Goal: Task Accomplishment & Management: Manage account settings

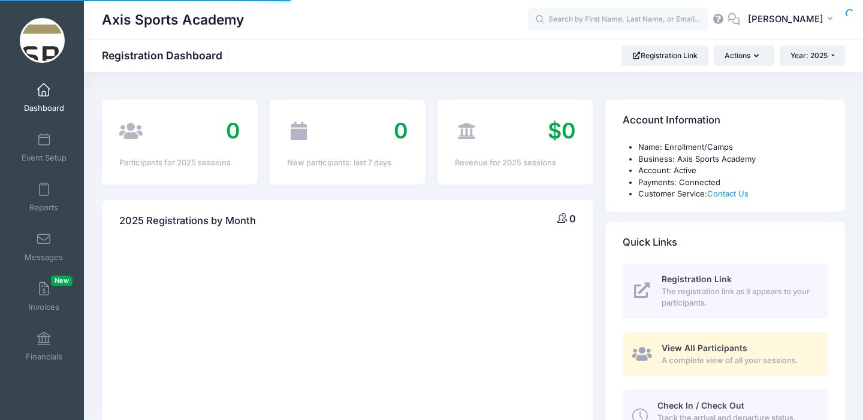
select select
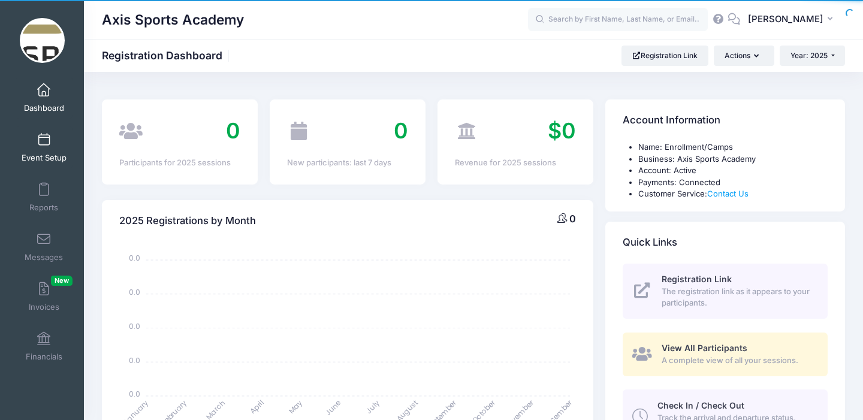
click at [44, 146] on span at bounding box center [44, 140] width 0 height 13
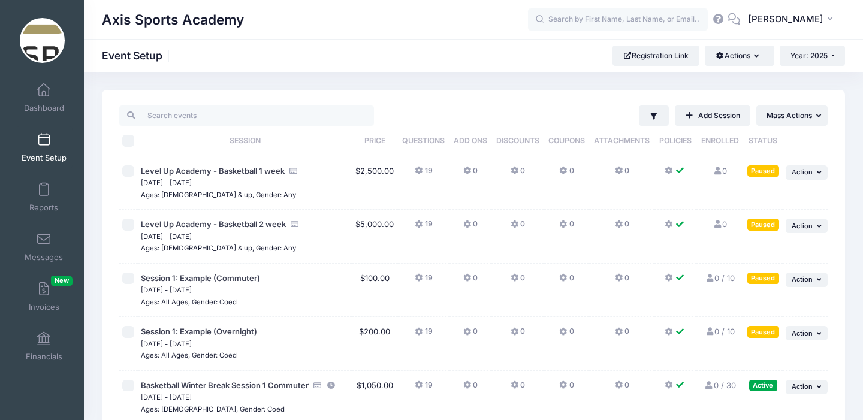
click at [468, 171] on icon at bounding box center [469, 171] width 10 height 0
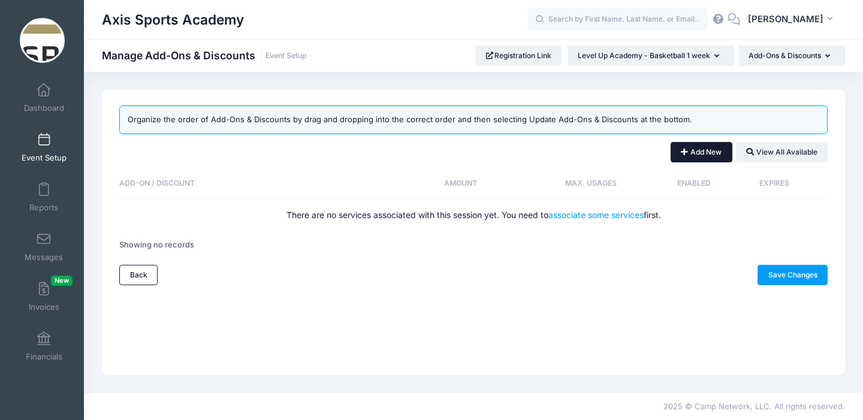
click at [695, 151] on button "Add New" at bounding box center [702, 152] width 62 height 20
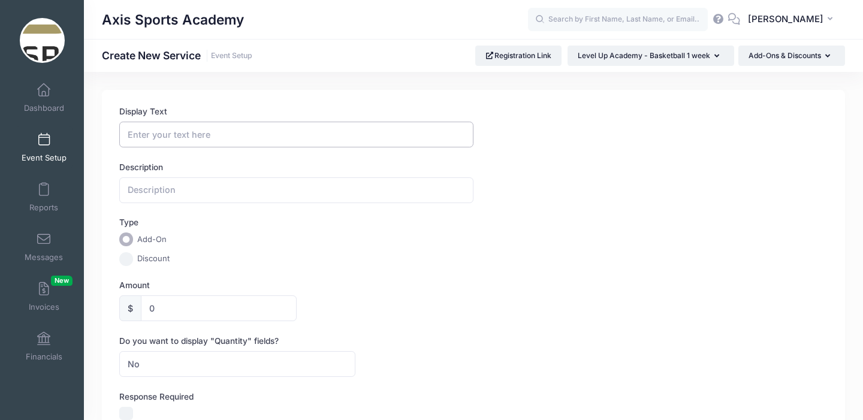
click at [152, 138] on input "Display Text" at bounding box center [296, 135] width 354 height 26
type input "Advanced Gear Package"
click at [142, 194] on input "text" at bounding box center [296, 190] width 354 height 26
drag, startPoint x: 236, startPoint y: 136, endPoint x: 100, endPoint y: 133, distance: 136.7
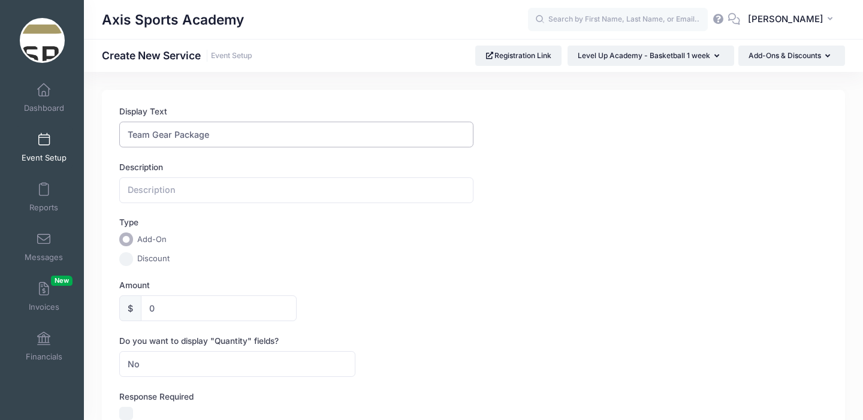
type input "Team Gear Package"
click at [135, 189] on input "text" at bounding box center [296, 190] width 354 height 26
click at [351, 189] on input "Gear package includes all items included in an Axis Academy Team package. Train…" at bounding box center [296, 190] width 354 height 26
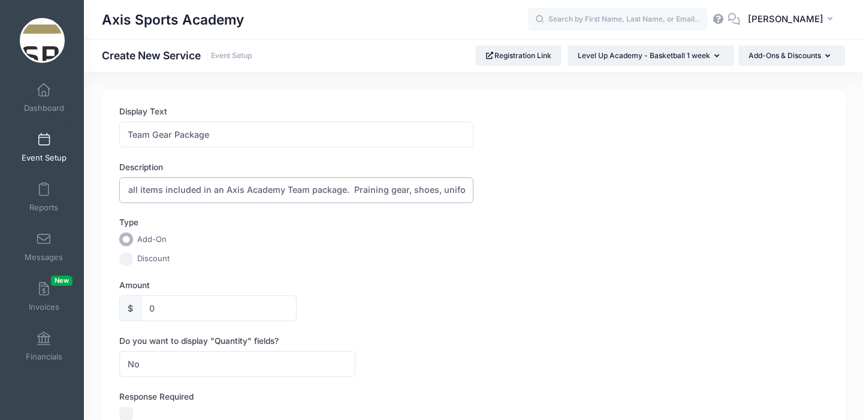
click at [357, 192] on input "Gear package includes all items included in an Axis Academy Team package. Prain…" at bounding box center [296, 190] width 354 height 26
click at [467, 188] on input "Gear package includes all items included in an Axis Academy Team package. Pract…" at bounding box center [296, 190] width 354 height 26
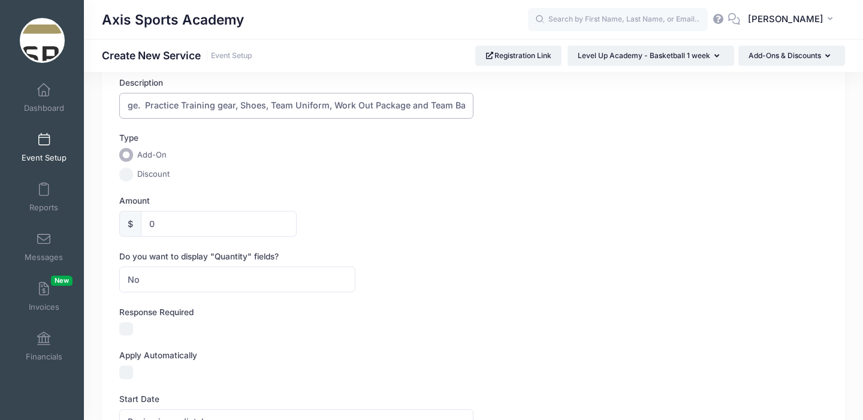
scroll to position [87, 0]
type input "Gear package includes all items included in an Axis Academy Team package. Pract…"
click at [164, 221] on input "0" at bounding box center [218, 222] width 155 height 26
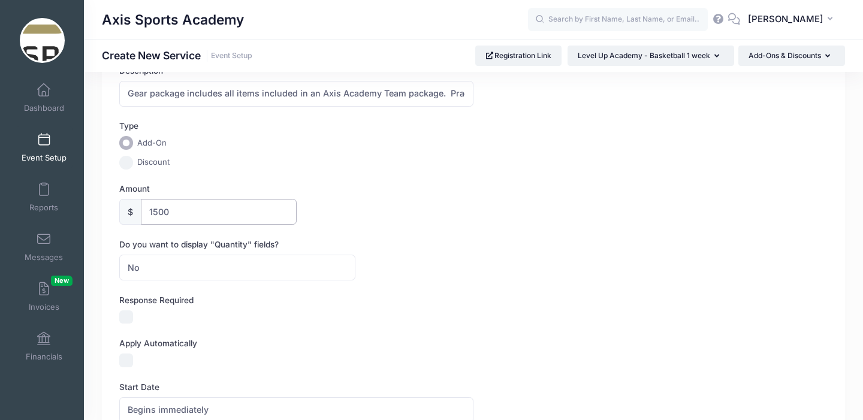
scroll to position [90, 0]
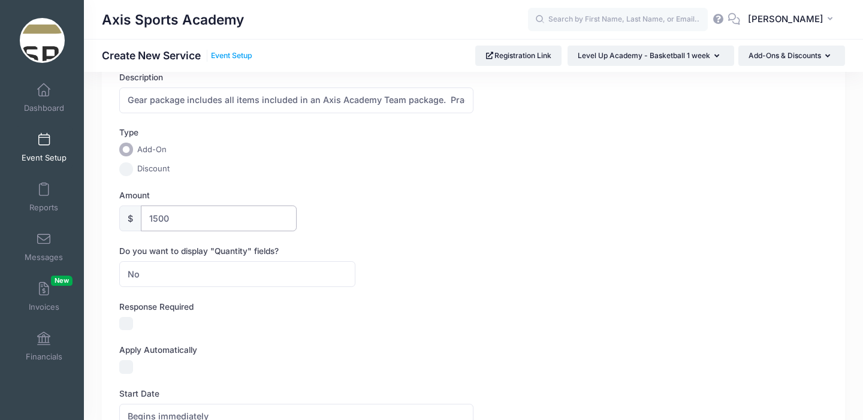
type input "1500"
click at [230, 55] on link "Event Setup" at bounding box center [231, 56] width 41 height 9
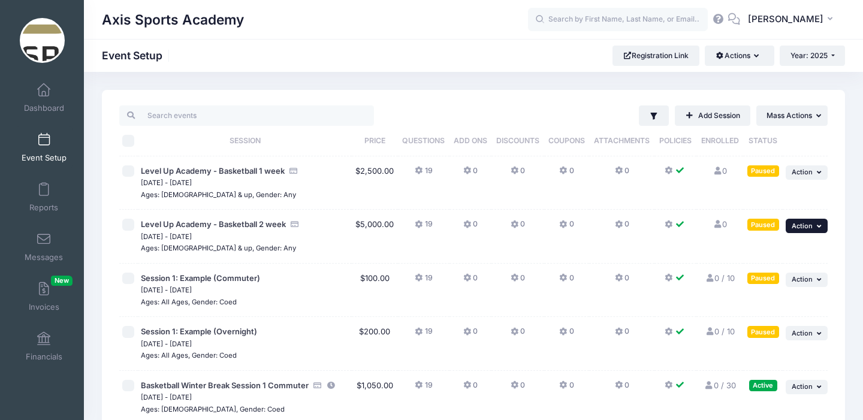
click at [810, 224] on span "Action" at bounding box center [802, 226] width 21 height 8
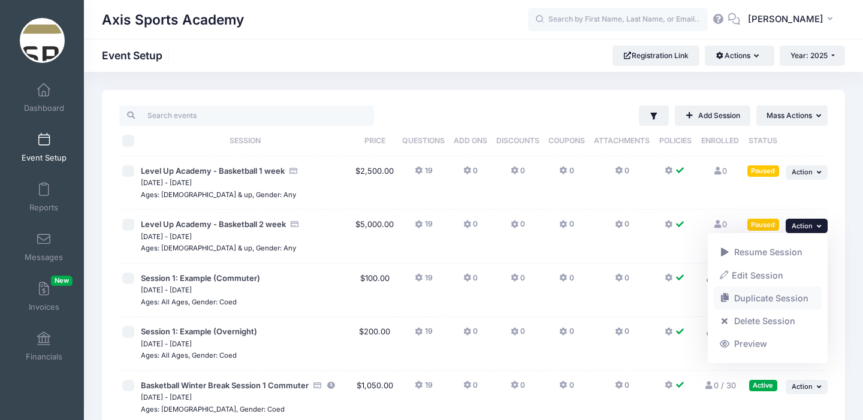
click at [765, 299] on link "Duplicate Session" at bounding box center [768, 298] width 109 height 23
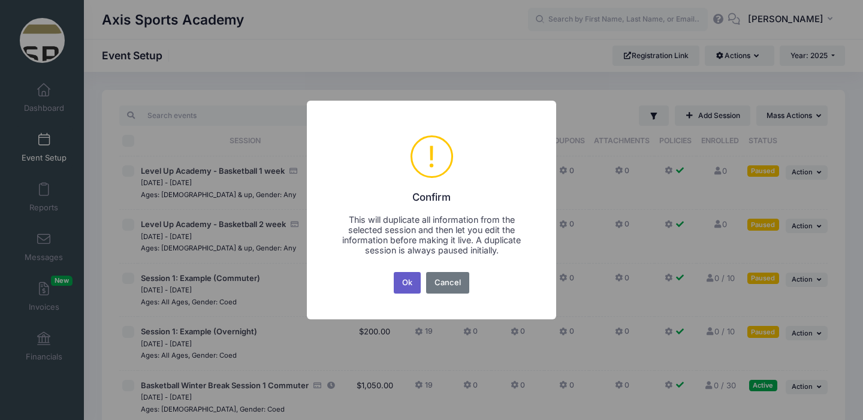
click at [401, 287] on button "Ok" at bounding box center [408, 283] width 28 height 22
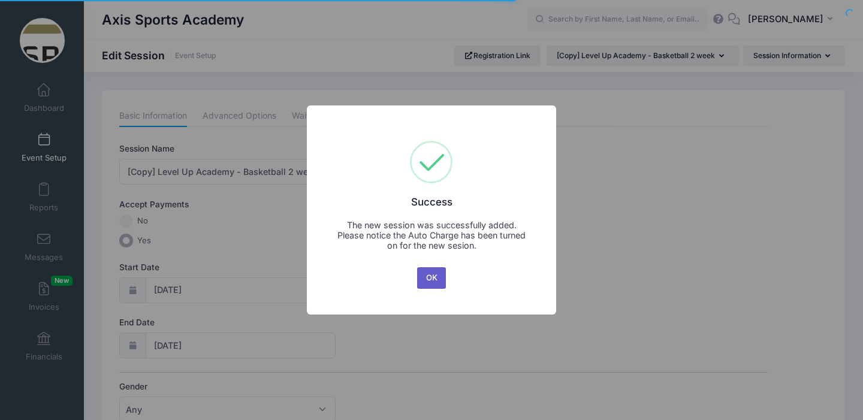
click at [431, 272] on button "OK" at bounding box center [431, 278] width 29 height 22
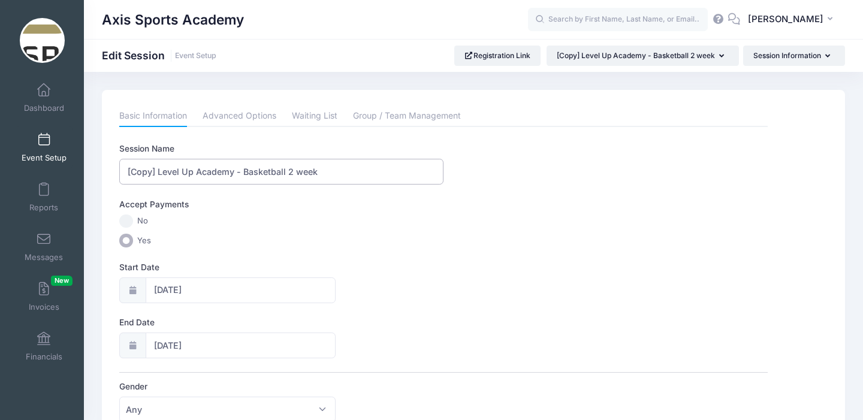
click at [159, 173] on input "[Copy] Level Up Academy - Basketball 2 week" at bounding box center [281, 172] width 324 height 26
click at [261, 173] on input "Level Up Academy - Basketball 2 week" at bounding box center [281, 172] width 324 height 26
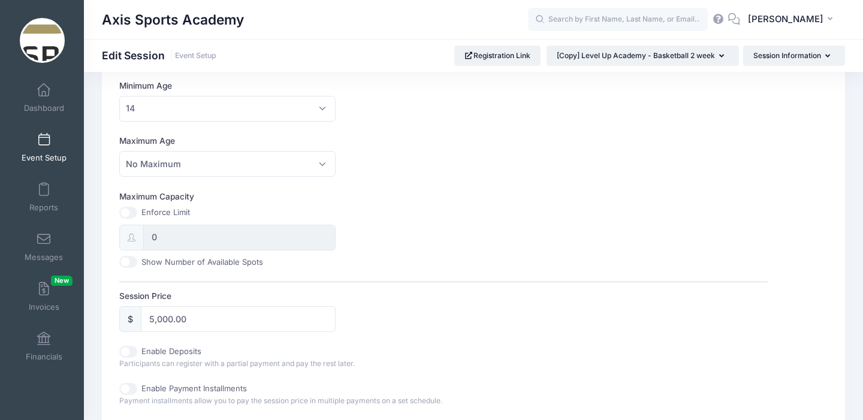
scroll to position [359, 0]
type input "Level Up Academy - Basketball 3 week"
click at [171, 318] on input "5,000.00" at bounding box center [238, 318] width 194 height 26
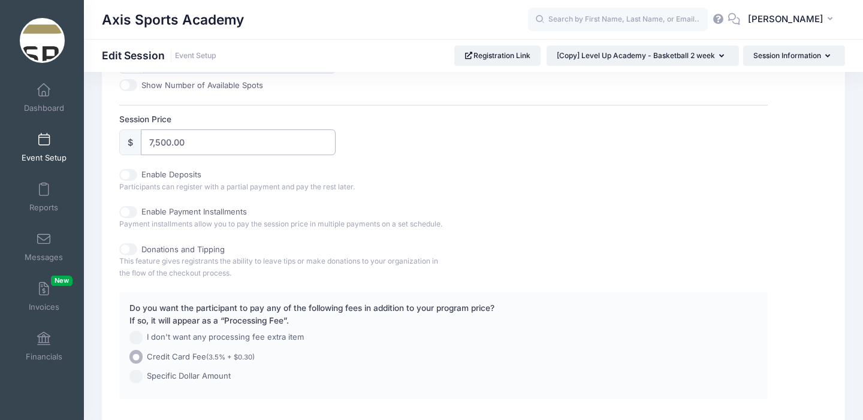
scroll to position [631, 0]
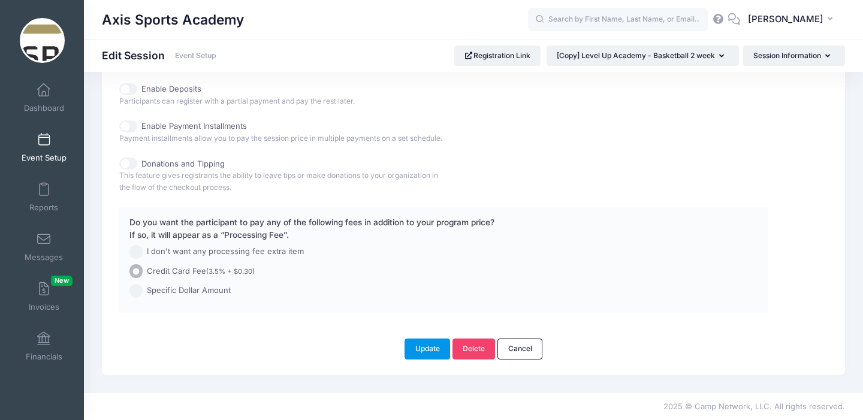
type input "7,500.00"
click at [417, 348] on button "Update" at bounding box center [428, 349] width 46 height 20
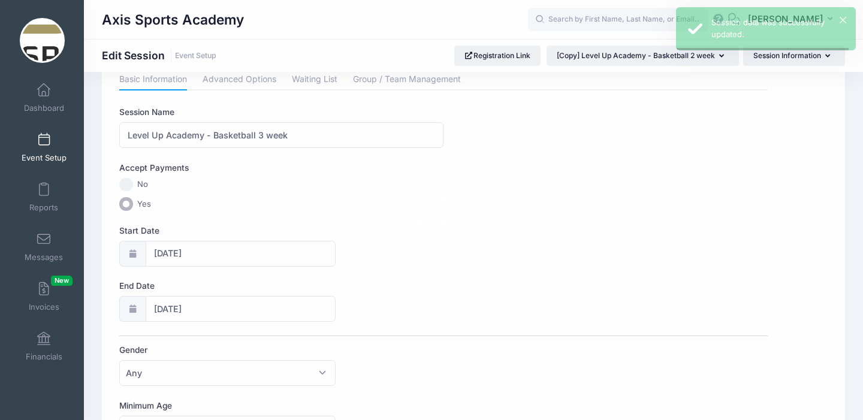
scroll to position [0, 0]
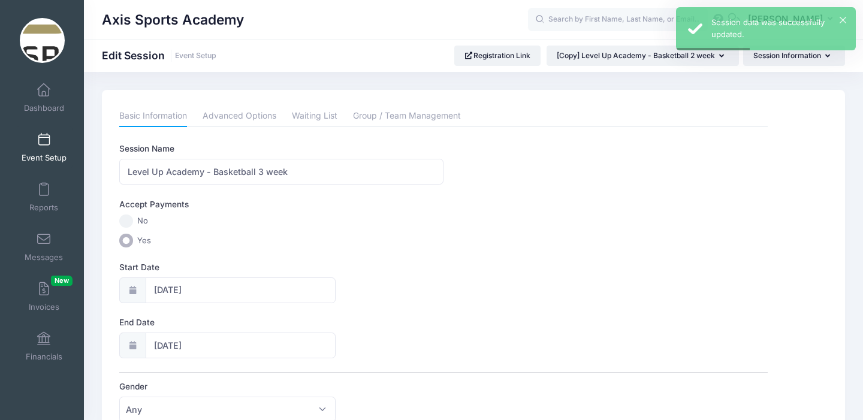
click at [44, 142] on span at bounding box center [44, 140] width 0 height 13
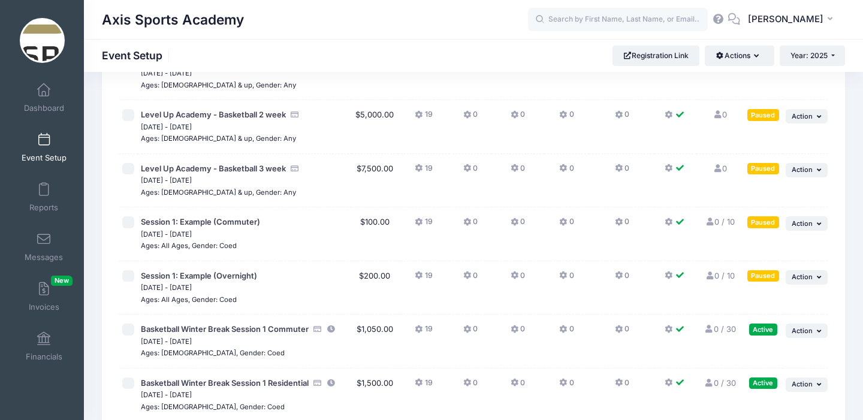
scroll to position [112, 0]
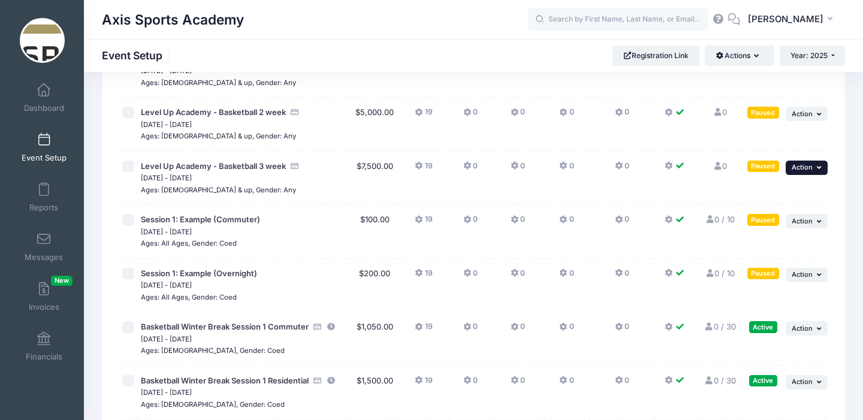
click at [799, 168] on span "Action" at bounding box center [802, 167] width 21 height 8
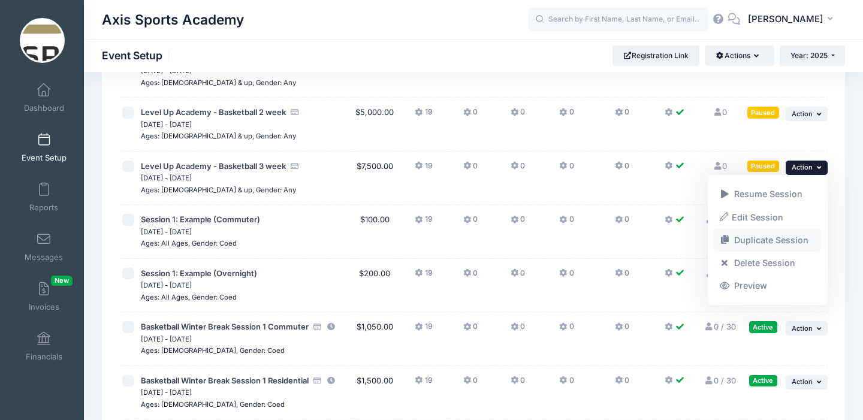
click at [768, 237] on link "Duplicate Session" at bounding box center [768, 240] width 109 height 23
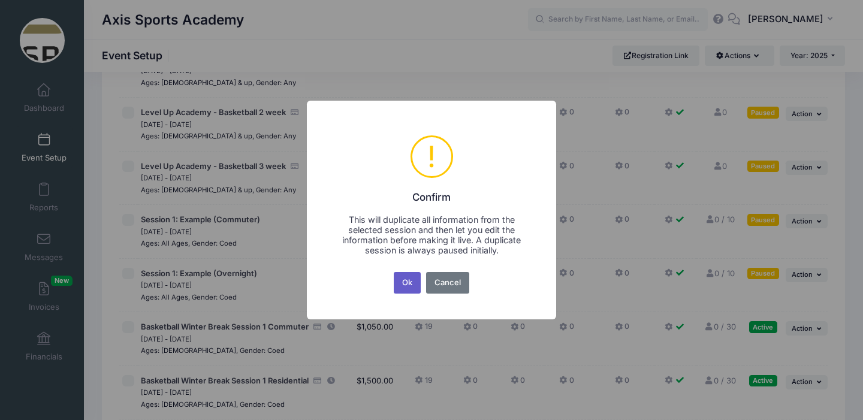
click at [402, 281] on button "Ok" at bounding box center [408, 283] width 28 height 22
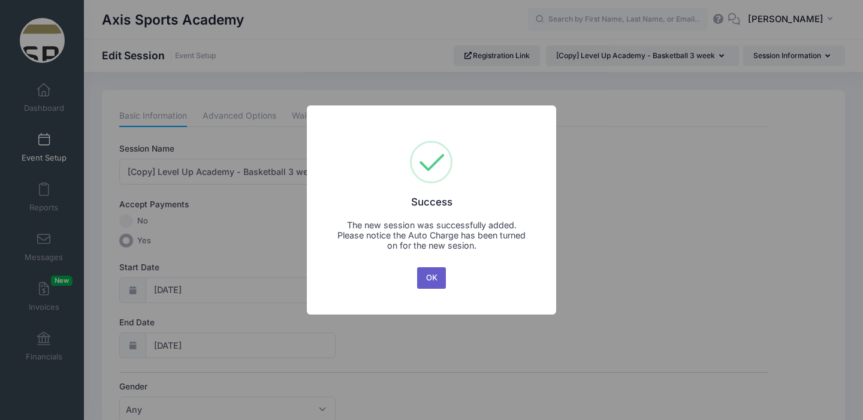
click at [428, 278] on button "OK" at bounding box center [431, 278] width 29 height 22
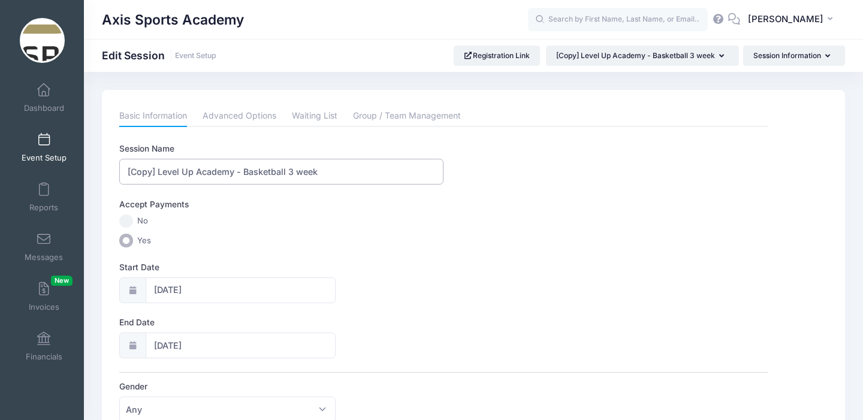
click at [159, 174] on input "[Copy] Level Up Academy - Basketball 3 week" at bounding box center [281, 172] width 324 height 26
click at [263, 172] on input "Level Up Academy - Basketball 3 week" at bounding box center [281, 172] width 324 height 26
click at [286, 172] on input "Level Up Academy - Basketball 4 week" at bounding box center [281, 172] width 324 height 26
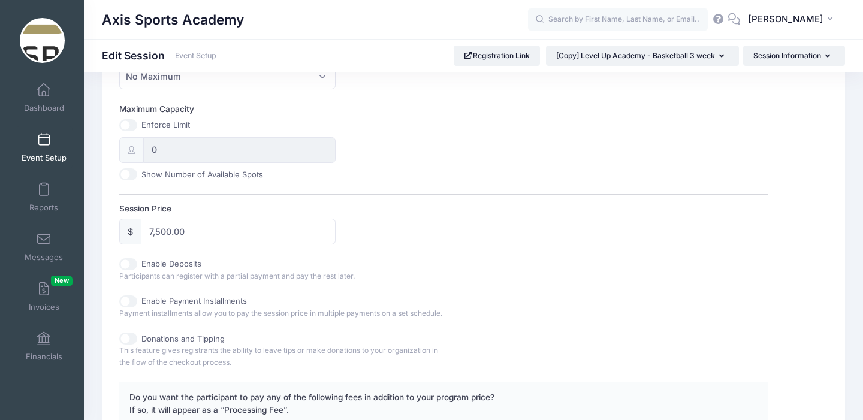
scroll to position [447, 0]
type input "Level Up Academy - Basketball 4 weeks"
click at [171, 230] on input "7,500.00" at bounding box center [238, 229] width 194 height 26
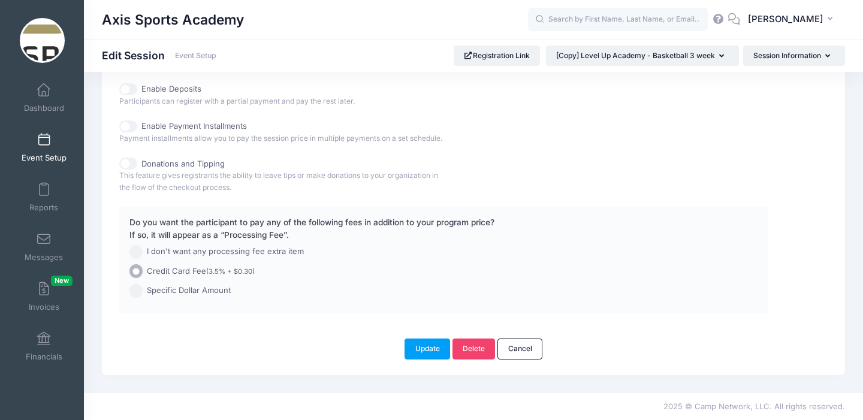
scroll to position [625, 0]
type input "10,000.00"
click at [425, 353] on button "Update" at bounding box center [428, 349] width 46 height 20
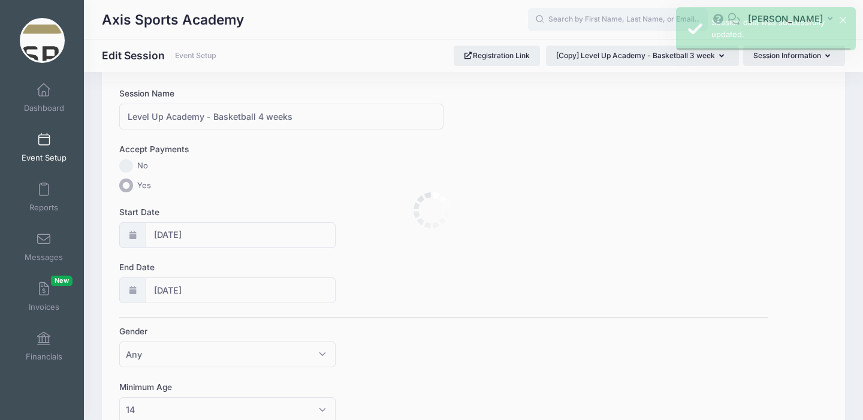
scroll to position [0, 0]
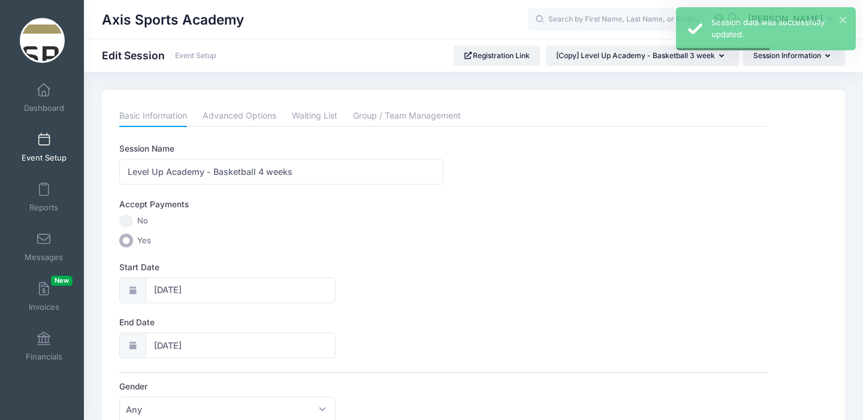
click at [44, 139] on span at bounding box center [44, 140] width 0 height 13
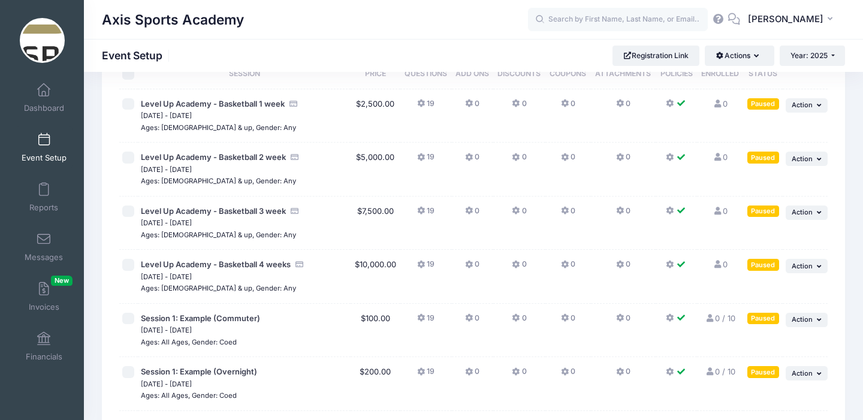
scroll to position [68, 0]
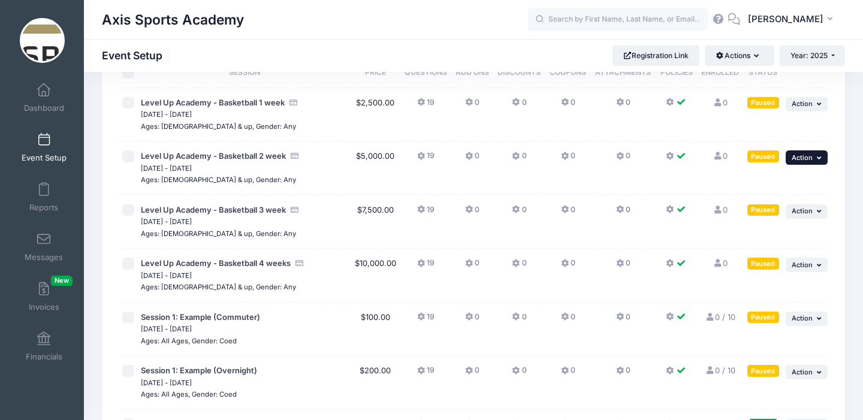
click at [810, 160] on span "Action" at bounding box center [802, 158] width 21 height 8
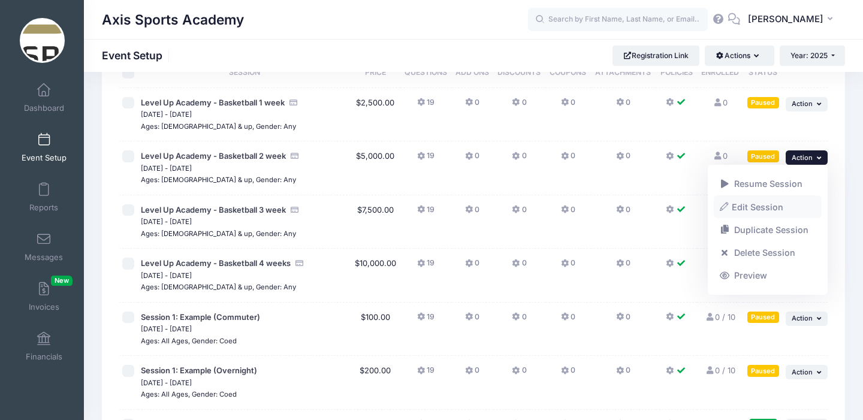
click at [747, 208] on link "Edit Session" at bounding box center [768, 206] width 109 height 23
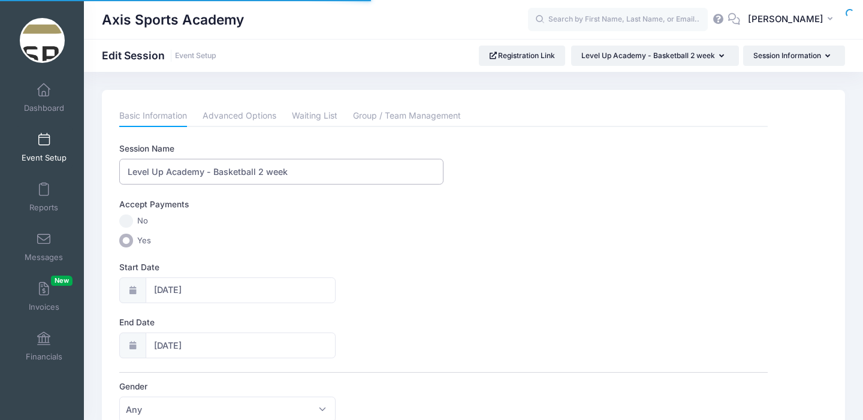
click at [290, 169] on input "Level Up Academy - Basketball 2 week" at bounding box center [281, 172] width 324 height 26
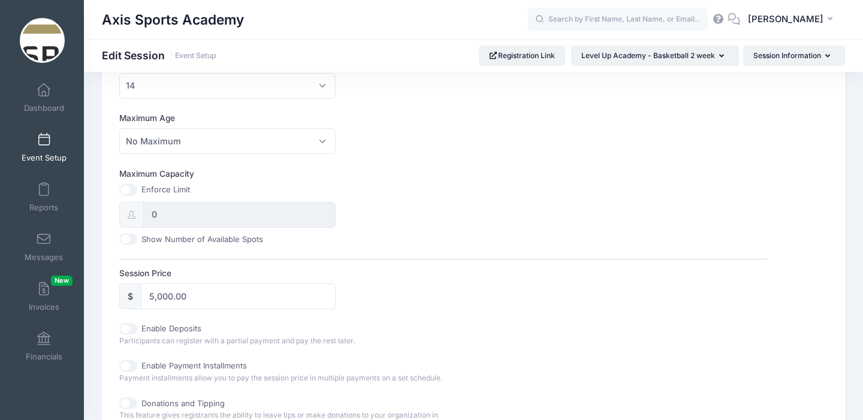
scroll to position [631, 0]
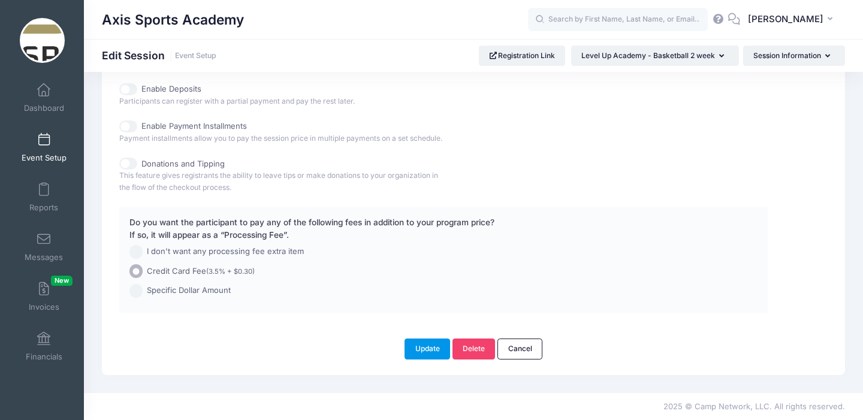
type input "Level Up Academy - Basketball 2 weeks"
click at [414, 347] on button "Update" at bounding box center [428, 349] width 46 height 20
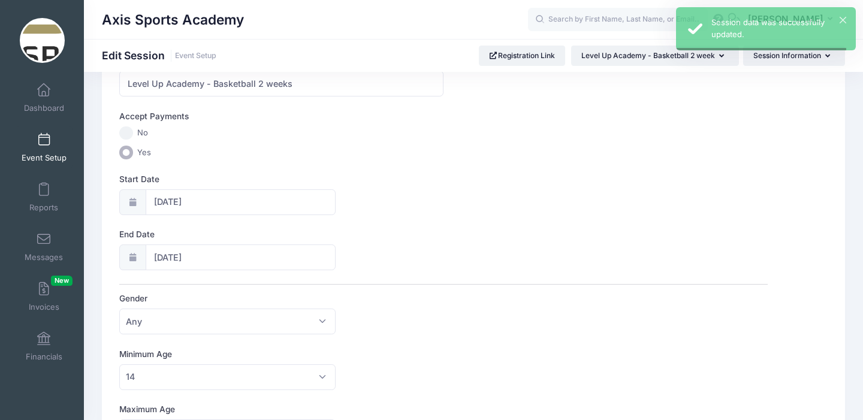
scroll to position [0, 0]
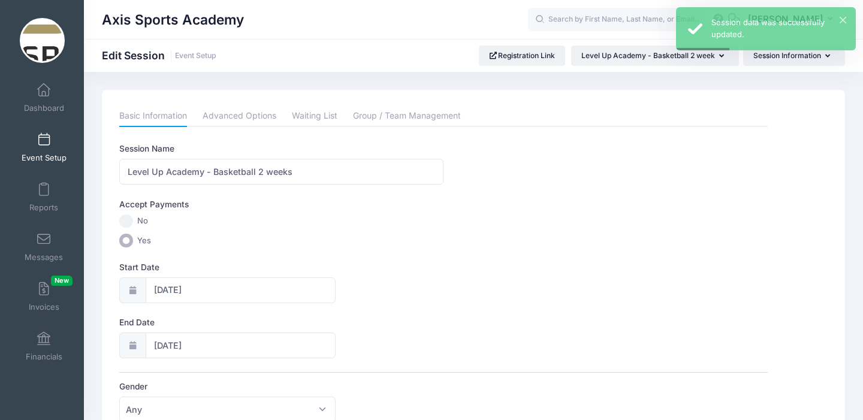
click at [44, 142] on span at bounding box center [44, 140] width 0 height 13
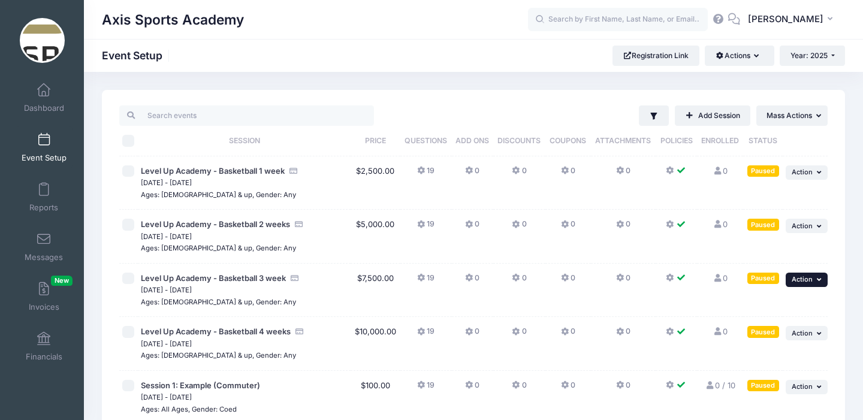
click at [818, 278] on icon "button" at bounding box center [820, 279] width 7 height 7
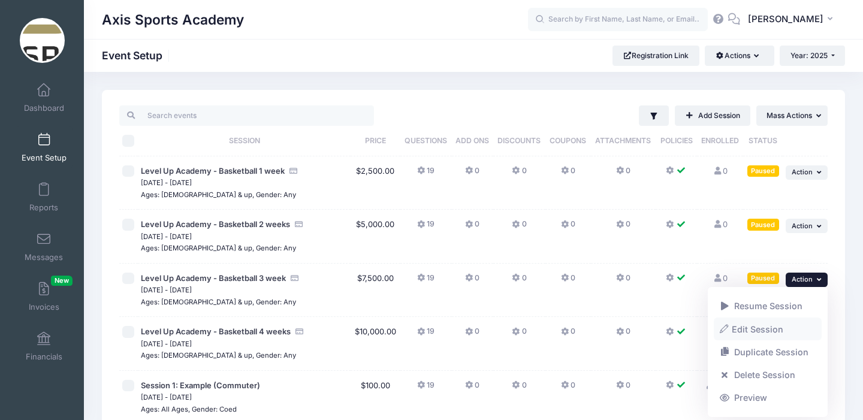
click at [763, 328] on link "Edit Session" at bounding box center [768, 329] width 109 height 23
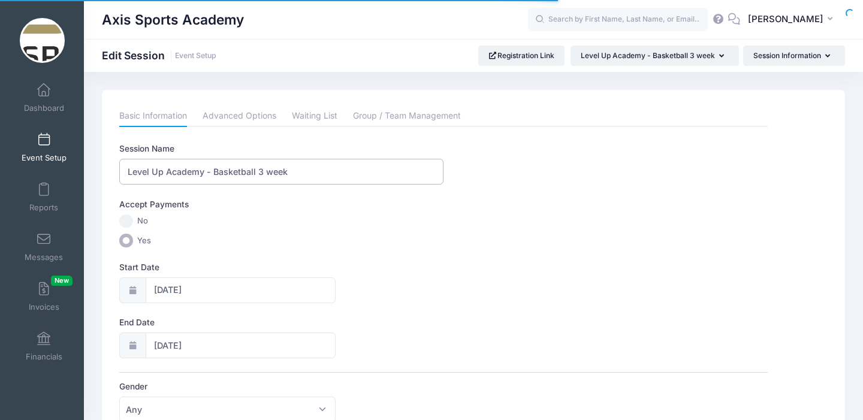
click at [290, 172] on input "Level Up Academy - Basketball 3 week" at bounding box center [281, 172] width 324 height 26
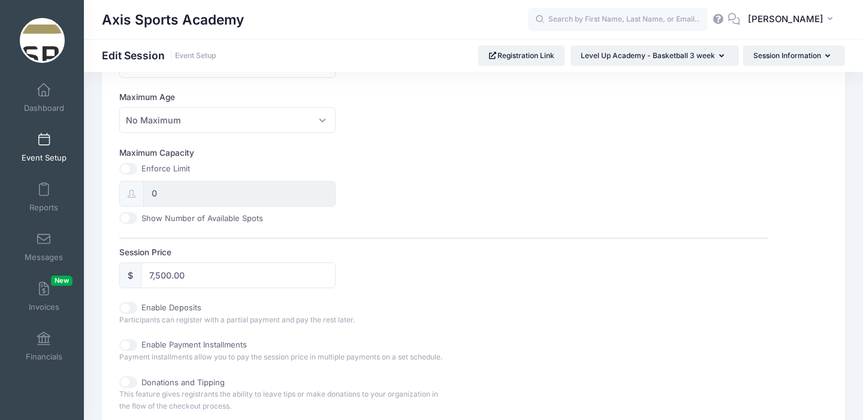
scroll to position [631, 0]
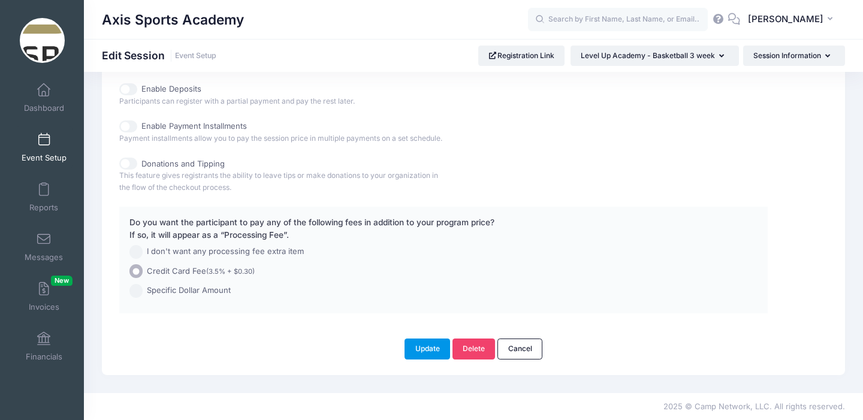
type input "Level Up Academy - Basketball 3 weeks"
click at [429, 353] on button "Update" at bounding box center [428, 349] width 46 height 20
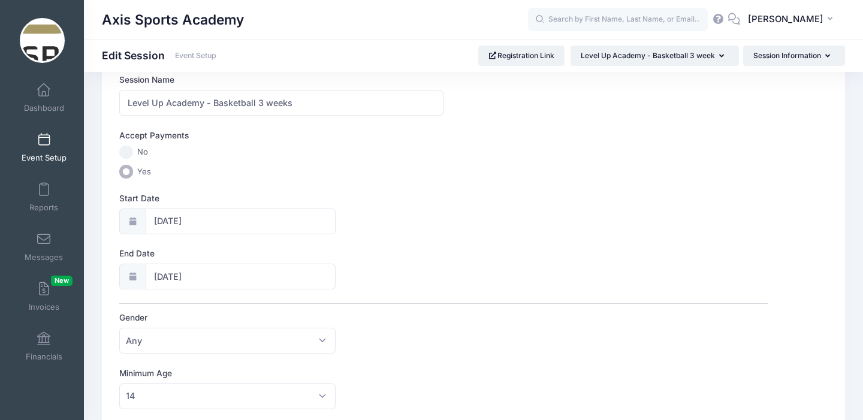
scroll to position [52, 0]
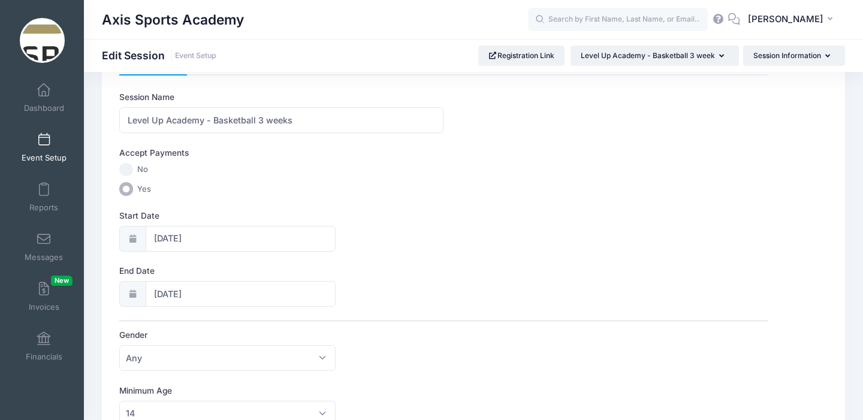
click at [44, 144] on span at bounding box center [44, 140] width 0 height 13
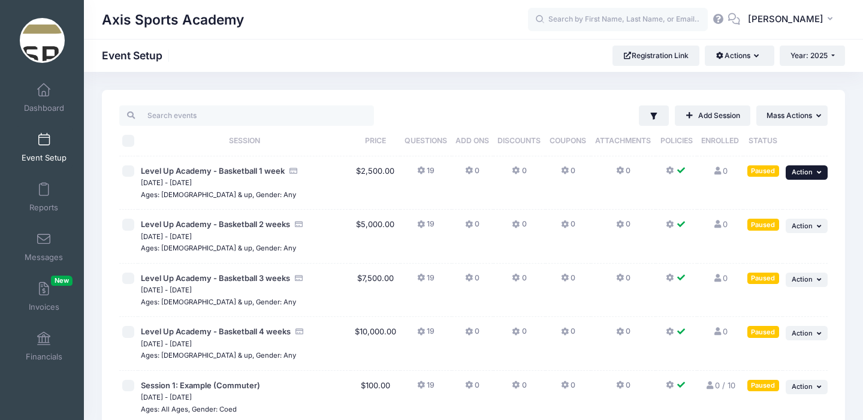
click at [806, 170] on span "Action" at bounding box center [802, 172] width 21 height 8
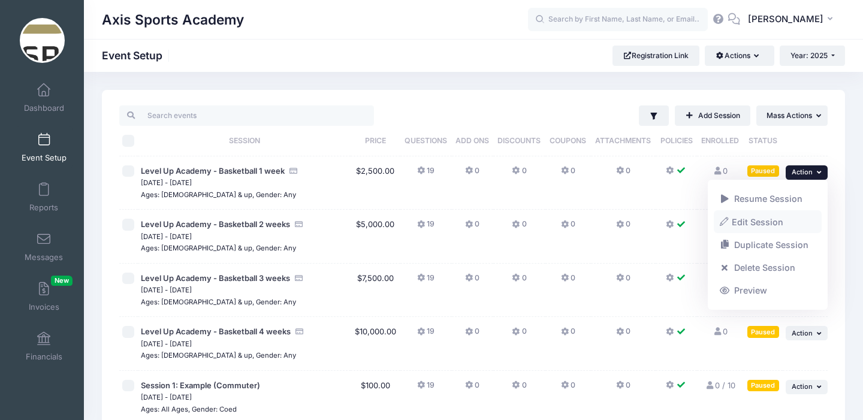
click at [756, 224] on link "Edit Session" at bounding box center [768, 221] width 109 height 23
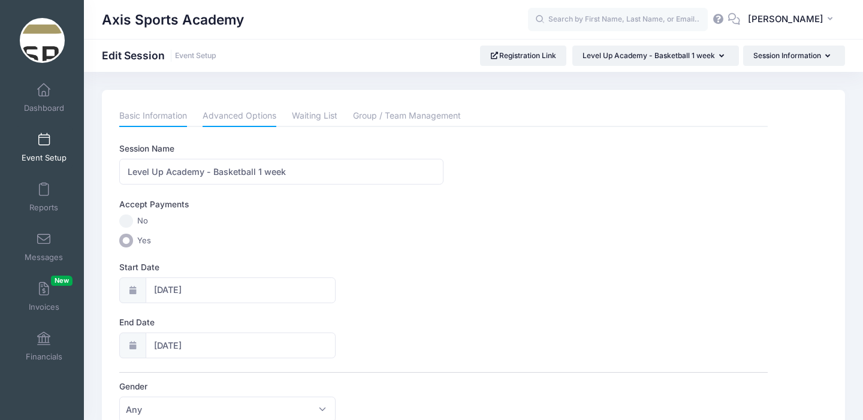
click at [251, 114] on link "Advanced Options" at bounding box center [240, 117] width 74 height 22
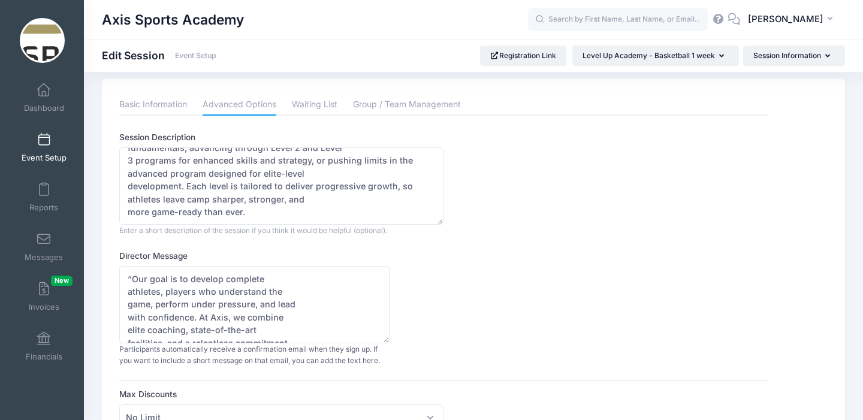
scroll to position [17, 0]
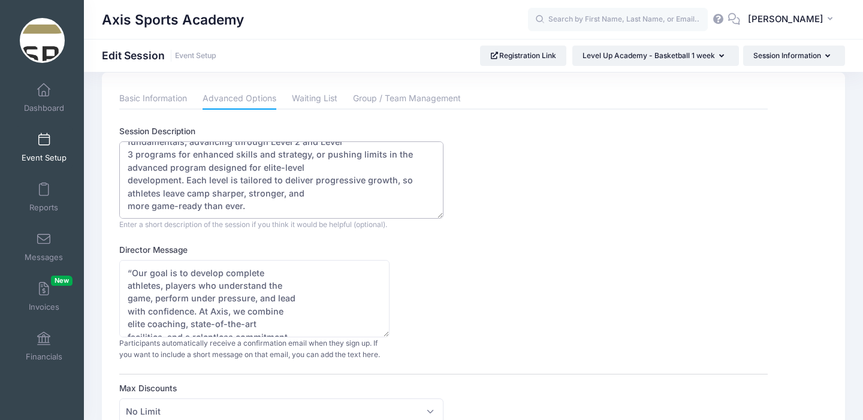
click at [248, 205] on textarea "At [GEOGRAPHIC_DATA], our Level-Up Basketball Camp is built to meet every athle…" at bounding box center [281, 180] width 324 height 77
paste textarea "-4 Weeks 5-8 Weeks 9-12 Weeks Level 1 Program Daily Team & Individual Training …"
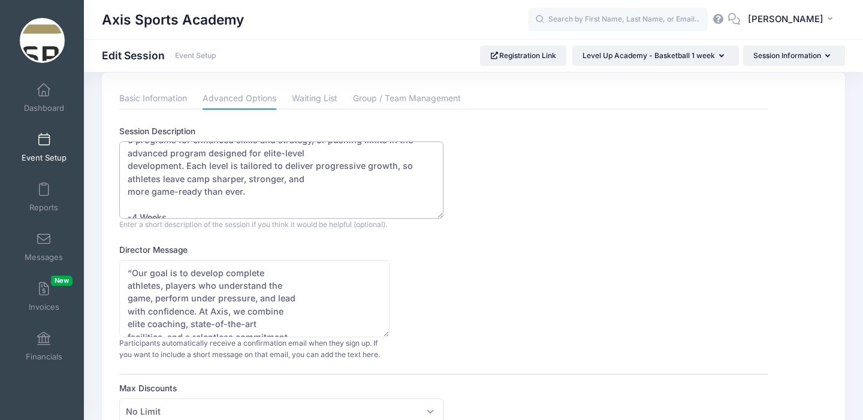
scroll to position [116, 0]
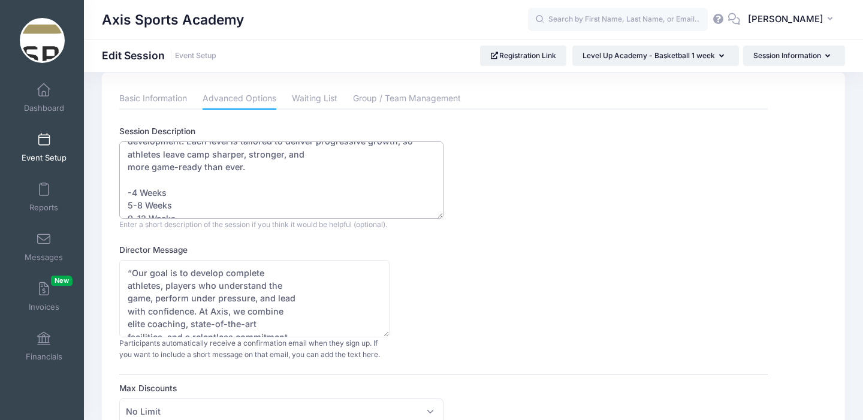
drag, startPoint x: 181, startPoint y: 173, endPoint x: 112, endPoint y: 191, distance: 71.1
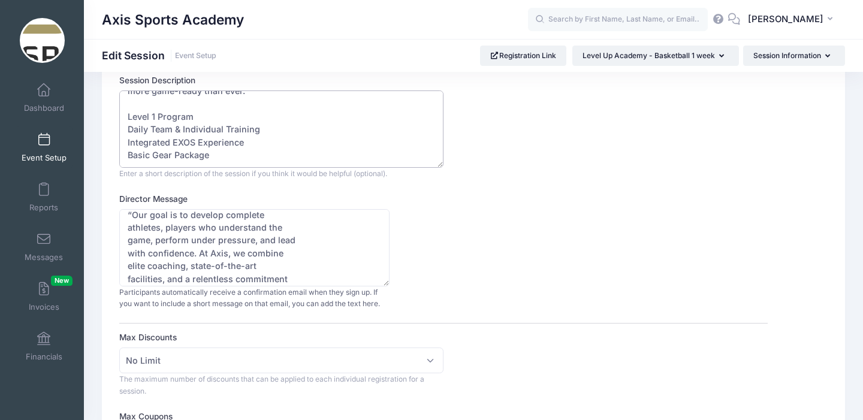
scroll to position [66, 0]
drag, startPoint x: 213, startPoint y: 158, endPoint x: 119, endPoint y: 122, distance: 100.8
click at [119, 122] on textarea "At Axis Sports Academy, our Level-Up Basketball Camp is built to meet every ath…" at bounding box center [281, 131] width 324 height 77
type textarea "At Axis Sports Academy, our Level-Up Basketball Camp is built to meet every ath…"
click at [485, 202] on div "Director Message “Our goal is to develop complete athletes, players who underst…" at bounding box center [443, 253] width 648 height 117
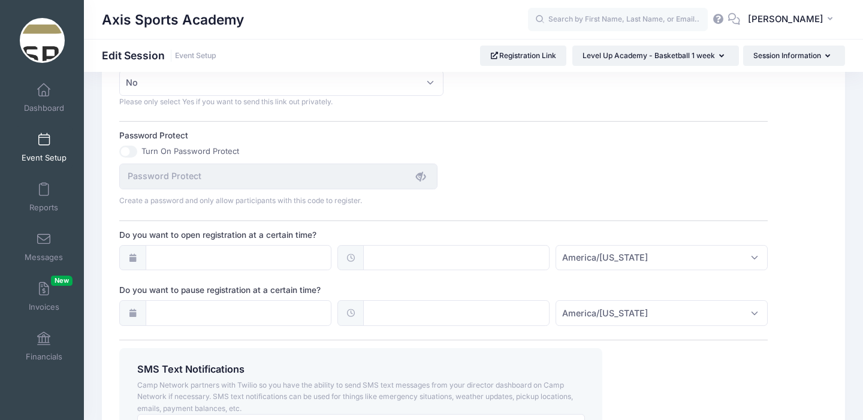
scroll to position [905, 0]
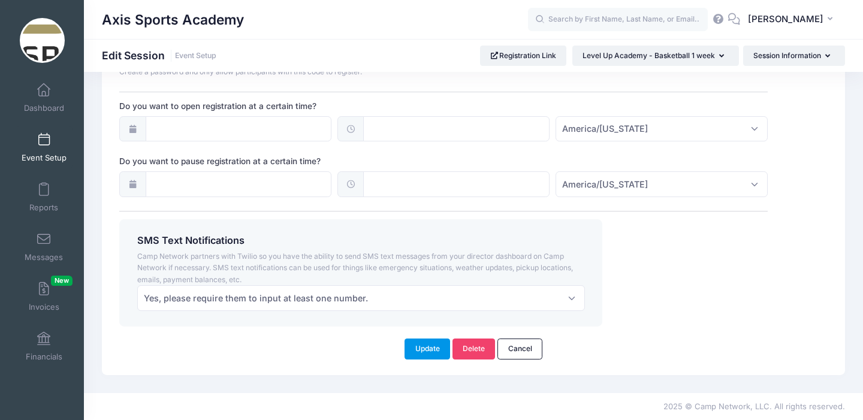
click at [429, 344] on button "Update" at bounding box center [428, 349] width 46 height 20
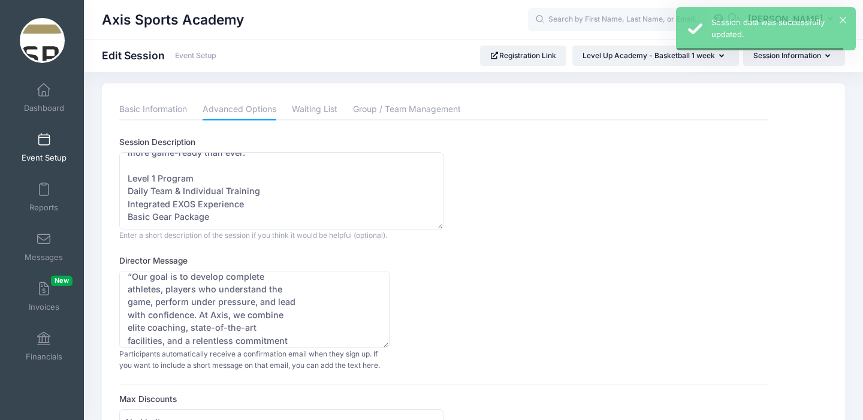
scroll to position [0, 0]
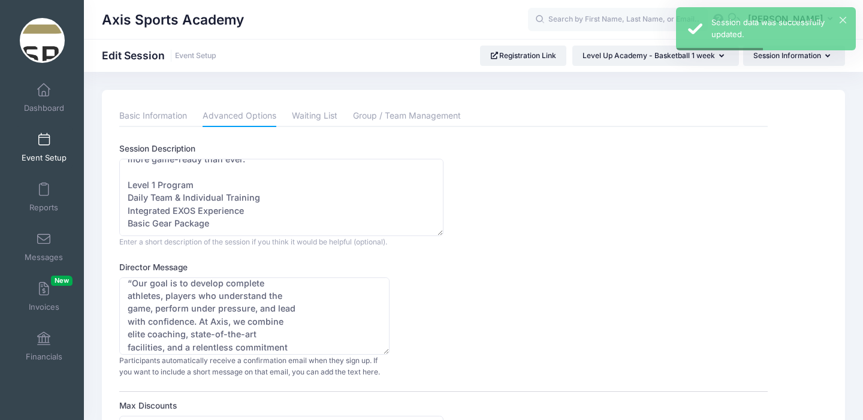
click at [35, 140] on link "Event Setup" at bounding box center [44, 148] width 57 height 42
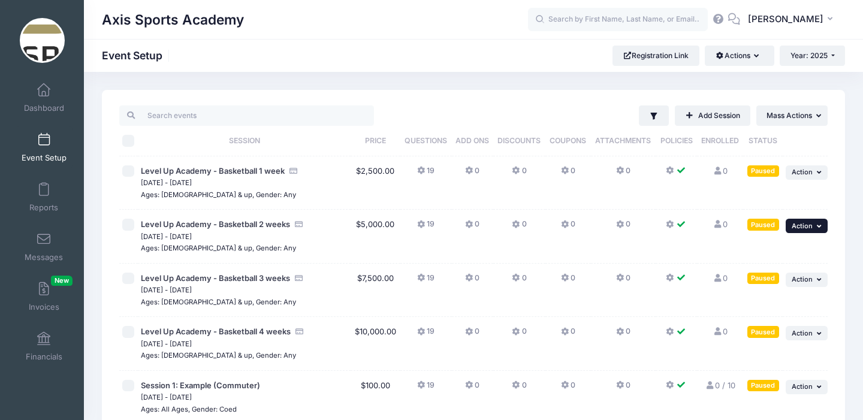
click at [815, 227] on button "... Action" at bounding box center [807, 226] width 42 height 14
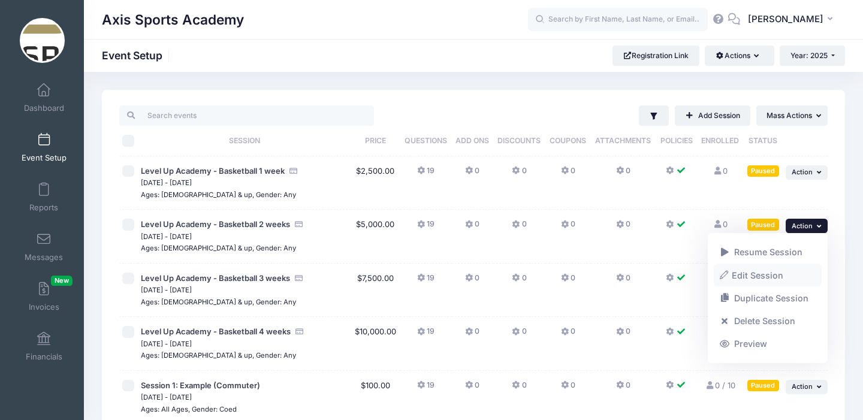
click at [770, 276] on link "Edit Session" at bounding box center [768, 275] width 109 height 23
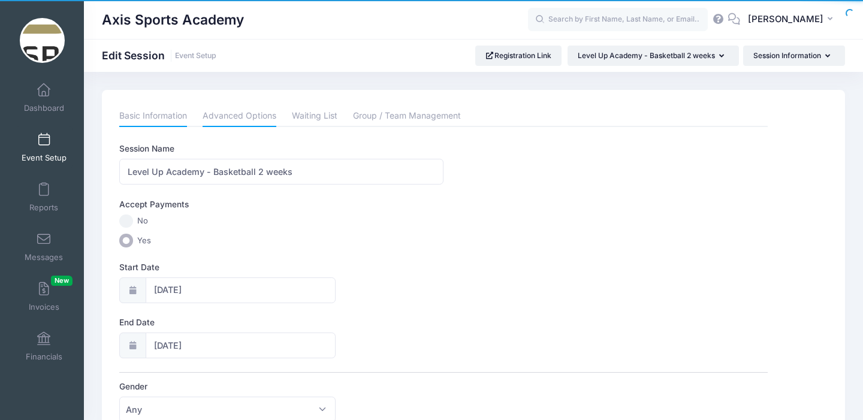
click at [248, 113] on link "Advanced Options" at bounding box center [240, 117] width 74 height 22
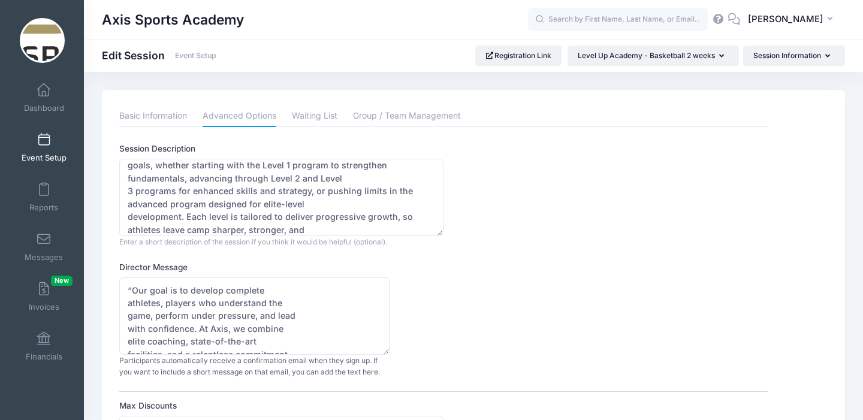
scroll to position [77, 0]
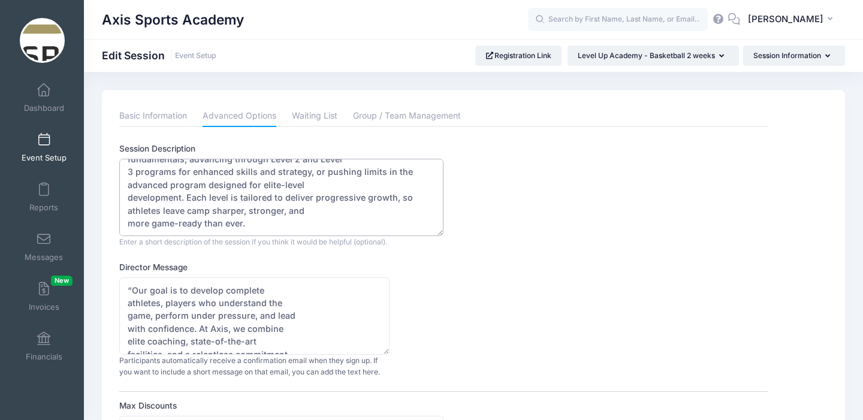
click at [245, 227] on textarea "At Axis Sports Academy, our Level-Up Basketball Camp is built to meet every ath…" at bounding box center [281, 197] width 324 height 77
paste textarea "Level 1 Program Daily Team & Individual Training Integrated EXOS Experience Bas…"
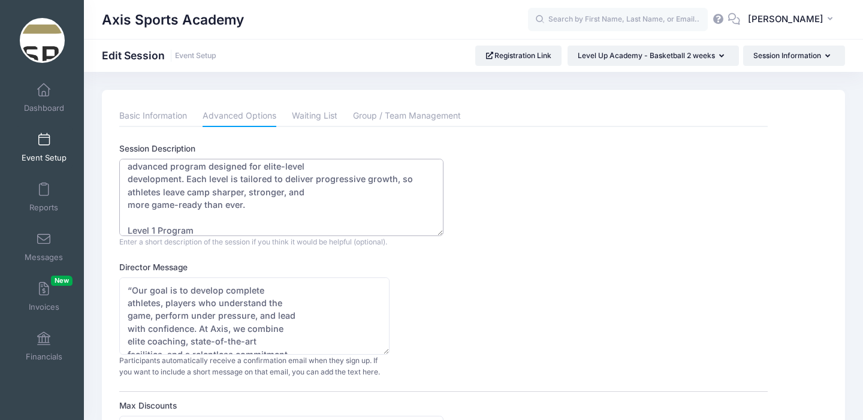
scroll to position [134, 0]
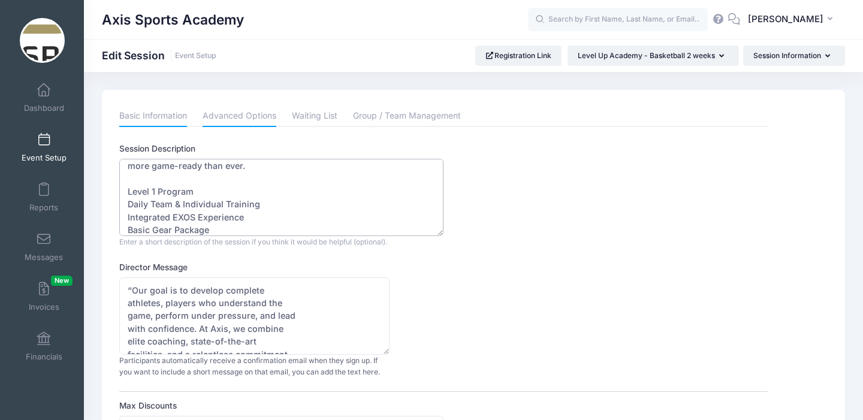
type textarea "At Axis Sports Academy, our Level-Up Basketball Camp is built to meet every ath…"
click at [164, 115] on link "Basic Information" at bounding box center [153, 117] width 68 height 22
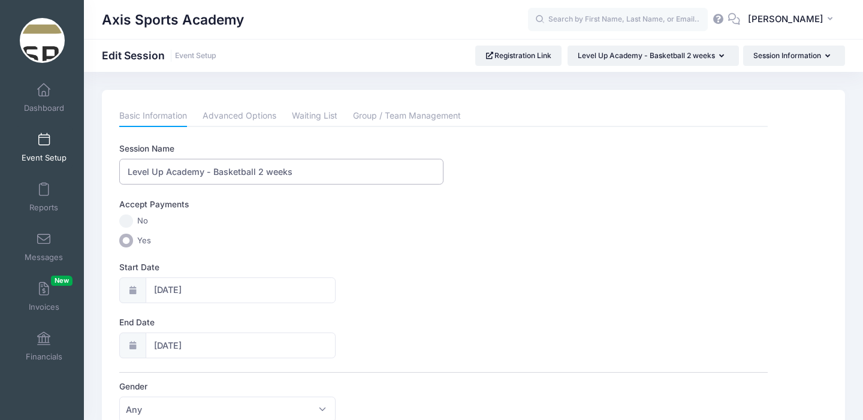
click at [204, 174] on input "Level Up Academy - Basketball 2 weeks" at bounding box center [281, 172] width 324 height 26
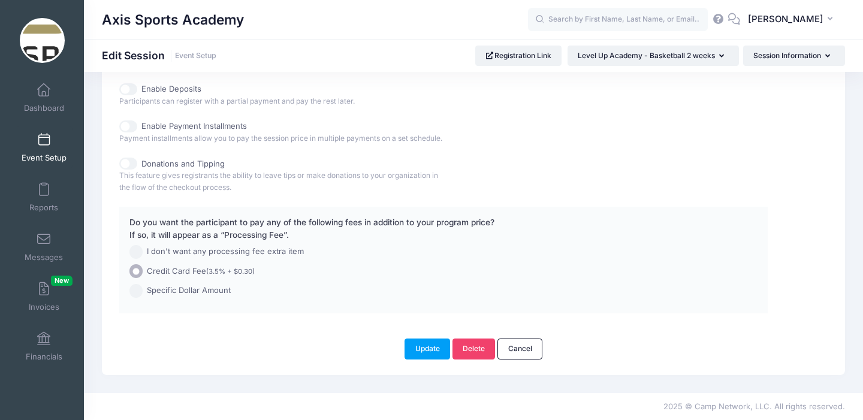
scroll to position [631, 0]
type input "Level Up Academy (Level 1) - Basketball 2 weeks"
click at [424, 347] on button "Update" at bounding box center [428, 349] width 46 height 20
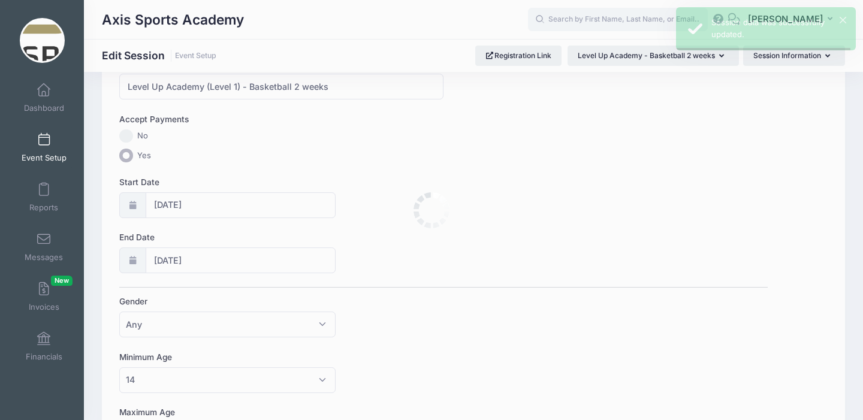
scroll to position [0, 0]
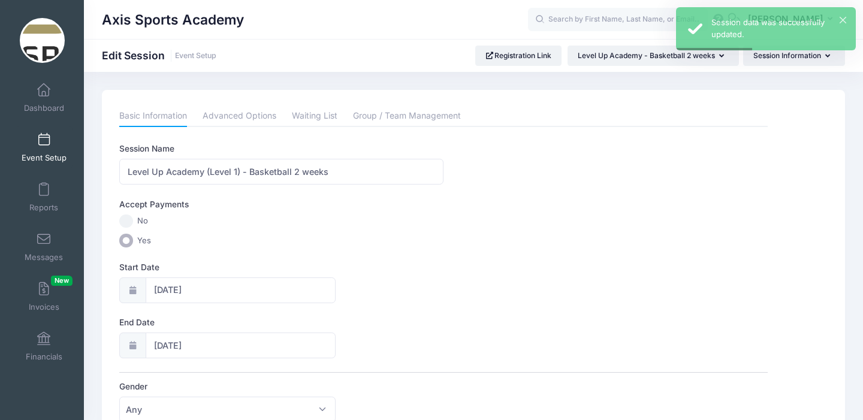
click at [44, 141] on span at bounding box center [44, 140] width 0 height 13
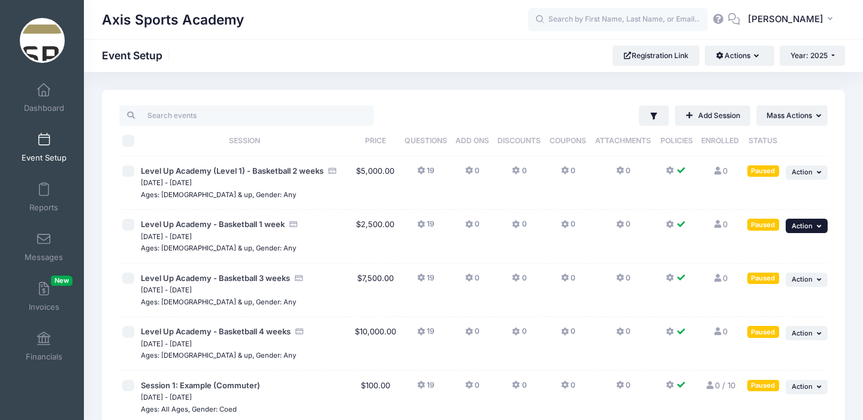
click at [805, 225] on span "Action" at bounding box center [802, 226] width 21 height 8
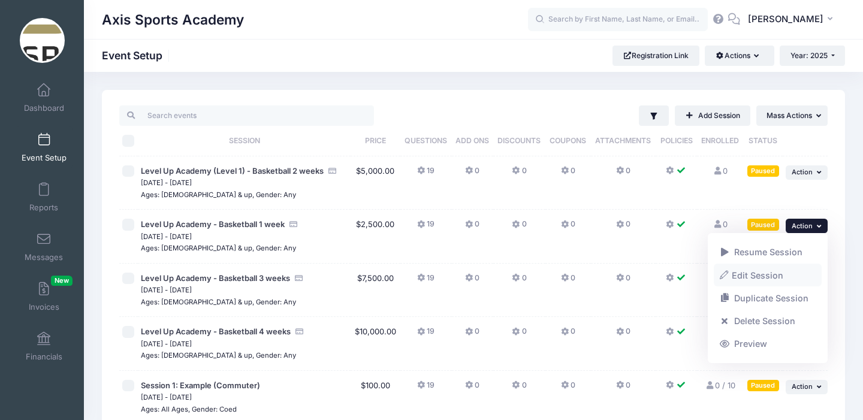
click at [749, 276] on link "Edit Session" at bounding box center [768, 275] width 109 height 23
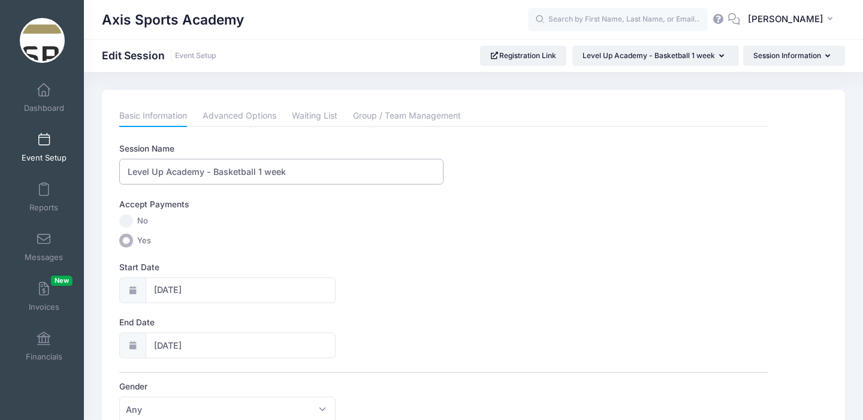
click at [204, 173] on input "Level Up Academy - Basketball 1 week" at bounding box center [281, 172] width 324 height 26
type input "Level Up Academy (Level 1) - Basketball 1 week"
click at [249, 115] on link "Advanced Options" at bounding box center [240, 117] width 74 height 22
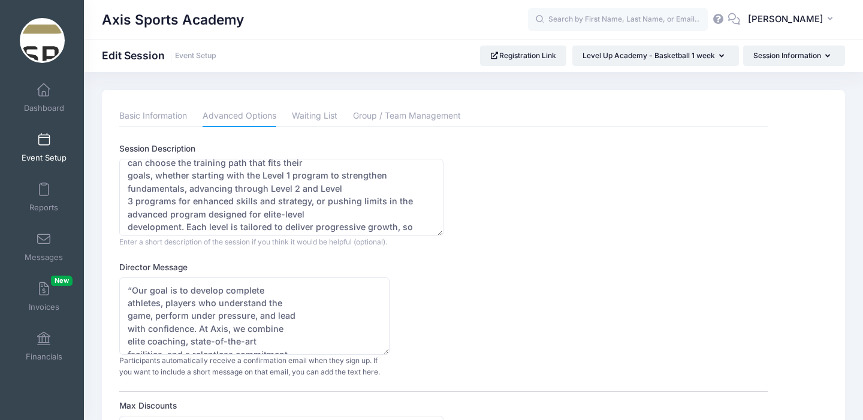
scroll to position [141, 0]
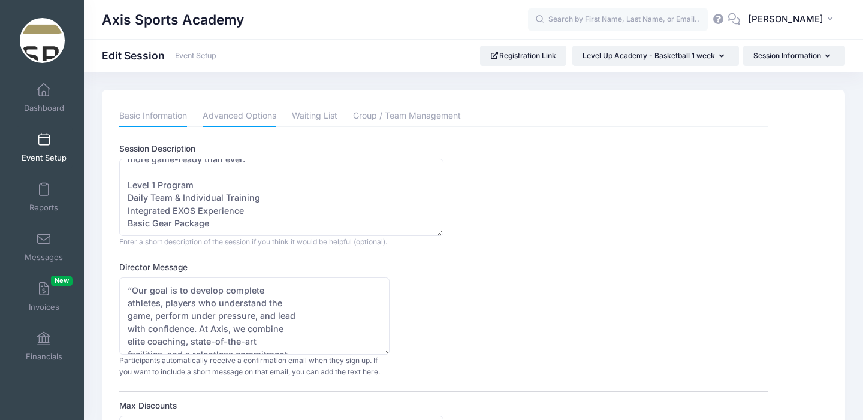
click at [166, 115] on link "Basic Information" at bounding box center [153, 117] width 68 height 22
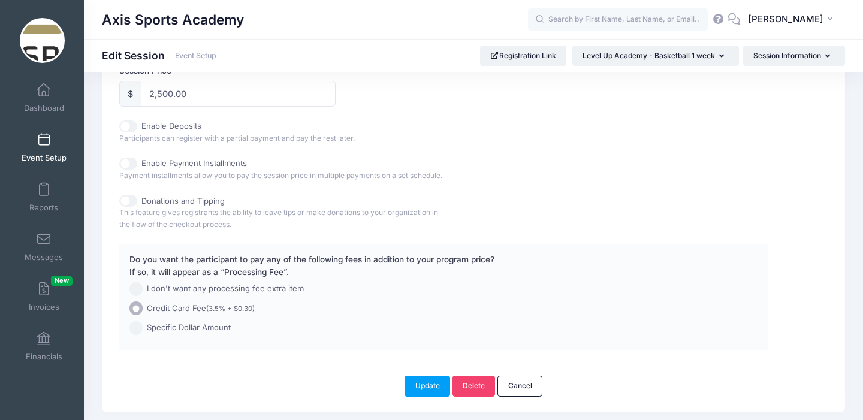
scroll to position [631, 0]
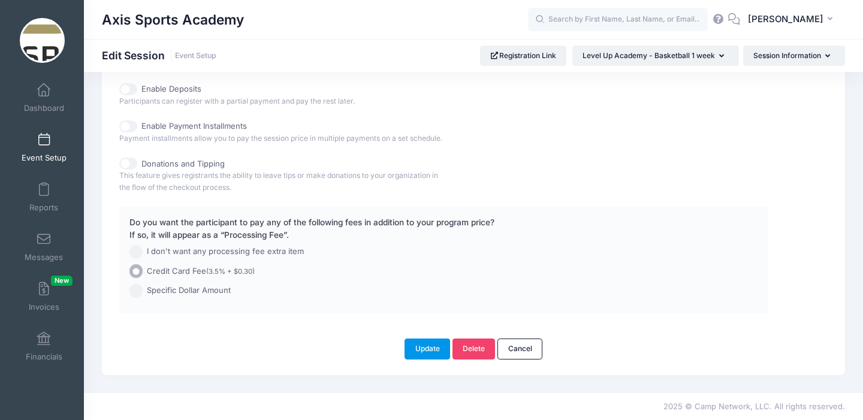
click at [418, 347] on button "Update" at bounding box center [428, 349] width 46 height 20
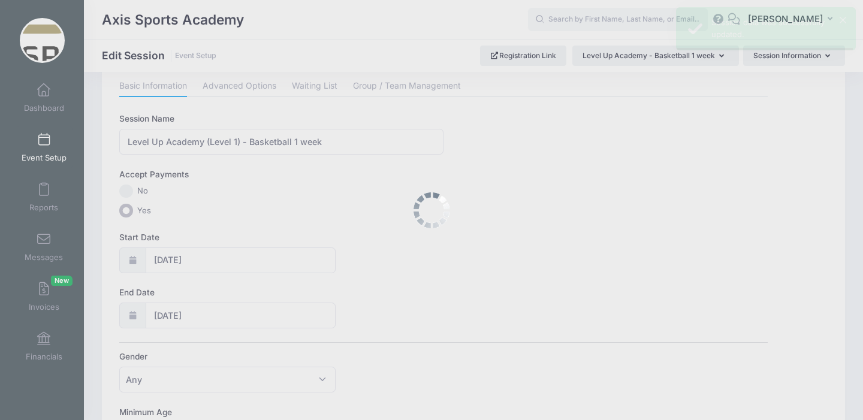
scroll to position [0, 0]
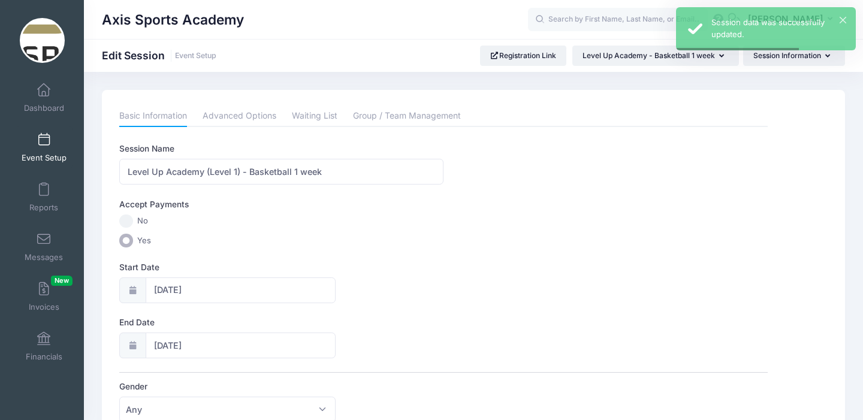
click at [44, 140] on span at bounding box center [44, 140] width 0 height 13
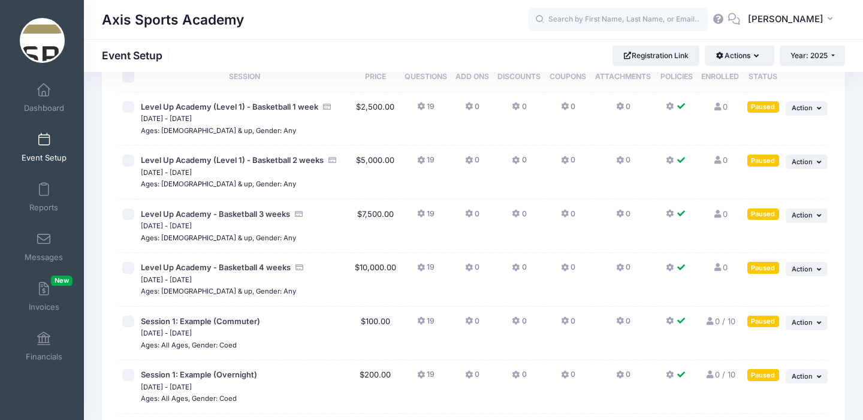
scroll to position [69, 0]
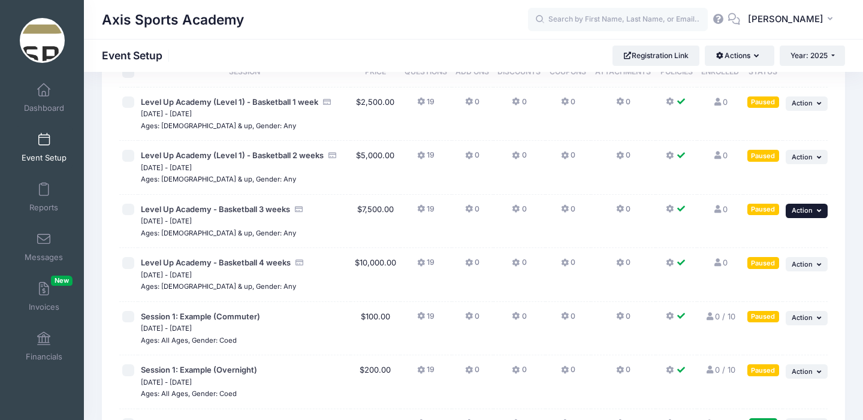
click at [824, 210] on button "... Action" at bounding box center [807, 211] width 42 height 14
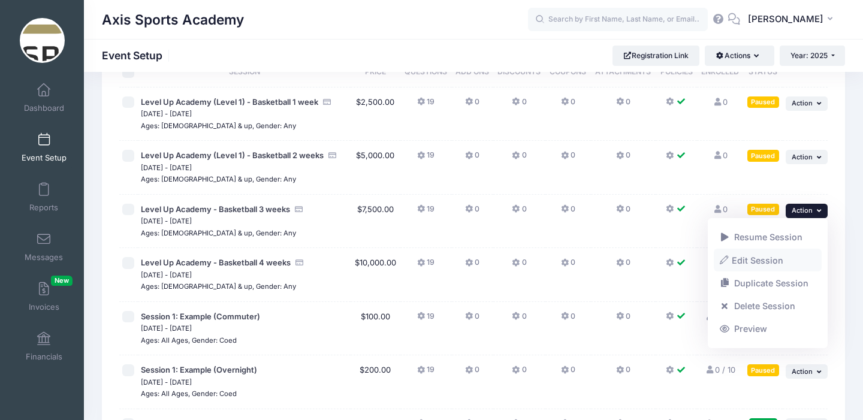
click at [757, 263] on link "Edit Session" at bounding box center [768, 260] width 109 height 23
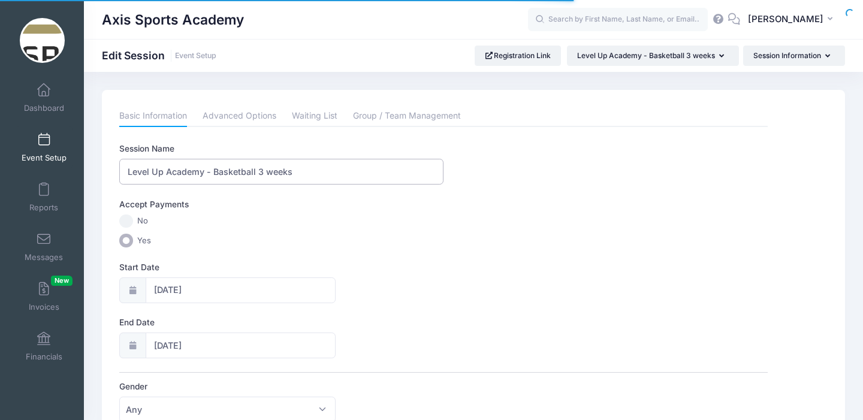
click at [204, 174] on input "Level Up Academy - Basketball 3 weeks" at bounding box center [281, 172] width 324 height 26
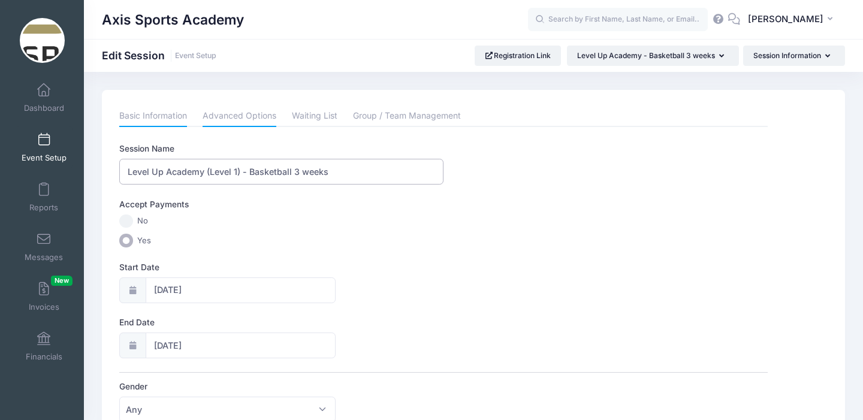
type input "Level Up Academy (Level 1) - Basketball 3 weeks"
click at [231, 119] on link "Advanced Options" at bounding box center [240, 117] width 74 height 22
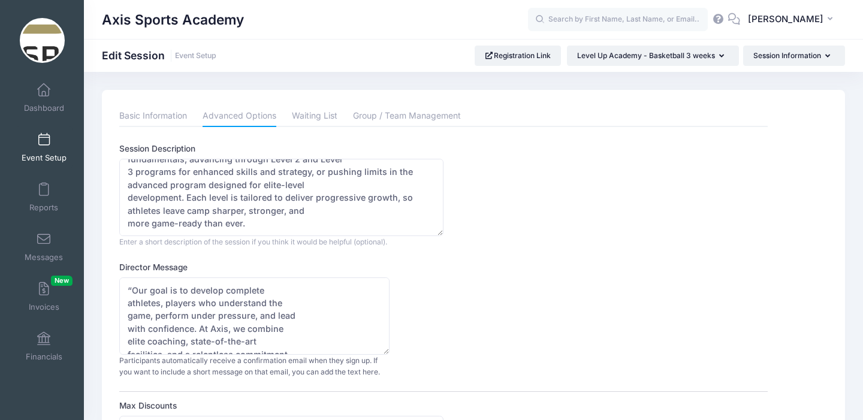
scroll to position [2, 0]
click at [249, 221] on textarea "At Axis Sports Academy, our Level-Up Basketball Camp is built to meet every ath…" at bounding box center [281, 195] width 324 height 77
paste textarea "Level 1 Program Daily Team & Individual Training Integrated EXOS Experience Bas…"
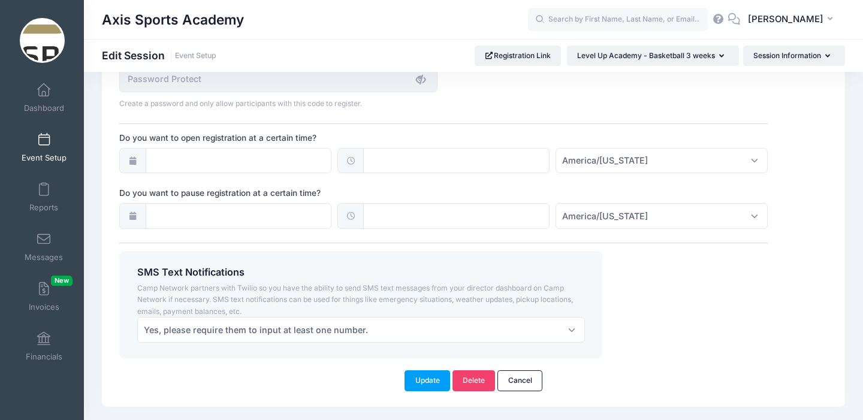
scroll to position [905, 0]
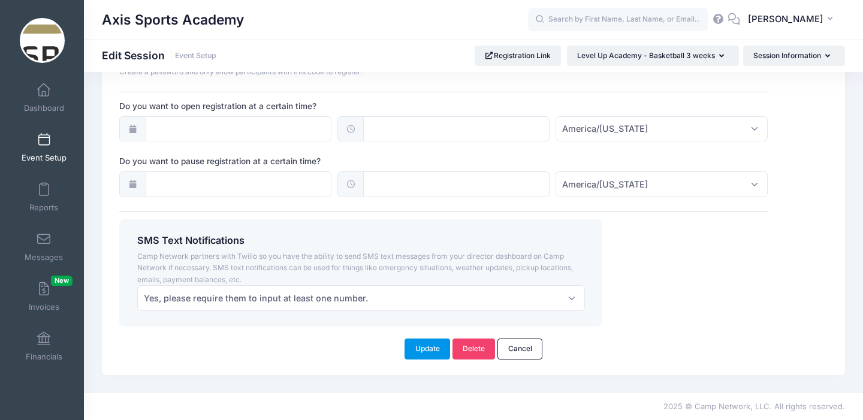
type textarea "At Axis Sports Academy, our Level-Up Basketball Camp is built to meet every ath…"
click at [425, 350] on button "Update" at bounding box center [428, 349] width 46 height 20
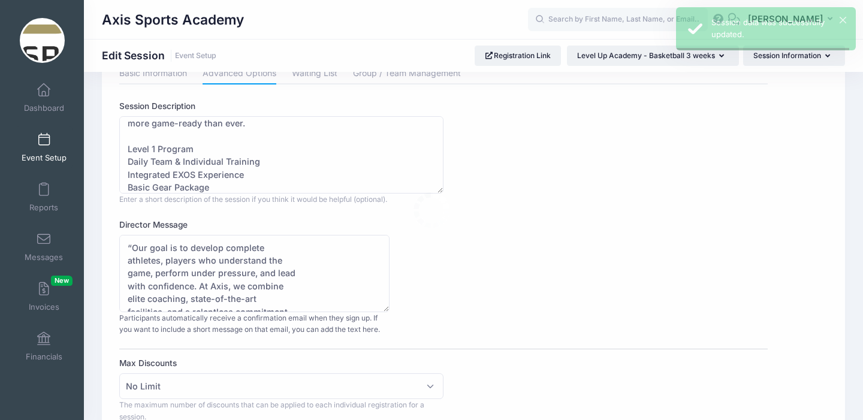
scroll to position [0, 0]
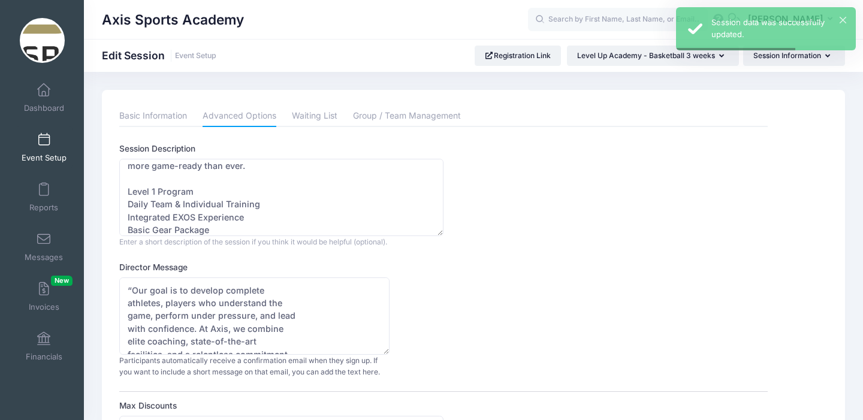
click at [44, 143] on span at bounding box center [44, 140] width 0 height 13
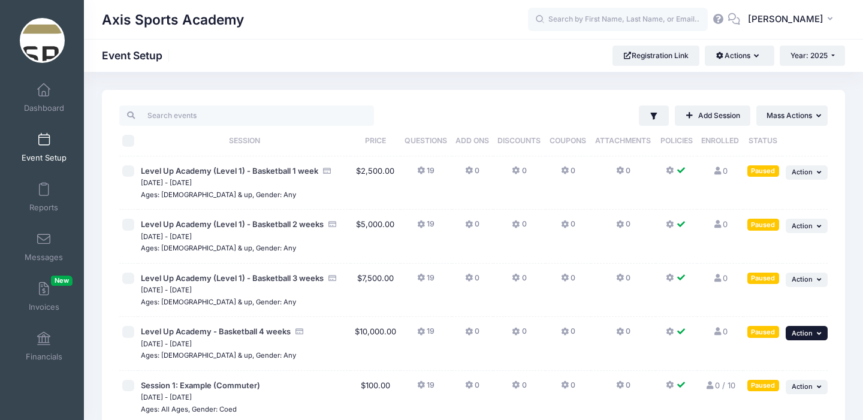
click at [794, 332] on span "Action" at bounding box center [802, 333] width 21 height 8
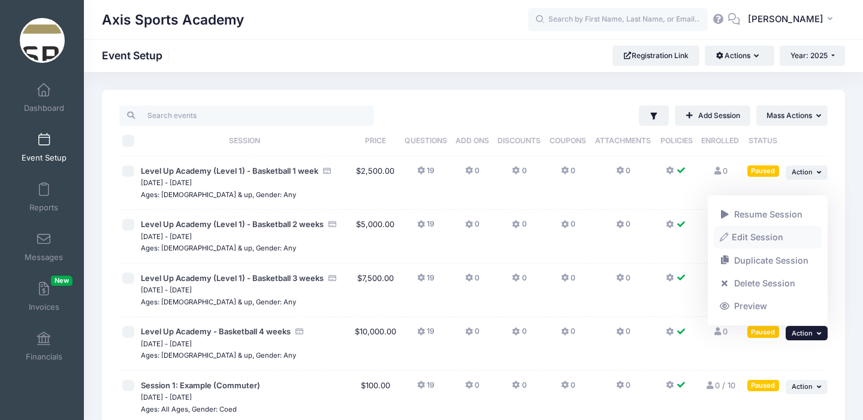
click at [755, 237] on link "Edit Session" at bounding box center [768, 238] width 109 height 23
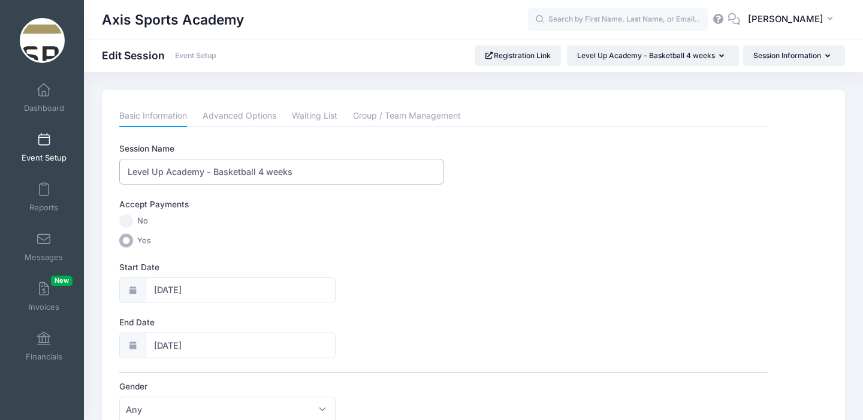
click at [203, 171] on input "Level Up Academy - Basketball 4 weeks" at bounding box center [281, 172] width 324 height 26
type input "Level Up Academy (Level 1) - Basketball 4 weeks"
click at [232, 116] on link "Advanced Options" at bounding box center [240, 117] width 74 height 22
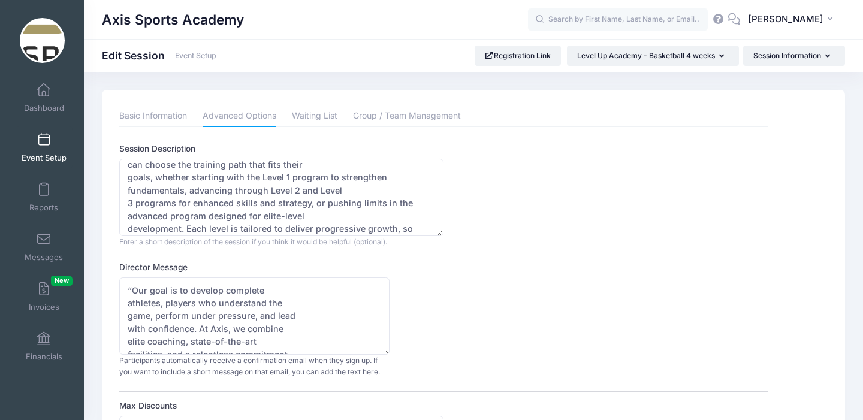
scroll to position [77, 0]
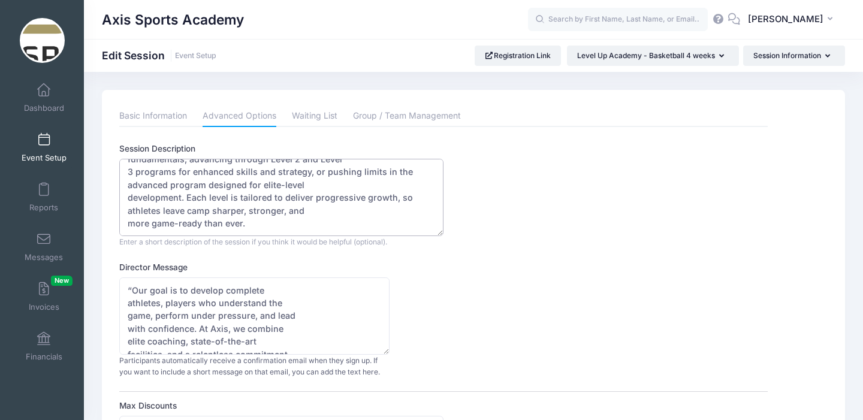
click at [246, 225] on textarea "At Axis Sports Academy, our Level-Up Basketball Camp is built to meet every ath…" at bounding box center [281, 197] width 324 height 77
paste textarea "Level 1 Program Daily Team & Individual Training Integrated EXOS Experience Bas…"
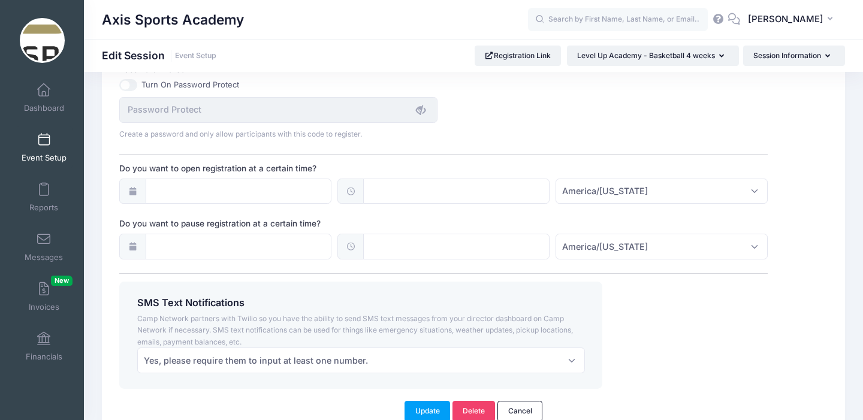
scroll to position [905, 0]
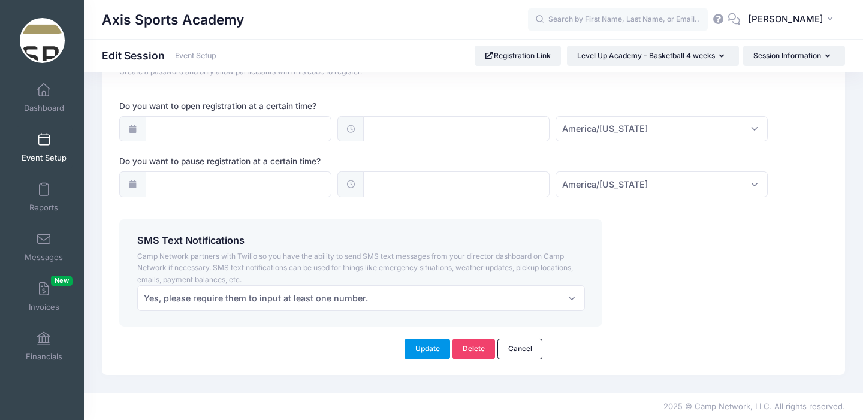
type textarea "At Axis Sports Academy, our Level-Up Basketball Camp is built to meet every ath…"
click at [429, 345] on button "Update" at bounding box center [428, 349] width 46 height 20
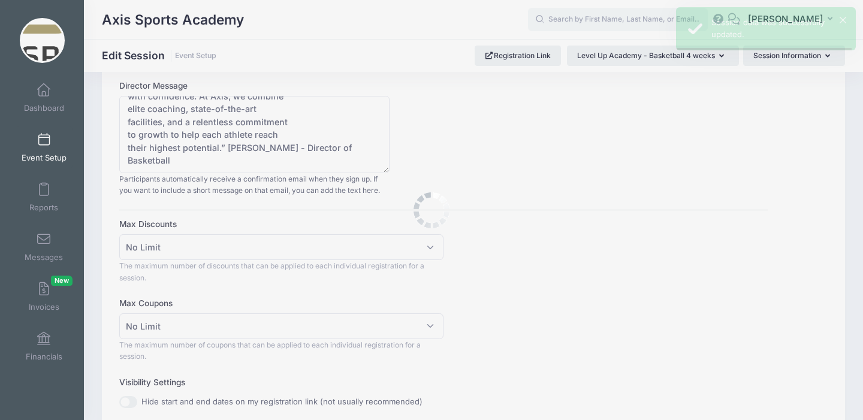
scroll to position [0, 0]
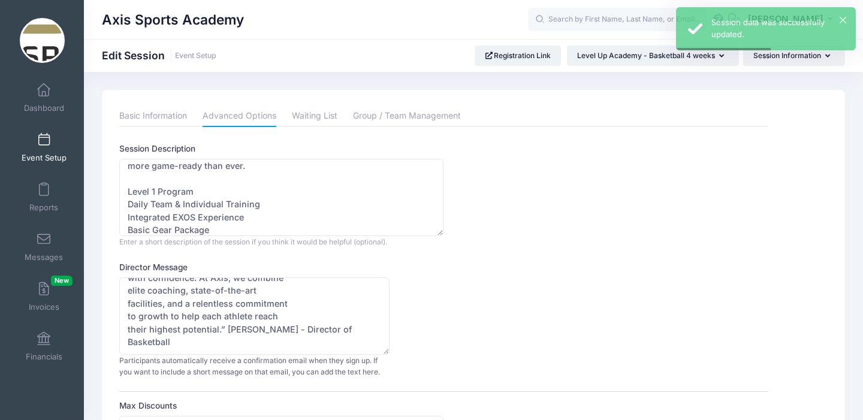
click at [44, 139] on span at bounding box center [44, 140] width 0 height 13
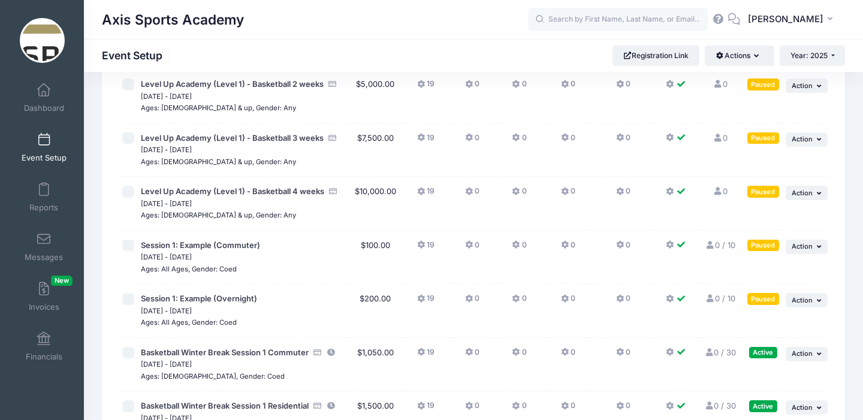
scroll to position [137, 0]
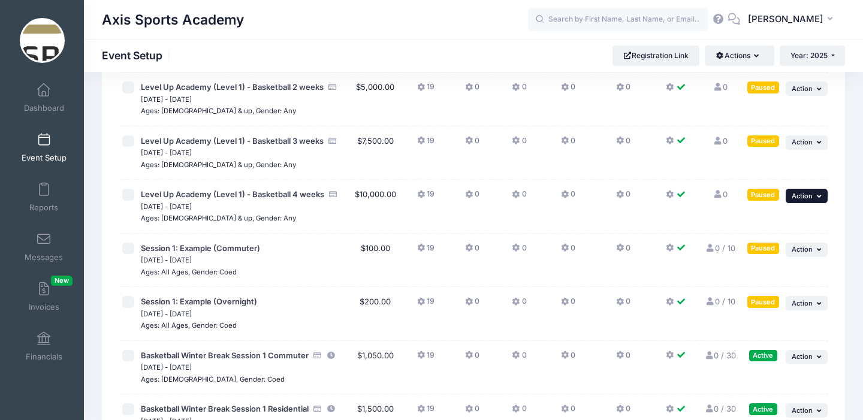
click at [815, 196] on button "... Action" at bounding box center [807, 196] width 42 height 14
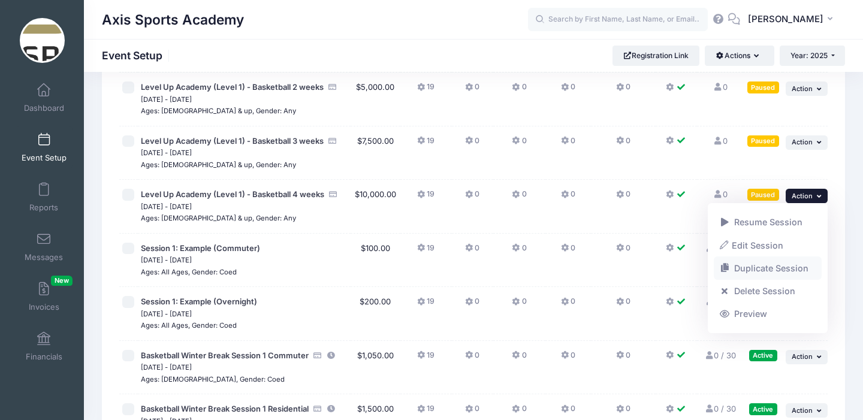
click at [760, 266] on link "Duplicate Session" at bounding box center [768, 268] width 109 height 23
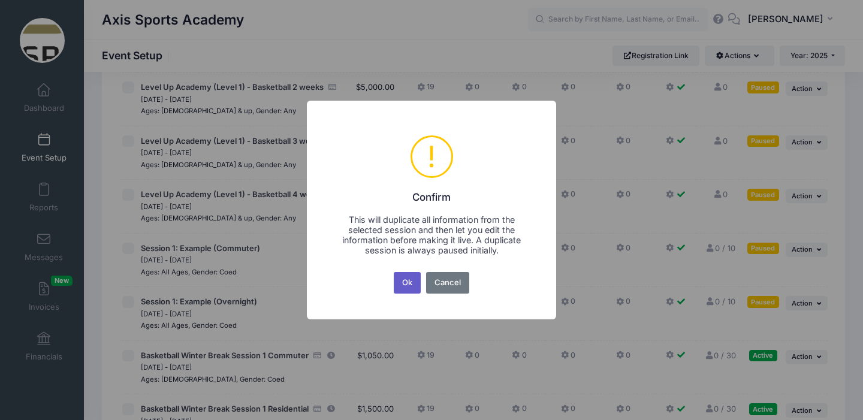
click at [410, 283] on button "Ok" at bounding box center [408, 283] width 28 height 22
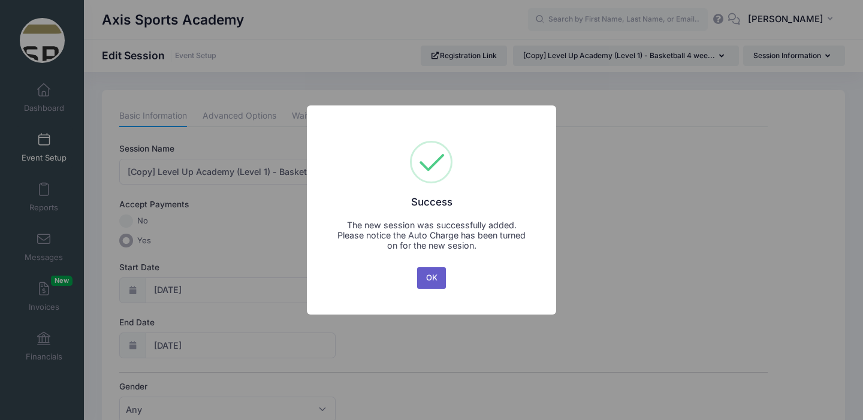
click at [428, 277] on button "OK" at bounding box center [431, 278] width 29 height 22
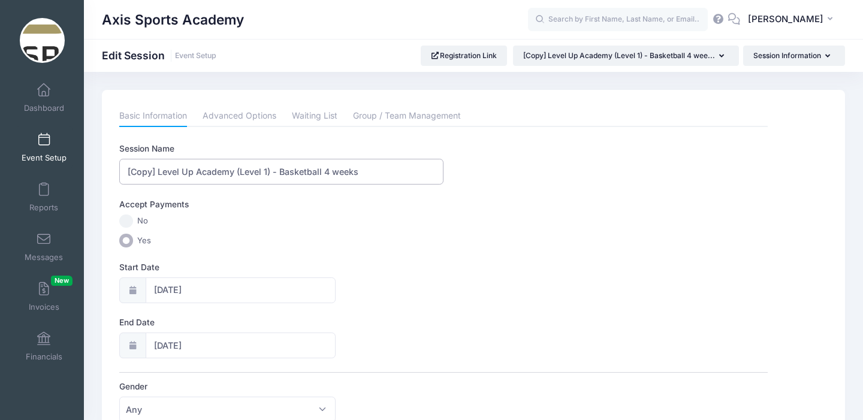
click at [158, 171] on input "[Copy] Level Up Academy (Level 1) - Basketball 4 weeks" at bounding box center [281, 172] width 324 height 26
click at [238, 173] on input "Level Up Academy (Level 1) - Basketball 4 weeks" at bounding box center [281, 172] width 324 height 26
click at [302, 173] on input "Level Up Academy (Level 2) - Basketball 4 weeks" at bounding box center [281, 172] width 324 height 26
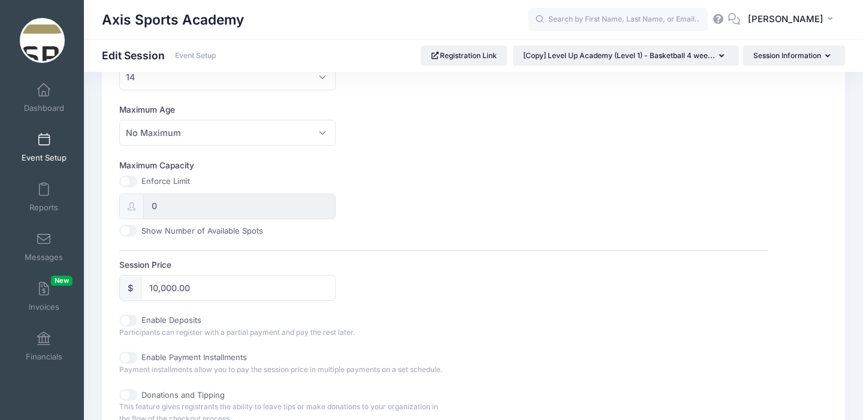
scroll to position [389, 0]
type input "Level Up Academy (Level 2) - Basketball 5 weeks"
click at [158, 285] on input "10,000.00" at bounding box center [238, 288] width 194 height 26
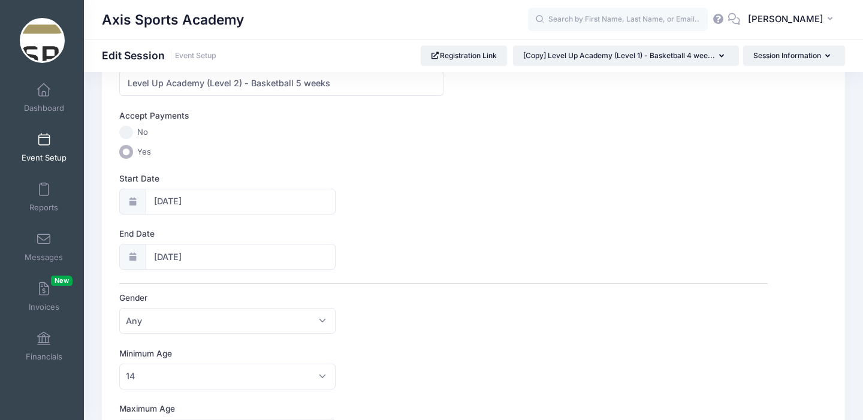
scroll to position [0, 0]
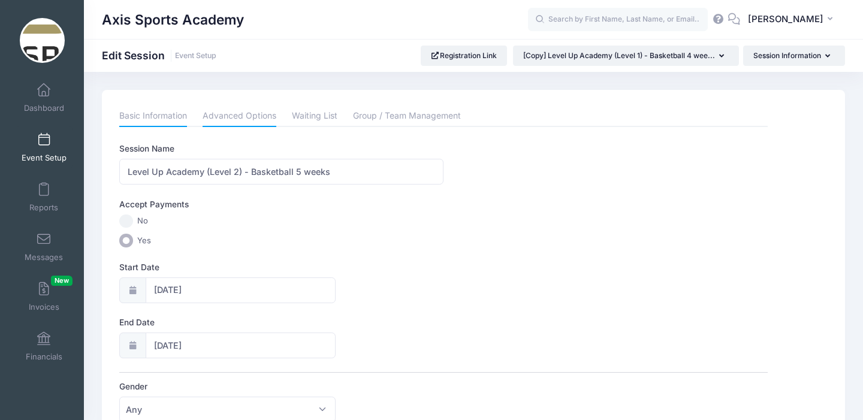
type input "13,000.00"
click at [239, 118] on link "Advanced Options" at bounding box center [240, 117] width 74 height 22
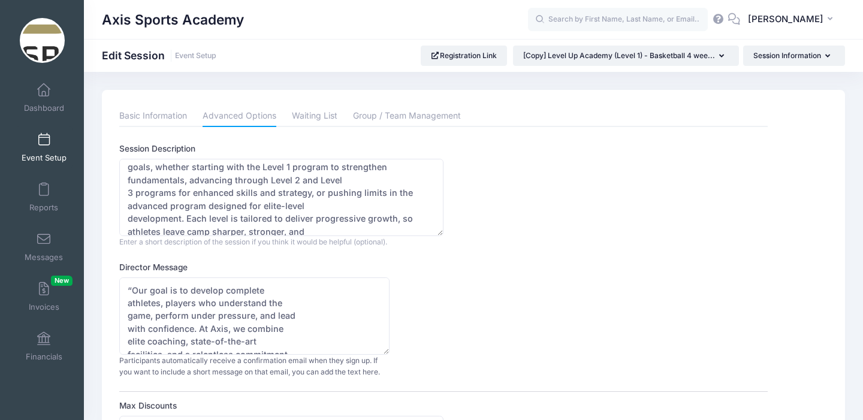
scroll to position [141, 0]
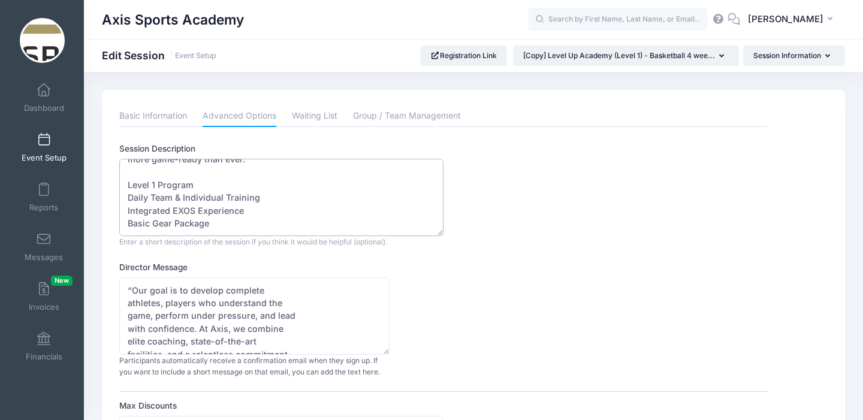
click at [154, 185] on textarea "At Axis Sports Academy, our Level-Up Basketball Camp is built to meet every ath…" at bounding box center [281, 197] width 324 height 77
drag, startPoint x: 212, startPoint y: 224, endPoint x: 124, endPoint y: 202, distance: 90.2
click at [124, 202] on textarea "At Axis Sports Academy, our Level-Up Basketball Camp is built to meet every ath…" at bounding box center [281, 197] width 324 height 77
paste textarea "All of Level 1 Program + Upgraded Gear Package Post-Axis Planning Module Gamepl…"
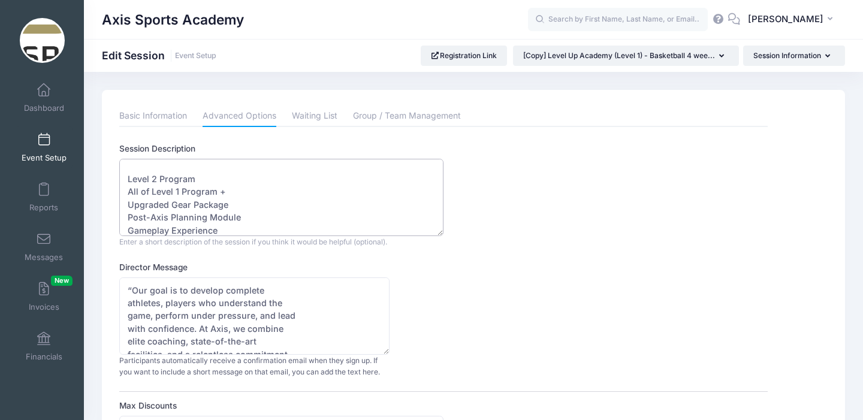
click at [195, 182] on textarea "At Axis Sports Academy, our Level-Up Basketball Camp is built to meet every ath…" at bounding box center [281, 197] width 324 height 77
drag, startPoint x: 226, startPoint y: 223, endPoint x: 125, endPoint y: 175, distance: 111.6
click at [125, 175] on textarea "At Axis Sports Academy, our Level-Up Basketball Camp is built to meet every ath…" at bounding box center [281, 197] width 324 height 77
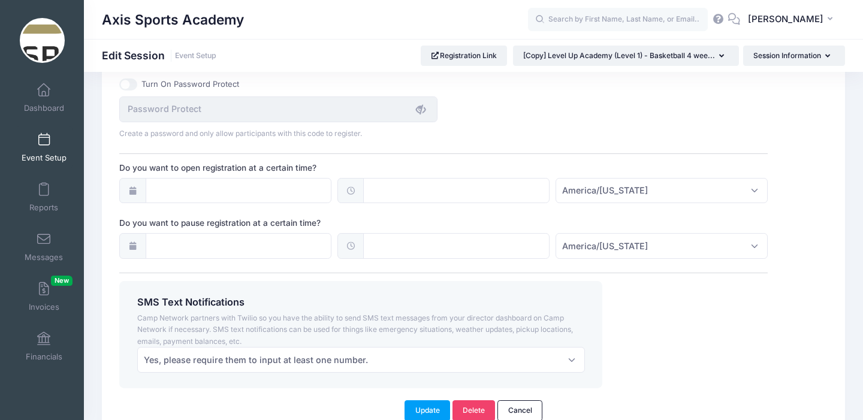
scroll to position [905, 0]
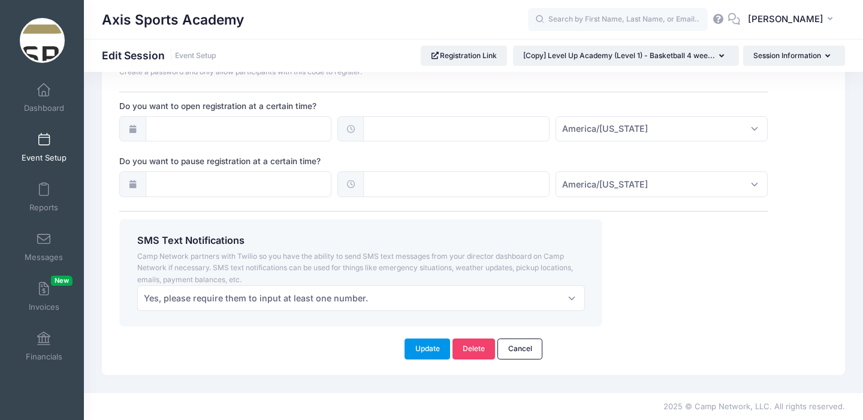
type textarea "At Axis Sports Academy, our Level-Up Basketball Camp is built to meet every ath…"
click at [419, 353] on button "Update" at bounding box center [428, 349] width 46 height 20
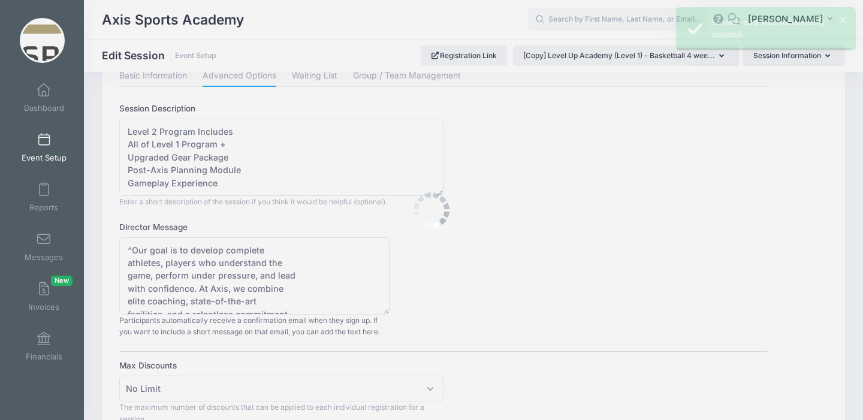
scroll to position [0, 0]
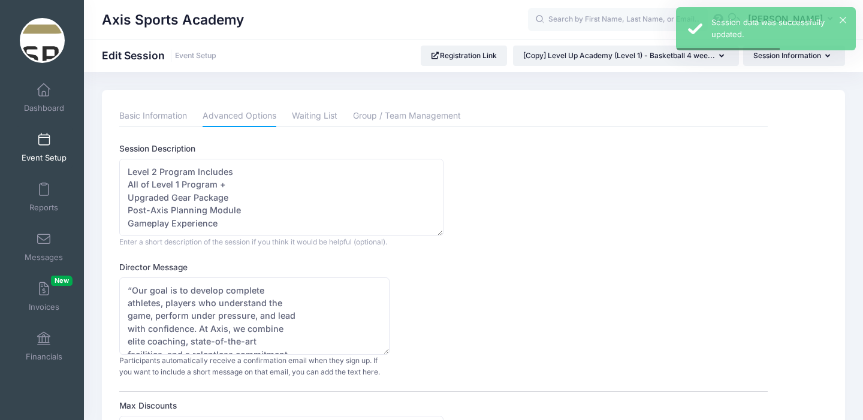
click at [44, 142] on span at bounding box center [44, 140] width 0 height 13
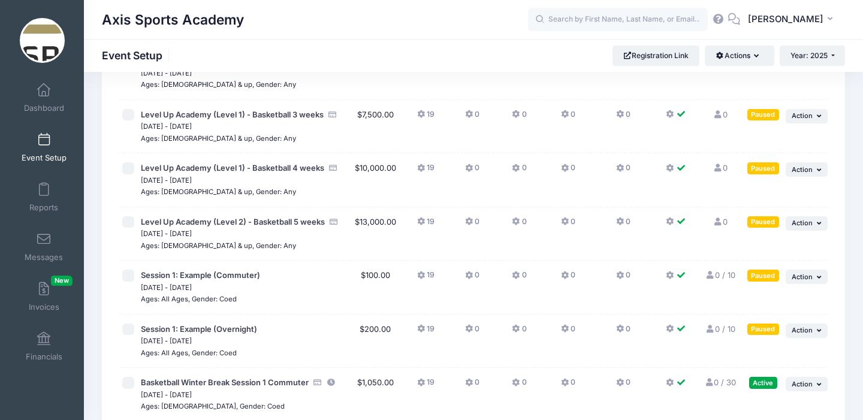
scroll to position [170, 0]
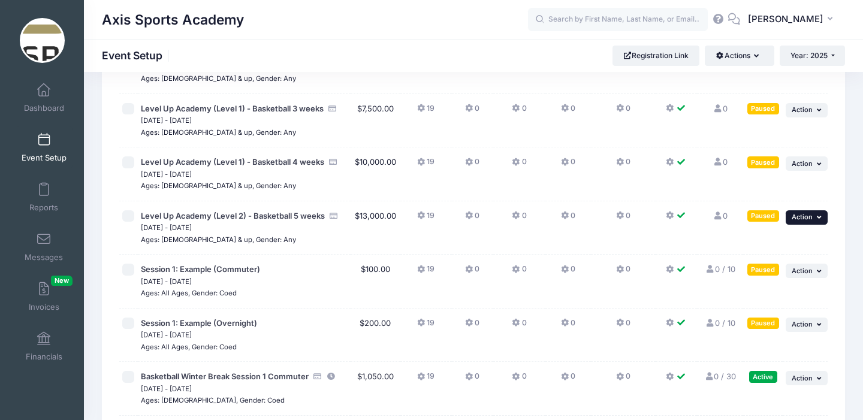
click at [816, 218] on button "... Action" at bounding box center [807, 217] width 42 height 14
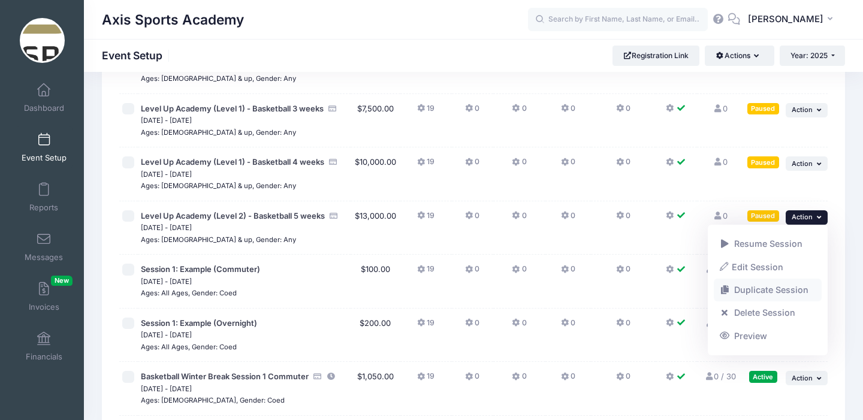
click at [761, 288] on link "Duplicate Session" at bounding box center [768, 290] width 109 height 23
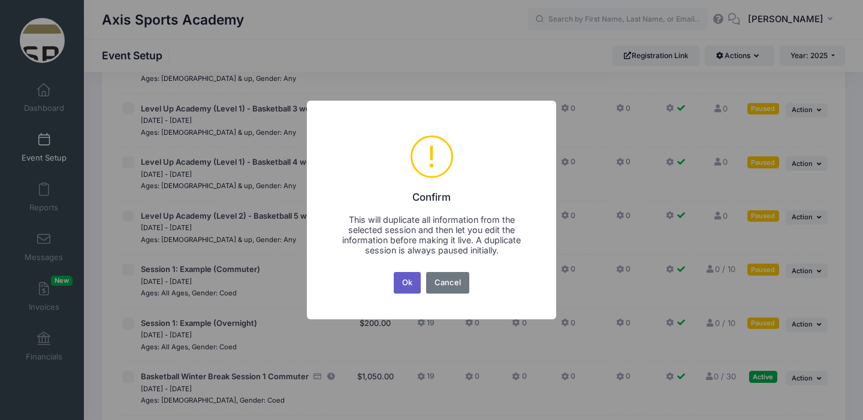
click at [404, 279] on button "Ok" at bounding box center [408, 283] width 28 height 22
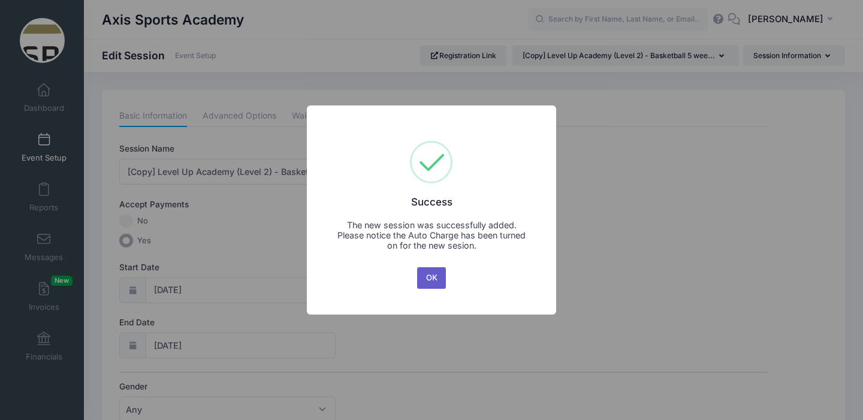
click at [426, 277] on button "OK" at bounding box center [431, 278] width 29 height 22
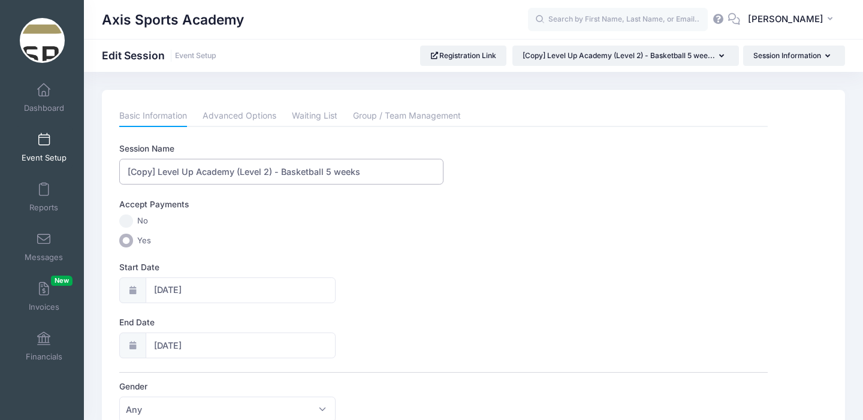
click at [159, 173] on input "[Copy] Level Up Academy (Level 2) - Basketball 5 weeks" at bounding box center [281, 172] width 324 height 26
click at [299, 172] on input "Level Up Academy (Level 2) - Basketball 5 weeks" at bounding box center [281, 172] width 324 height 26
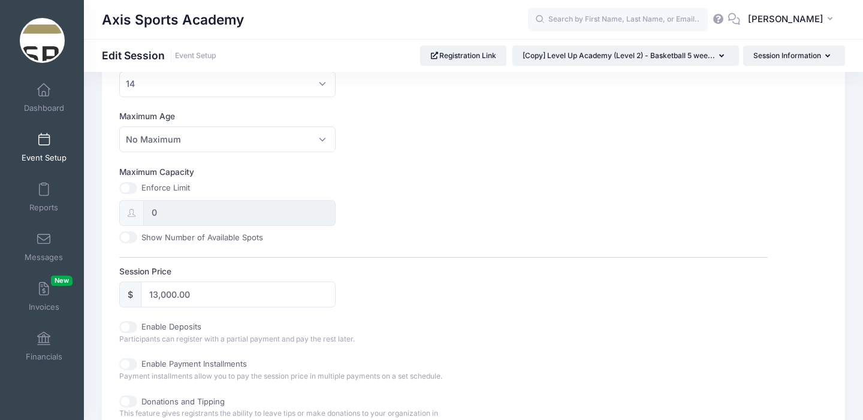
scroll to position [384, 0]
type input "Level Up Academy (Level 2) - Basketball 6 weeks"
click at [165, 293] on input "13,000.00" at bounding box center [238, 292] width 194 height 26
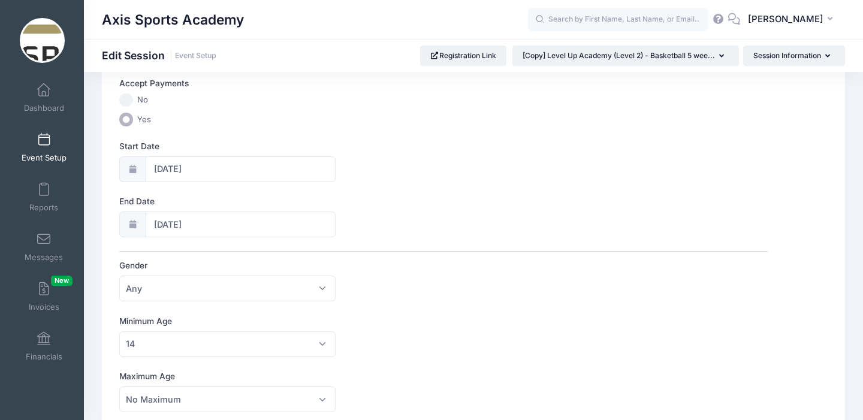
scroll to position [0, 0]
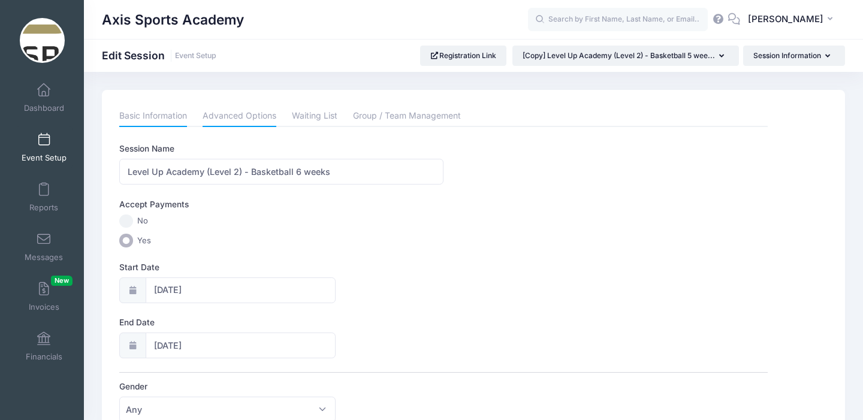
type input "15,600.00"
click at [232, 115] on link "Advanced Options" at bounding box center [240, 117] width 74 height 22
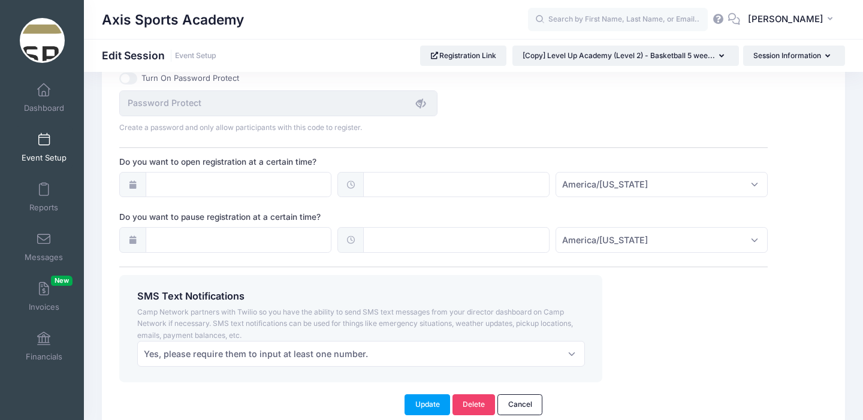
scroll to position [905, 0]
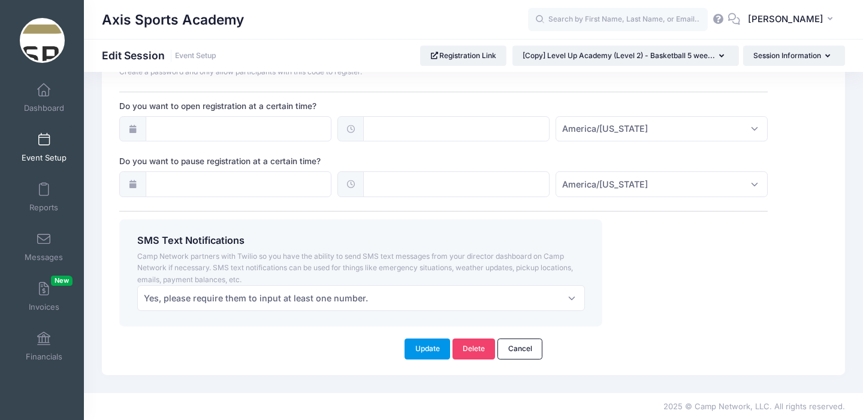
click at [420, 348] on button "Update" at bounding box center [428, 349] width 46 height 20
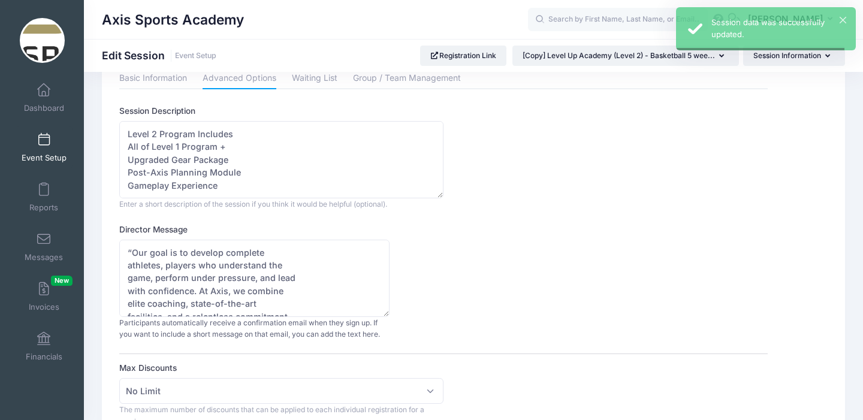
scroll to position [0, 0]
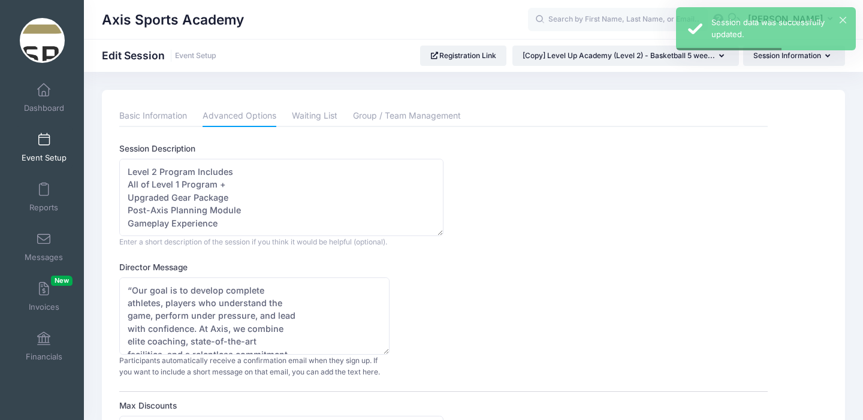
click at [44, 144] on span at bounding box center [44, 140] width 0 height 13
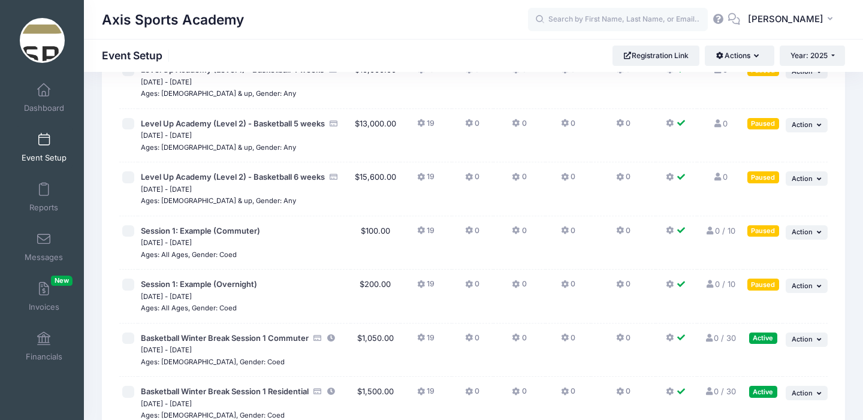
scroll to position [263, 0]
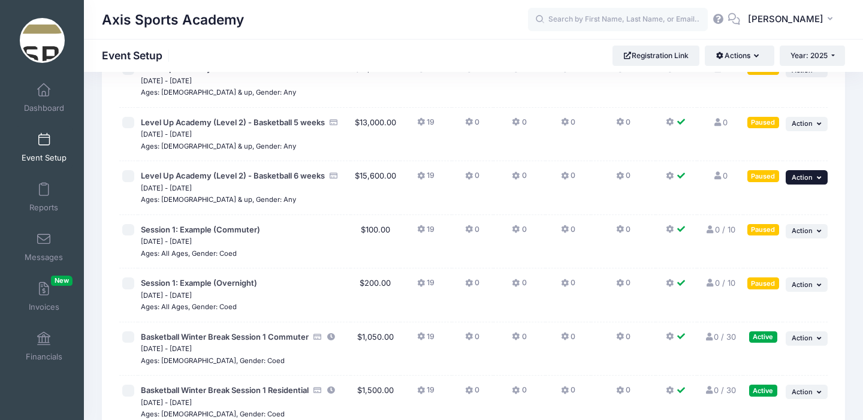
click at [816, 178] on button "... Action" at bounding box center [807, 177] width 42 height 14
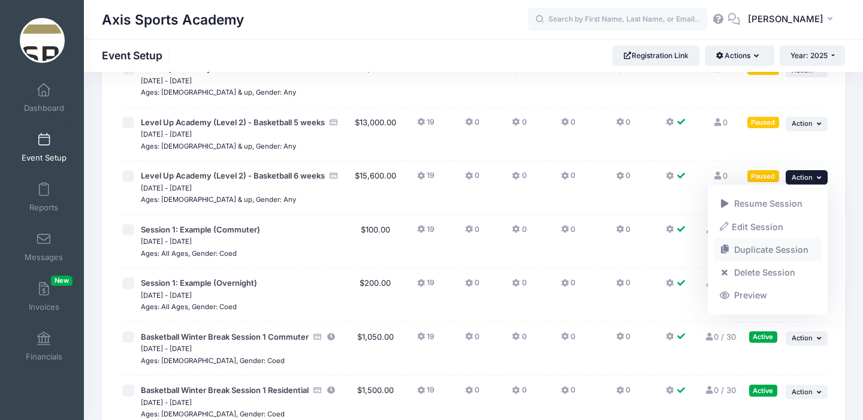
click at [764, 247] on link "Duplicate Session" at bounding box center [768, 250] width 109 height 23
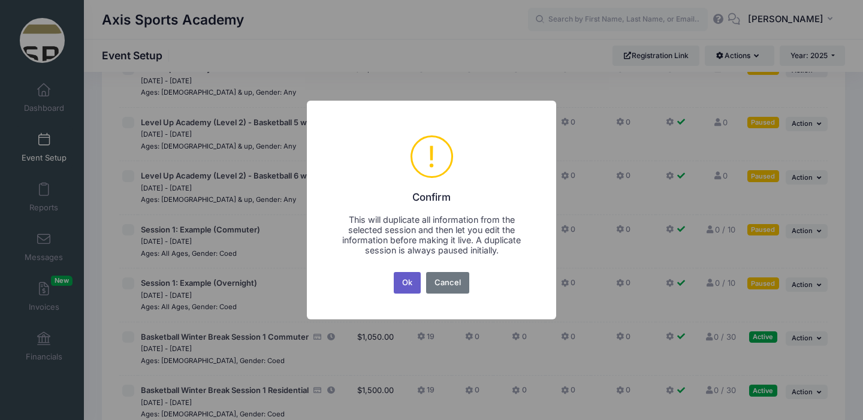
click at [411, 278] on button "Ok" at bounding box center [408, 283] width 28 height 22
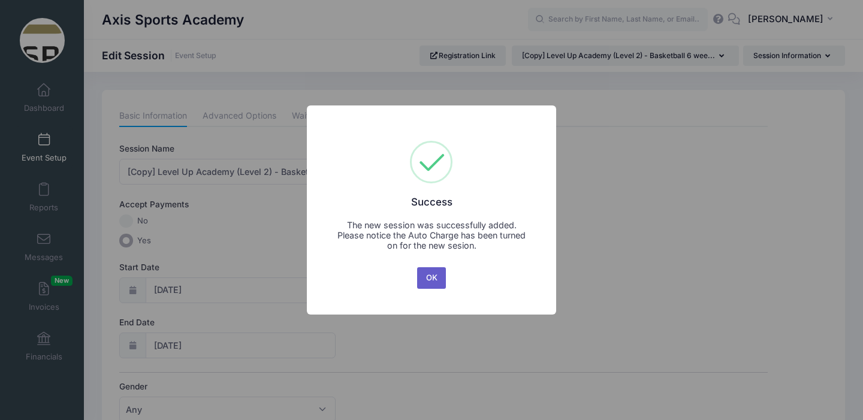
click at [427, 276] on button "OK" at bounding box center [431, 278] width 29 height 22
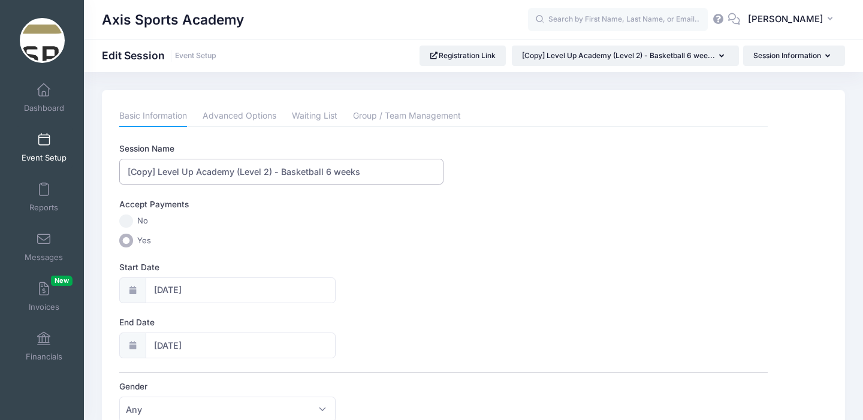
click at [158, 169] on input "[Copy] Level Up Academy (Level 2) - Basketball 6 weeks" at bounding box center [281, 172] width 324 height 26
click at [299, 173] on input "Level Up Academy (Level 2) - Basketball 6 weeks" at bounding box center [281, 172] width 324 height 26
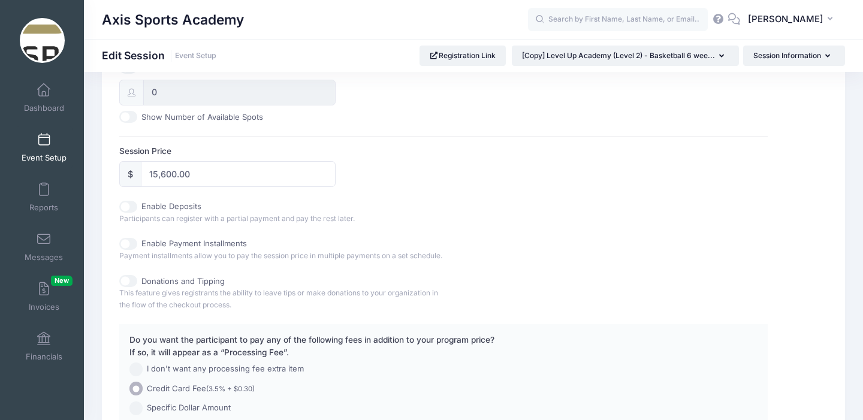
scroll to position [504, 0]
type input "Level Up Academy (Level 2) - Basketball 7 weeks"
click at [165, 174] on input "15,600.00" at bounding box center [238, 173] width 194 height 26
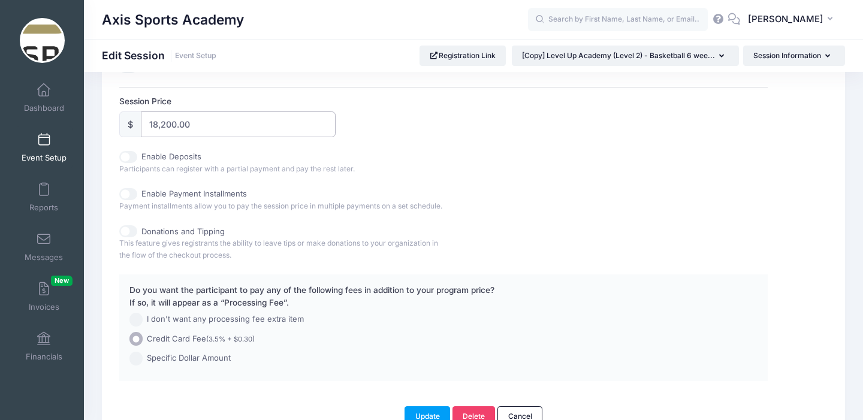
scroll to position [631, 0]
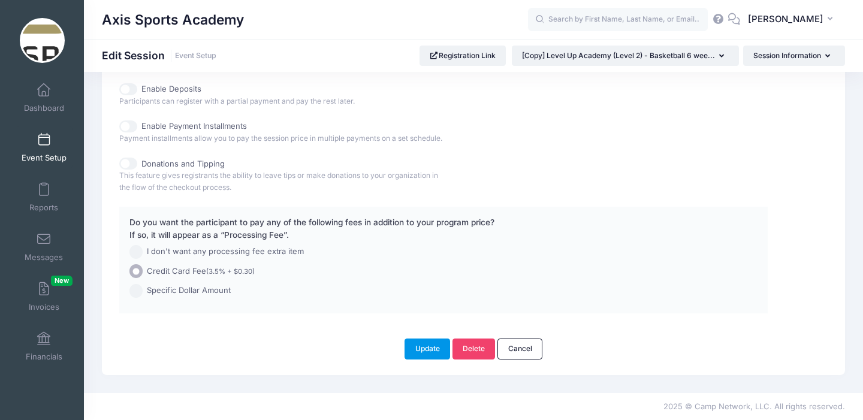
type input "18,200.00"
click at [424, 347] on button "Update" at bounding box center [428, 349] width 46 height 20
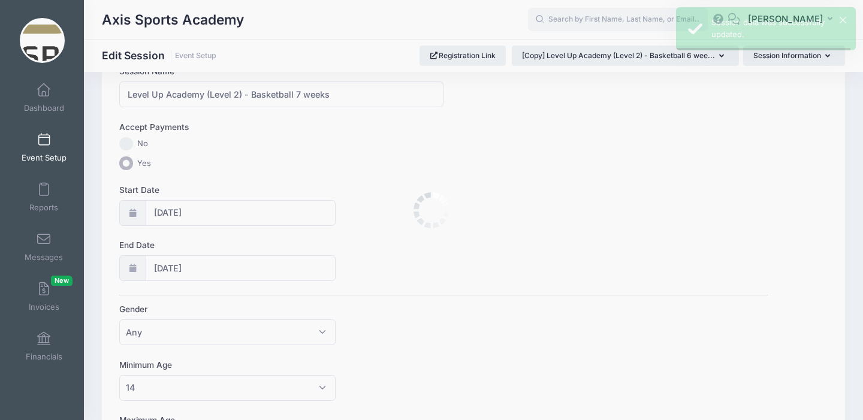
scroll to position [0, 0]
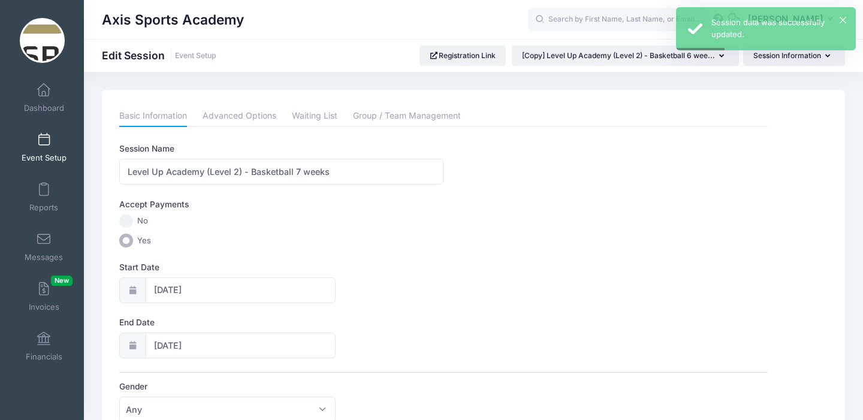
click at [44, 139] on span at bounding box center [44, 140] width 0 height 13
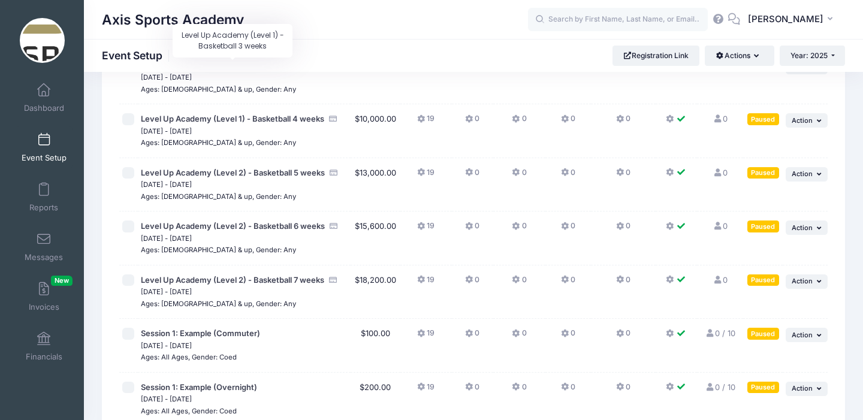
scroll to position [221, 0]
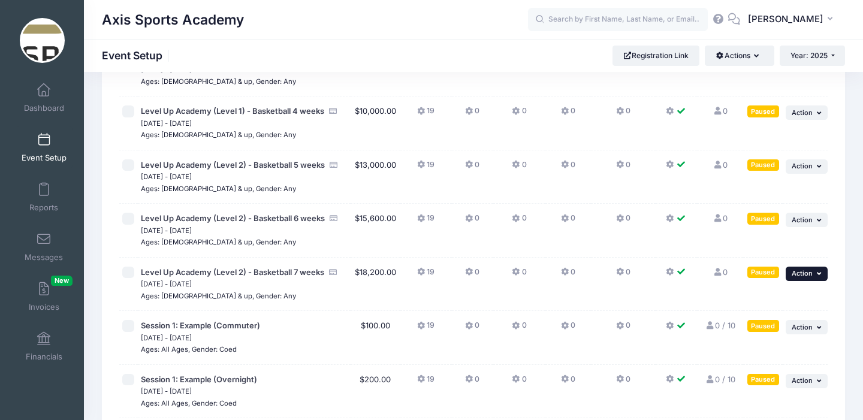
click at [810, 276] on span "Action" at bounding box center [802, 273] width 21 height 8
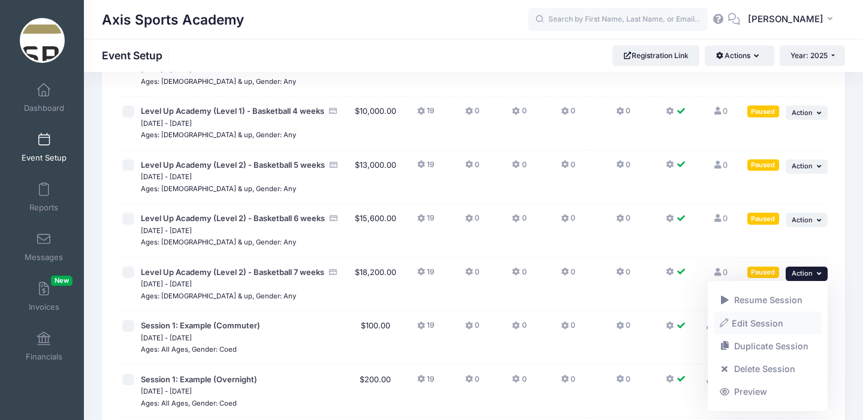
click at [766, 324] on link "Edit Session" at bounding box center [768, 323] width 109 height 23
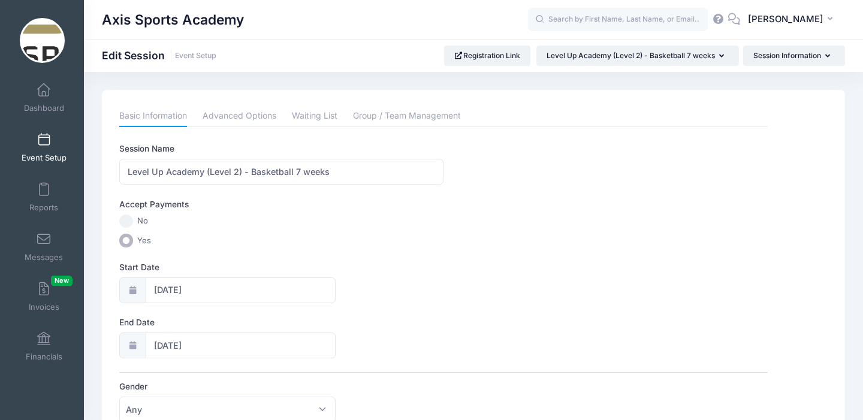
click at [44, 142] on span at bounding box center [44, 140] width 0 height 13
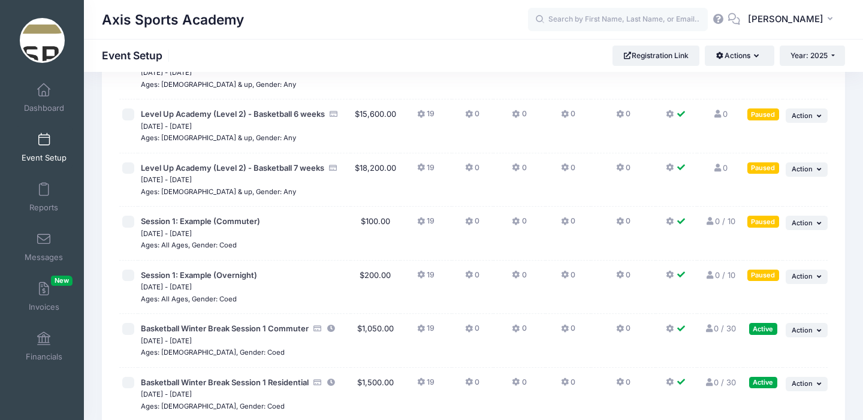
scroll to position [340, 0]
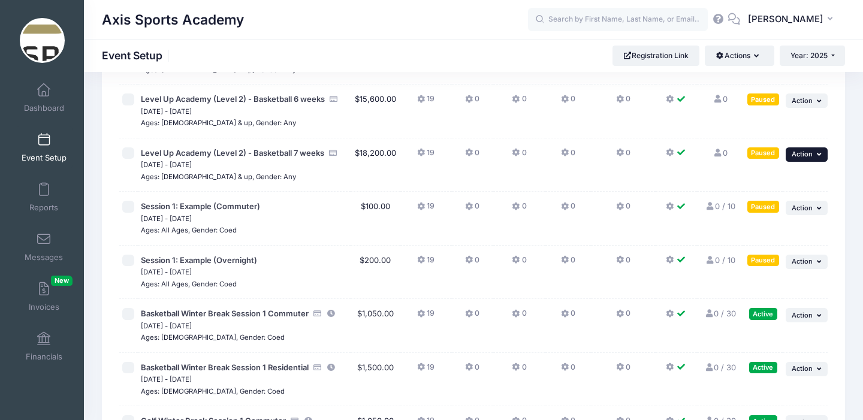
click at [813, 158] on button "... Action" at bounding box center [807, 155] width 42 height 14
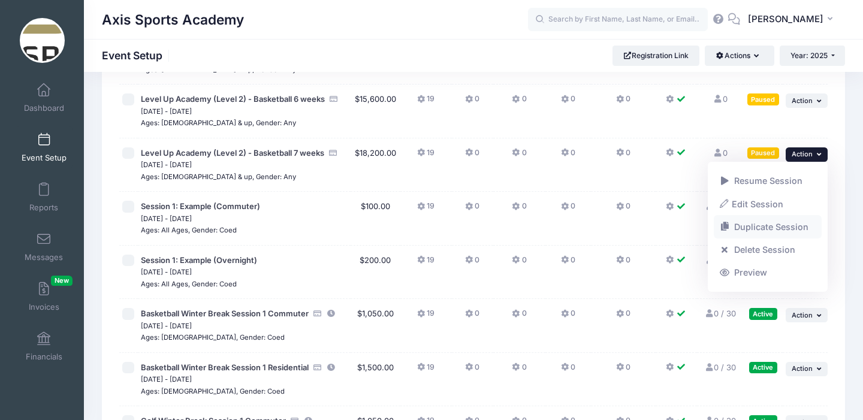
click at [764, 228] on link "Duplicate Session" at bounding box center [768, 227] width 109 height 23
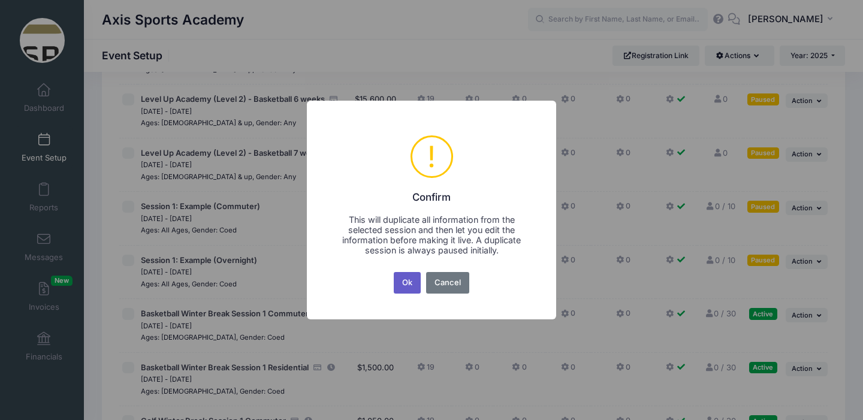
click at [403, 280] on button "Ok" at bounding box center [408, 283] width 28 height 22
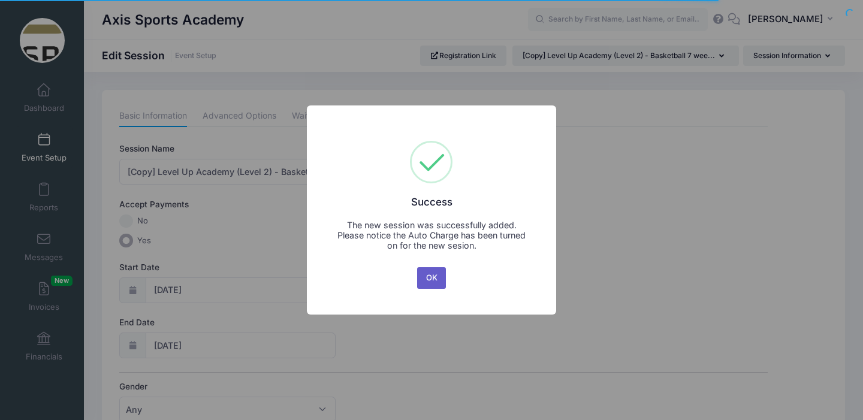
click at [430, 275] on button "OK" at bounding box center [431, 278] width 29 height 22
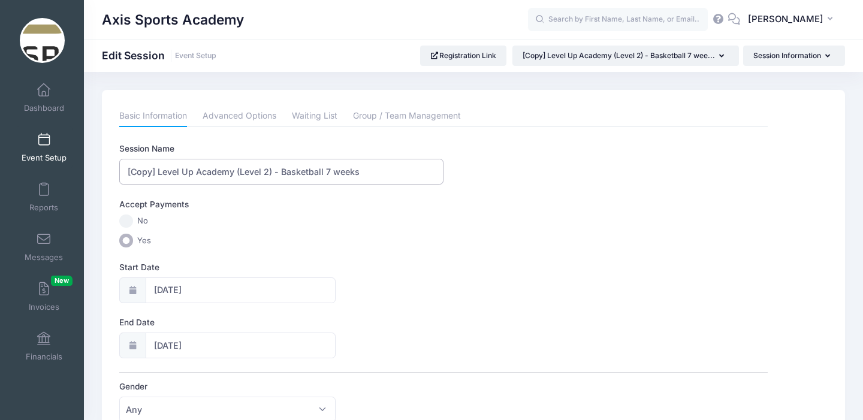
click at [160, 172] on input "[Copy] Level Up Academy (Level 2) - Basketball 7 weeks" at bounding box center [281, 172] width 324 height 26
click at [299, 174] on input "Level Up Academy (Level 2) - Basketball 7 weeks" at bounding box center [281, 172] width 324 height 26
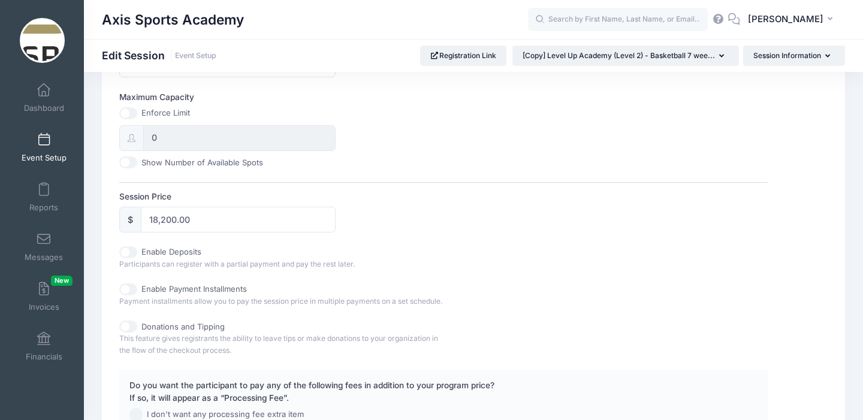
scroll to position [467, 0]
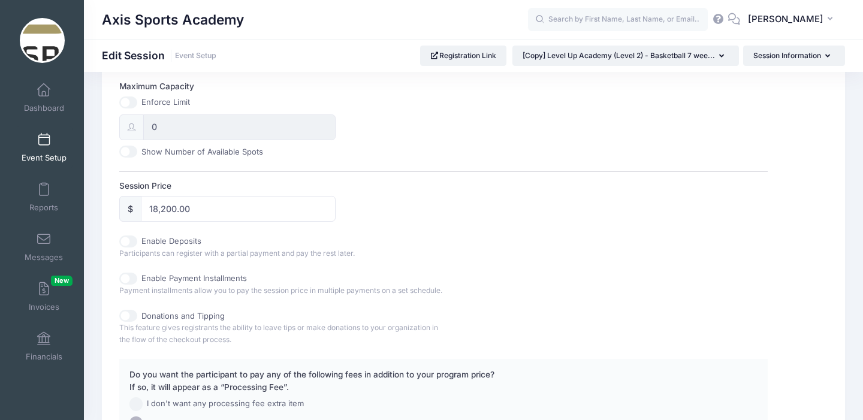
type input "Level Up Academy (Level 2) - Basketball 8 weeks"
click at [167, 210] on input "18,200.00" at bounding box center [238, 209] width 194 height 26
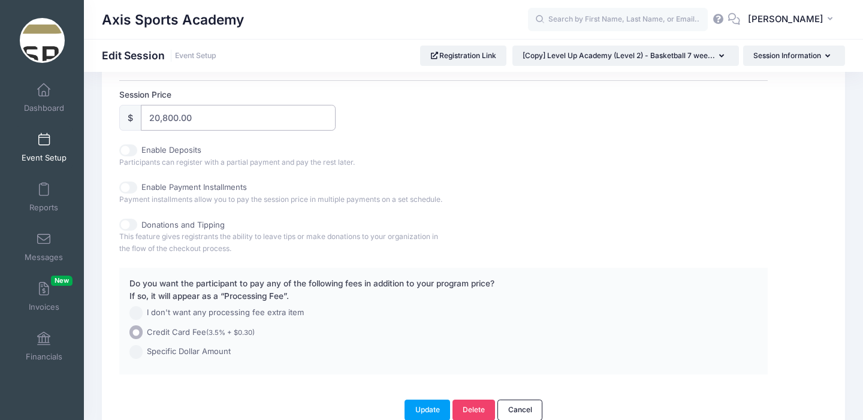
scroll to position [631, 0]
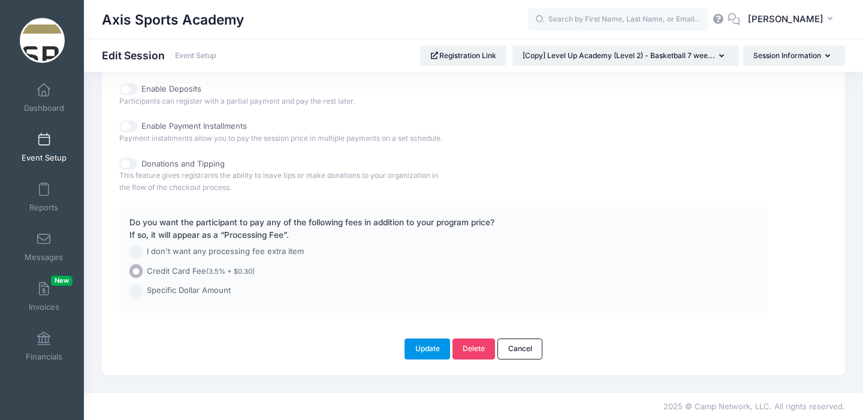
type input "20,800.00"
click at [421, 349] on button "Update" at bounding box center [428, 349] width 46 height 20
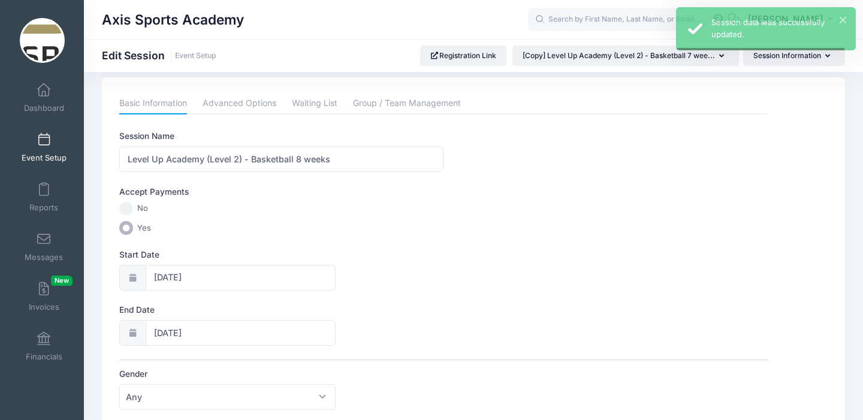
scroll to position [0, 0]
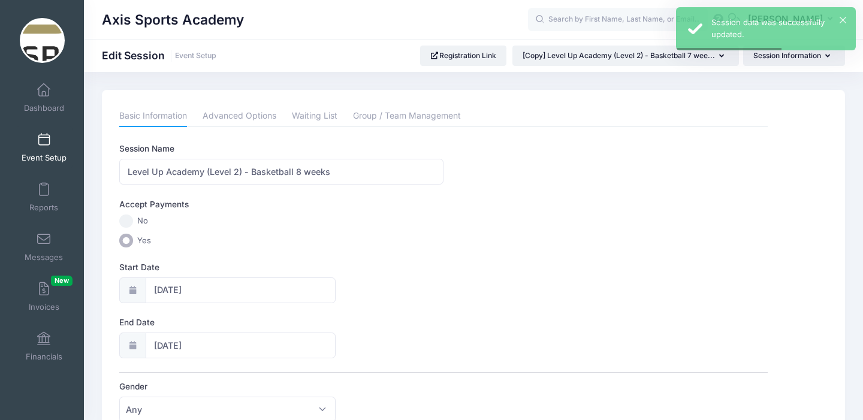
click at [44, 143] on span at bounding box center [44, 140] width 0 height 13
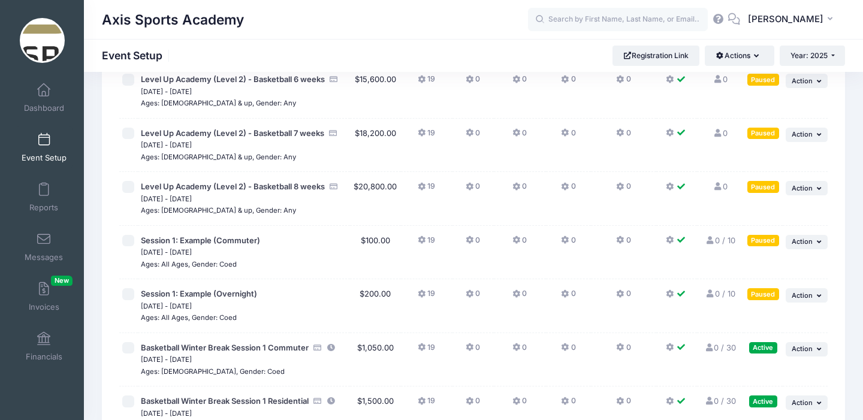
scroll to position [362, 0]
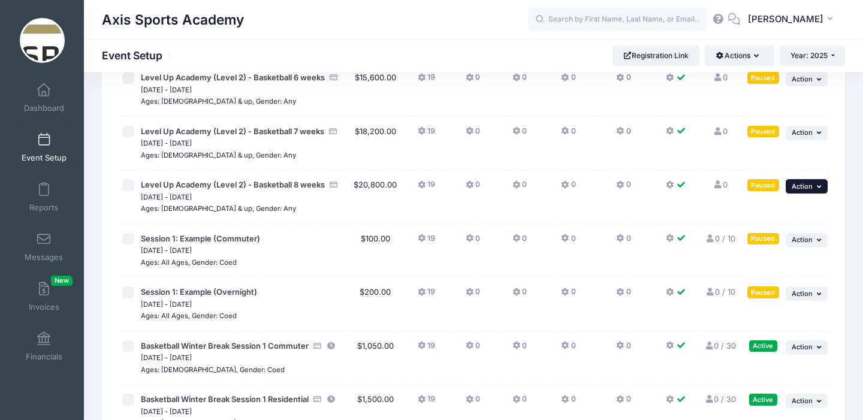
click at [814, 185] on button "... Action" at bounding box center [807, 186] width 42 height 14
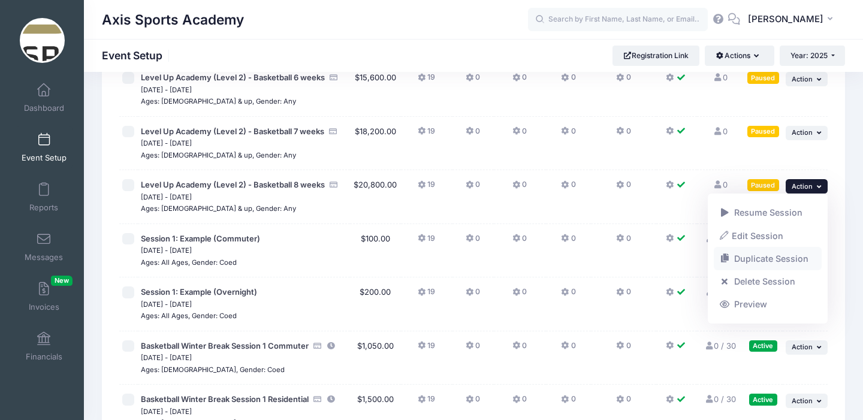
click at [780, 257] on link "Duplicate Session" at bounding box center [768, 259] width 109 height 23
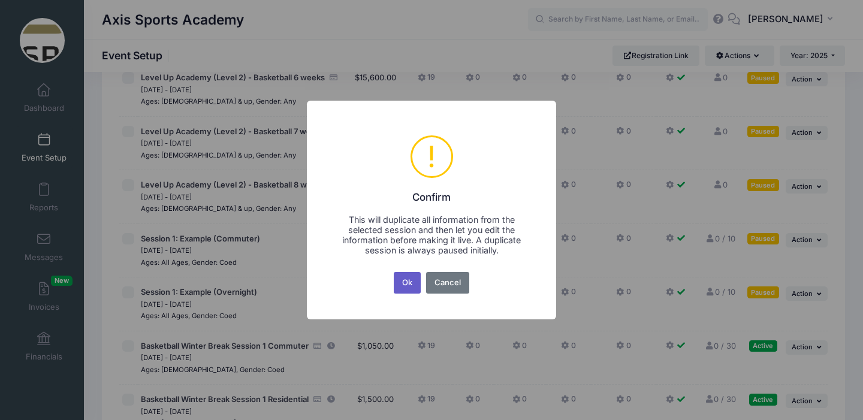
click at [405, 280] on button "Ok" at bounding box center [408, 283] width 28 height 22
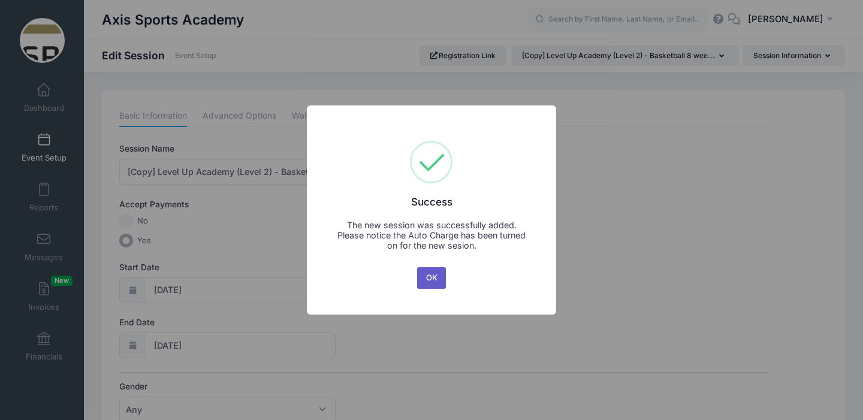
click at [432, 281] on button "OK" at bounding box center [431, 278] width 29 height 22
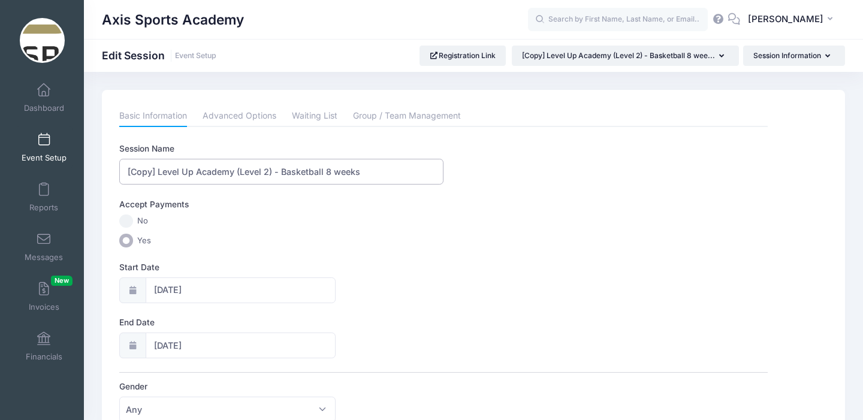
click at [160, 173] on input "[Copy] Level Up Academy (Level 2) - Basketball 8 weeks" at bounding box center [281, 172] width 324 height 26
click at [239, 173] on input "Level Up Academy (Level 2) - Basketball 8 weeks" at bounding box center [281, 172] width 324 height 26
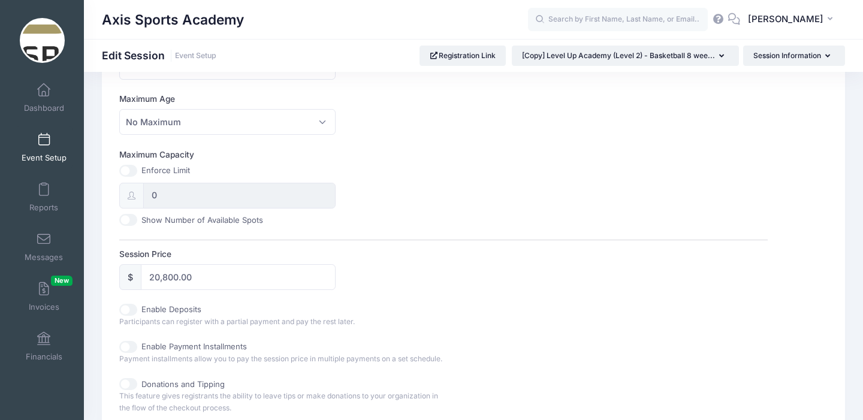
scroll to position [399, 0]
type input "Level Up Academy (Level 3) - Basketball 8 weeks"
click at [160, 278] on input "20,800.00" at bounding box center [238, 277] width 194 height 26
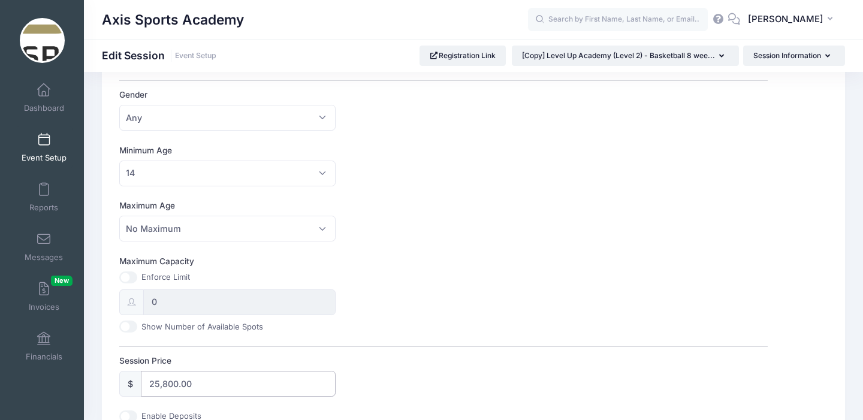
scroll to position [0, 0]
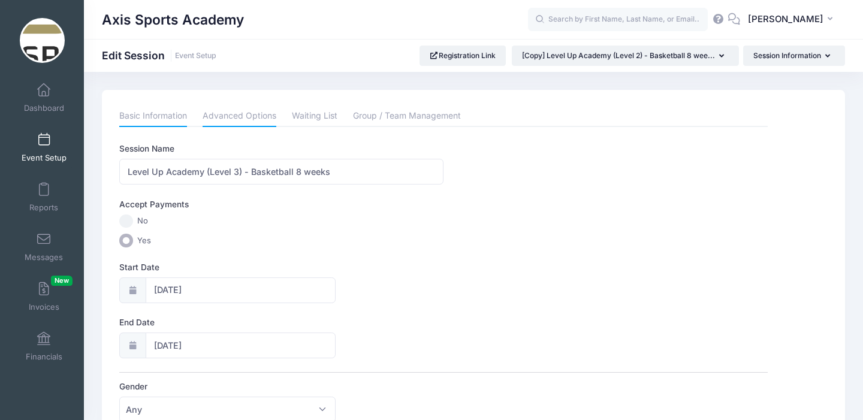
type input "25,800.00"
click at [231, 118] on link "Advanced Options" at bounding box center [240, 117] width 74 height 22
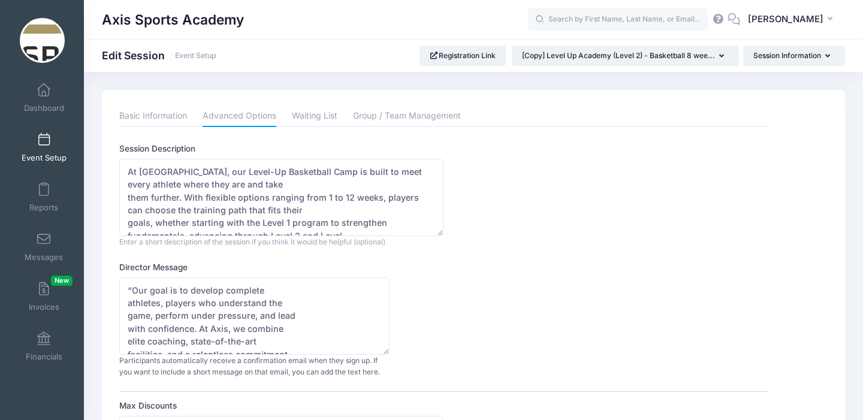
scroll to position [154, 0]
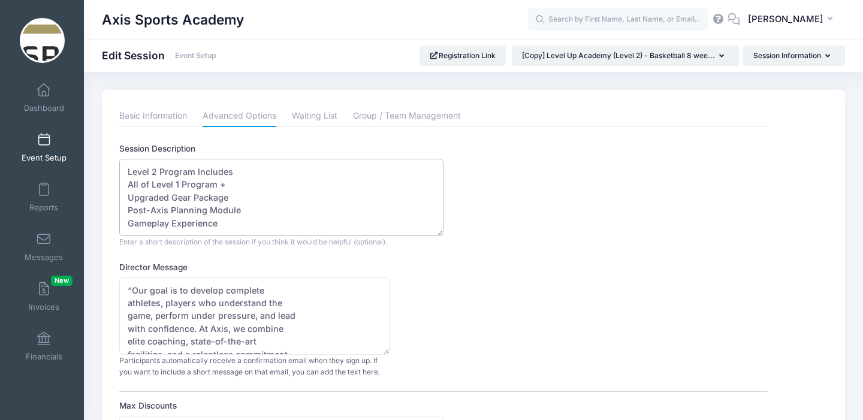
click at [157, 172] on textarea "At [GEOGRAPHIC_DATA], our Level-Up Basketball Camp is built to meet every athle…" at bounding box center [281, 197] width 324 height 77
drag, startPoint x: 219, startPoint y: 226, endPoint x: 118, endPoint y: 188, distance: 108.7
paste textarea "ll of Level 1 + 2 Programs + Full Integrated Gear Package Full “Grind” Session …"
type textarea "At [GEOGRAPHIC_DATA], our Level-Up Basketball Camp is built to meet every athle…"
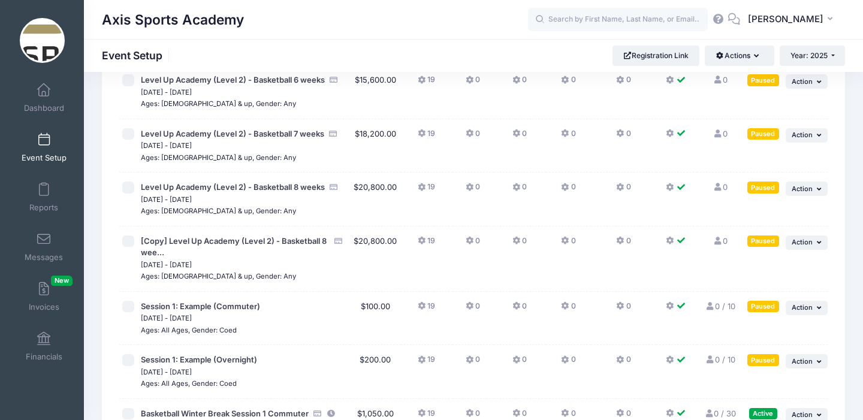
scroll to position [360, 0]
click at [817, 244] on icon "button" at bounding box center [820, 242] width 7 height 7
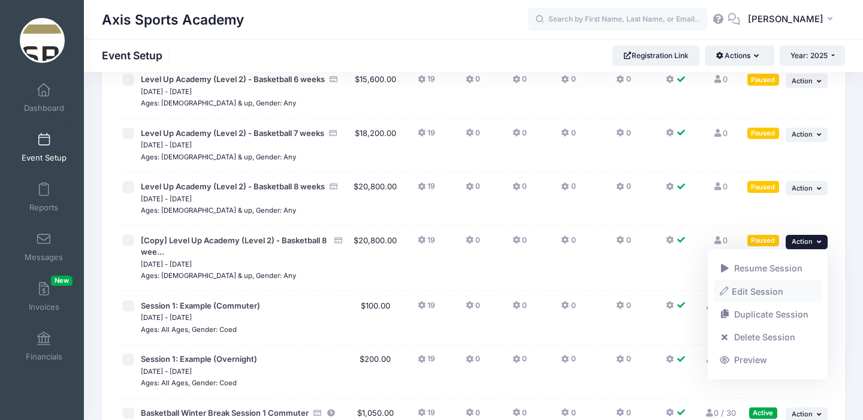
click at [762, 291] on link "Edit Session" at bounding box center [768, 291] width 109 height 23
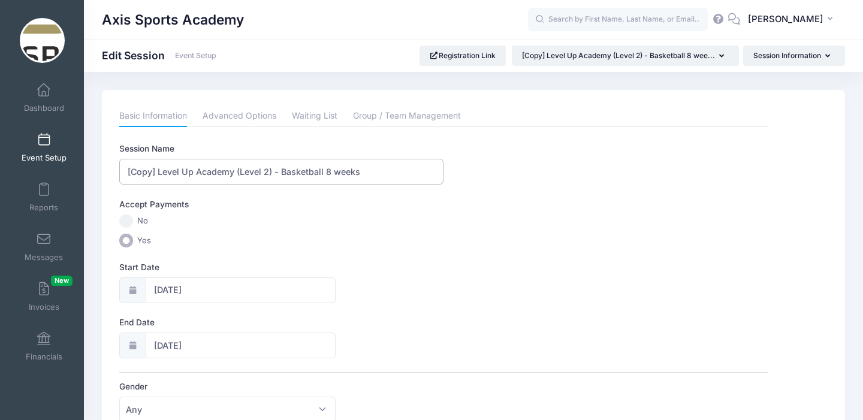
click at [330, 172] on input "[Copy] Level Up Academy (Level 2) - Basketball 8 weeks" at bounding box center [281, 172] width 324 height 26
type input "[Copy] Level Up Academy (Level 2) - Basketball 9 weeks"
click at [238, 115] on link "Advanced Options" at bounding box center [240, 117] width 74 height 22
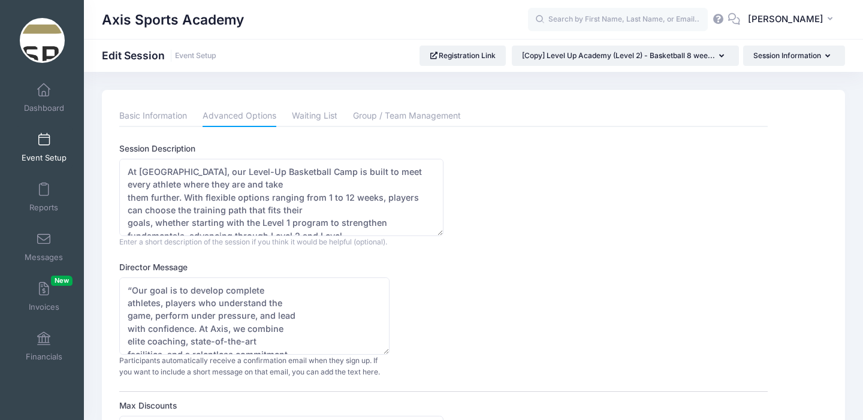
scroll to position [154, 0]
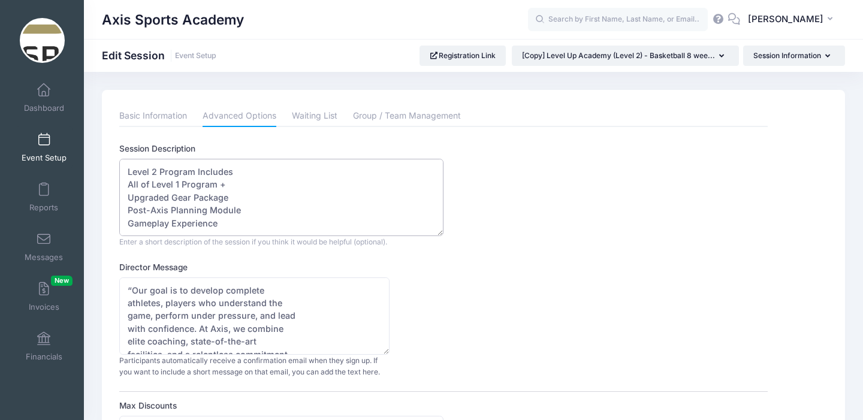
click at [157, 173] on textarea "At Axis Sports Academy, our Level-Up Basketball Camp is built to meet every ath…" at bounding box center [281, 197] width 324 height 77
drag, startPoint x: 219, startPoint y: 223, endPoint x: 125, endPoint y: 183, distance: 101.6
click at [125, 183] on textarea "At Axis Sports Academy, our Level-Up Basketball Camp is built to meet every ath…" at bounding box center [281, 197] width 324 height 77
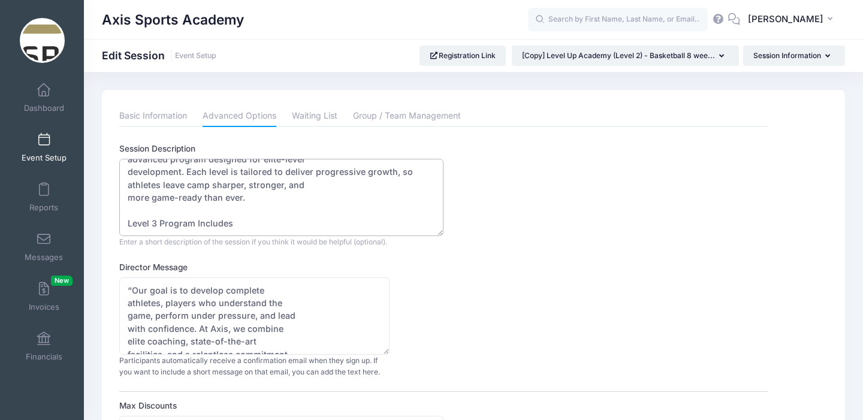
scroll to position [116, 0]
paste textarea "ll of Level 1 + 2 Programs + Full Integrated Gear Package Full “Grind” Session …"
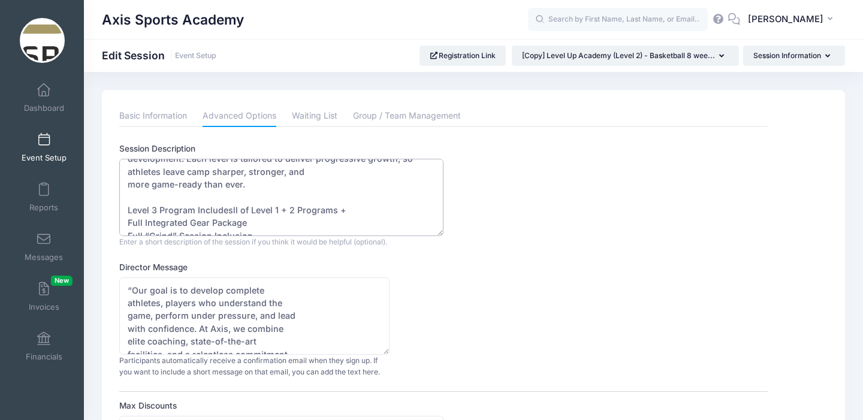
scroll to position [142, 0]
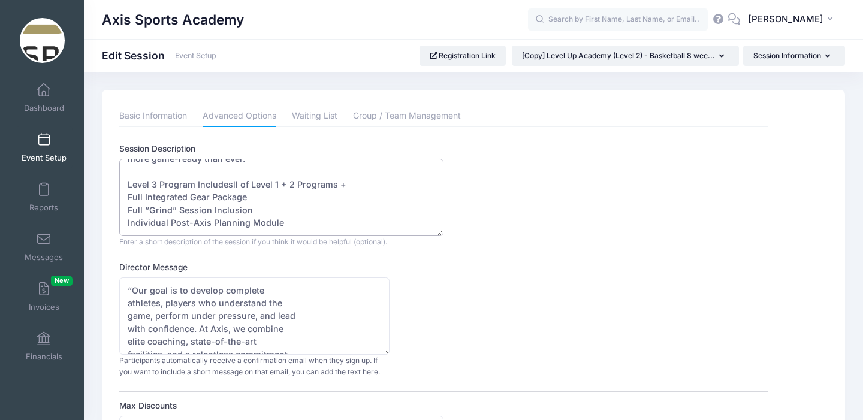
click at [239, 185] on textarea "At Axis Sports Academy, our Level-Up Basketball Camp is built to meet every ath…" at bounding box center [281, 197] width 324 height 77
click at [133, 185] on textarea "At Axis Sports Academy, our Level-Up Basketball Camp is built to meet every ath…" at bounding box center [281, 197] width 324 height 77
type textarea "At Axis Sports Academy, our Level-Up Basketball Camp is built to meet every ath…"
click at [152, 118] on link "Basic Information" at bounding box center [153, 117] width 68 height 22
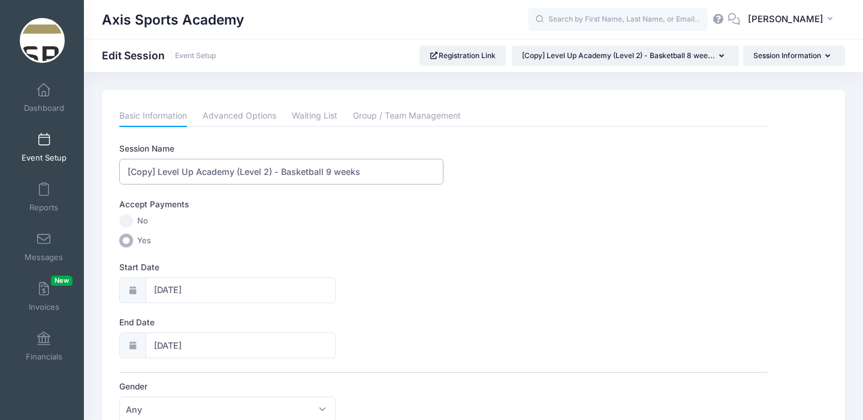
click at [160, 174] on input "[Copy] Level Up Academy (Level 2) - Basketball 9 weeks" at bounding box center [281, 172] width 324 height 26
click at [239, 173] on input "Level Up Academy (Level 2) - Basketball 9 weeks" at bounding box center [281, 172] width 324 height 26
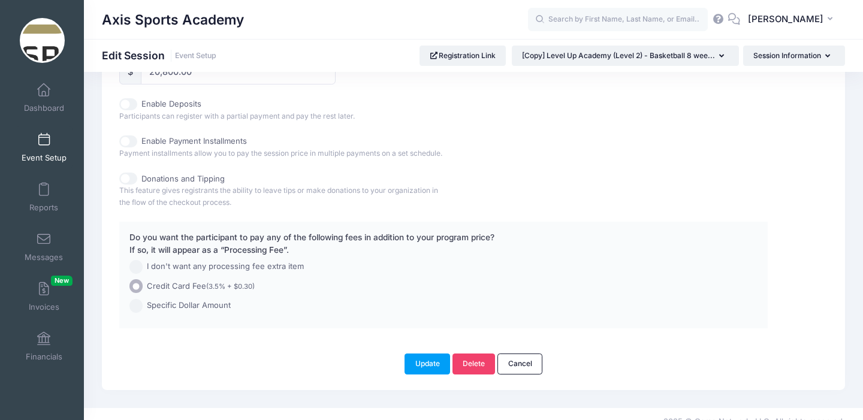
scroll to position [631, 0]
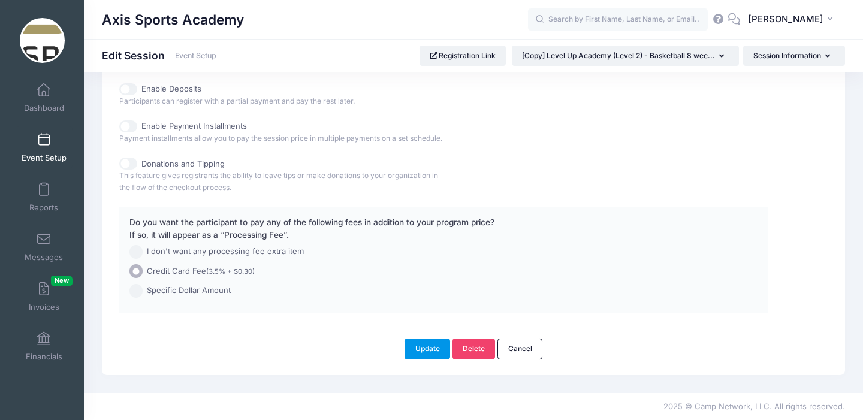
type input "Level Up Academy (Level 3) - Basketball 9 weeks"
click at [429, 347] on button "Update" at bounding box center [428, 349] width 46 height 20
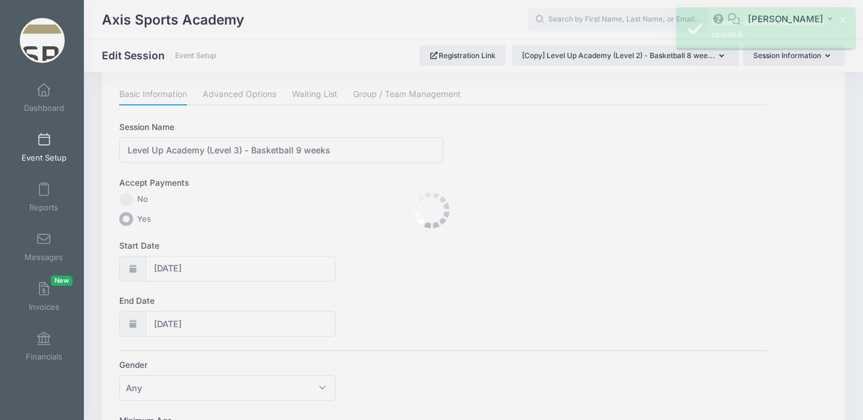
scroll to position [0, 0]
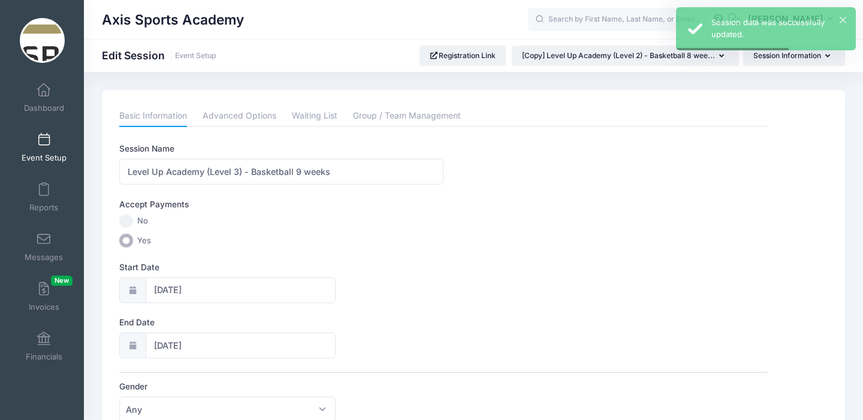
click at [44, 153] on span "Event Setup" at bounding box center [44, 158] width 45 height 10
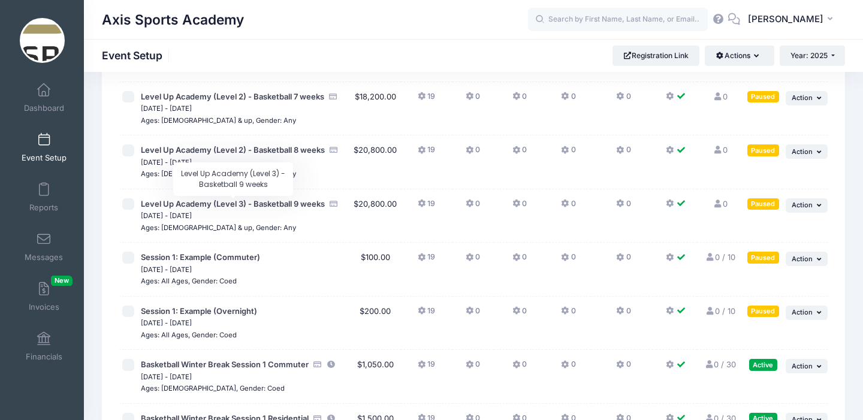
scroll to position [399, 0]
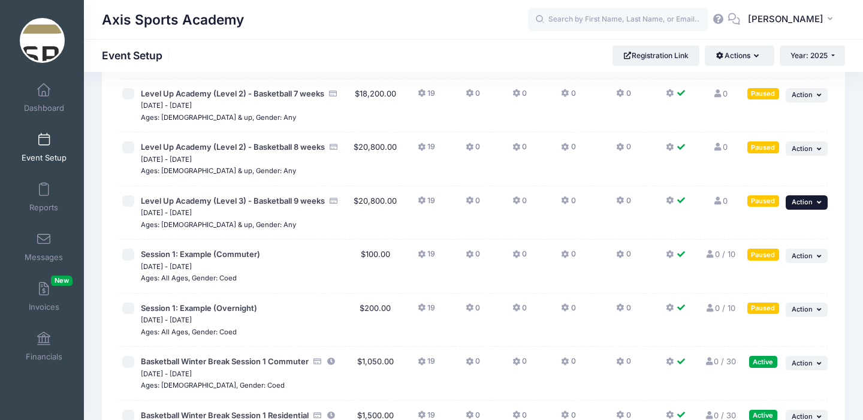
click at [811, 204] on span "Action" at bounding box center [802, 202] width 21 height 8
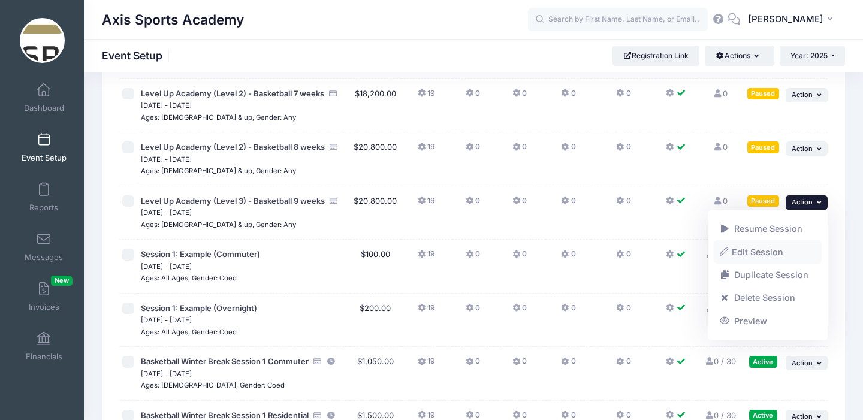
click at [762, 253] on link "Edit Session" at bounding box center [768, 251] width 109 height 23
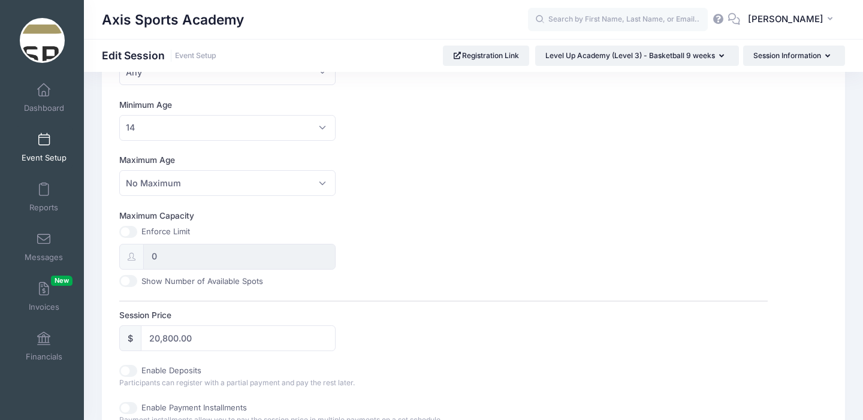
scroll to position [339, 0]
click at [160, 337] on input "20,800.00" at bounding box center [238, 337] width 194 height 26
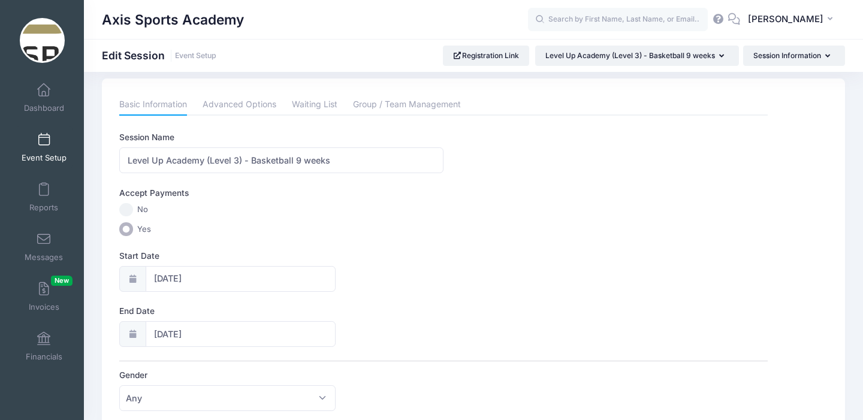
scroll to position [0, 0]
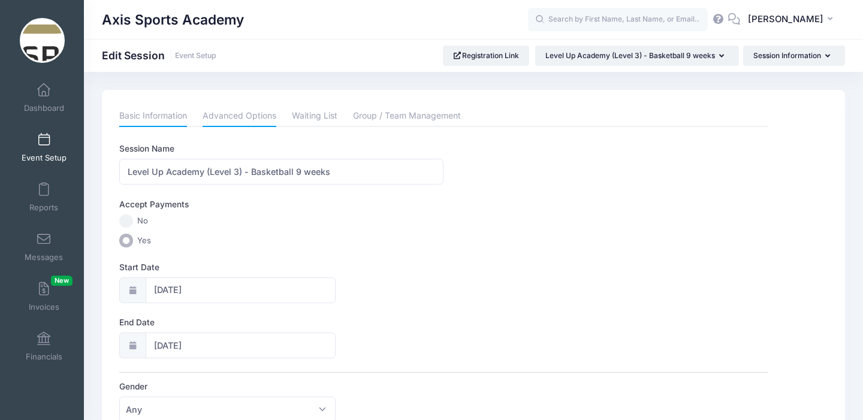
type input "25,800.00"
click at [246, 113] on link "Advanced Options" at bounding box center [240, 117] width 74 height 22
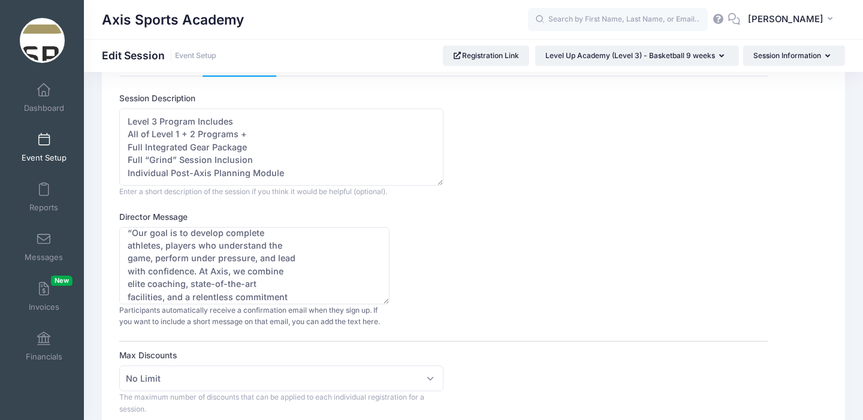
scroll to position [51, 0]
drag, startPoint x: 286, startPoint y: 172, endPoint x: 124, endPoint y: 125, distance: 168.7
click at [124, 125] on textarea "At Axis Sports Academy, our Level-Up Basketball Camp is built to meet every ath…" at bounding box center [281, 146] width 324 height 77
click at [516, 168] on div "Session Description At Axis Sports Academy, our Level-Up Basketball Camp is bui…" at bounding box center [443, 144] width 648 height 105
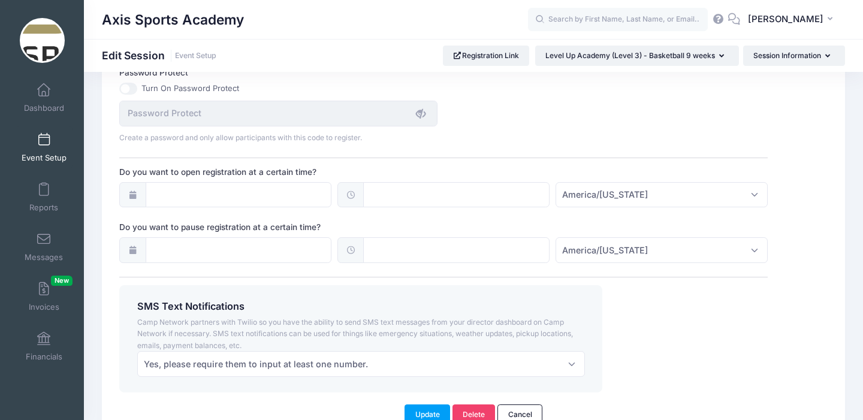
scroll to position [905, 0]
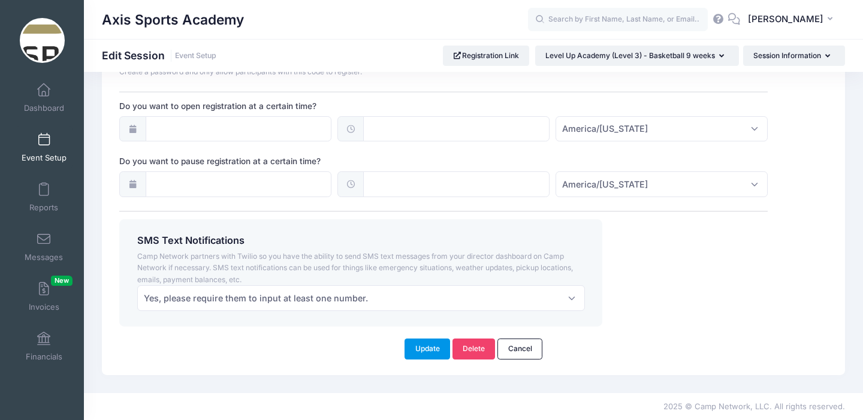
click at [425, 351] on button "Update" at bounding box center [428, 349] width 46 height 20
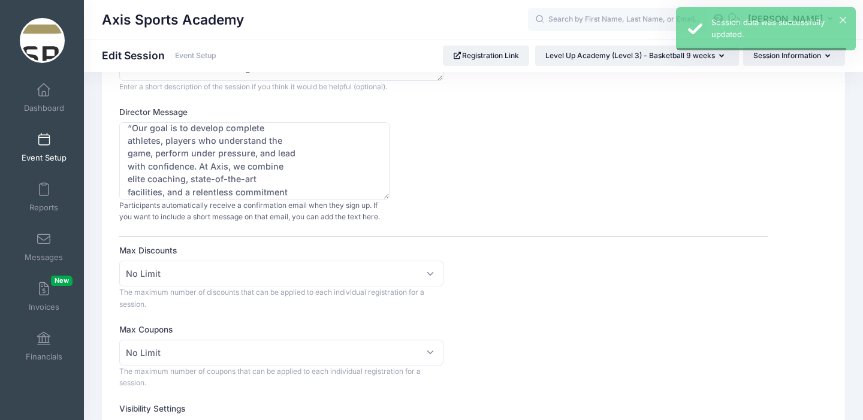
scroll to position [0, 0]
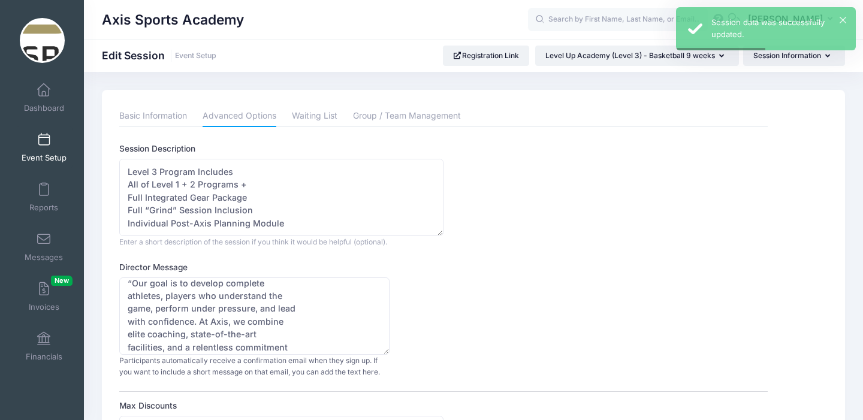
click at [44, 142] on span at bounding box center [44, 140] width 0 height 13
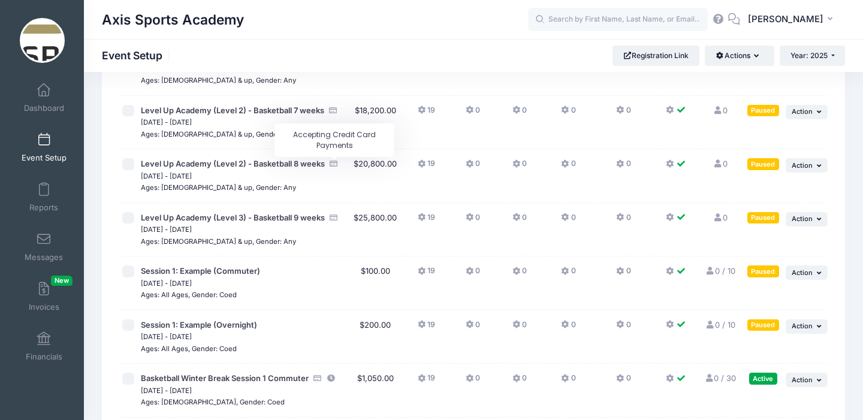
scroll to position [388, 0]
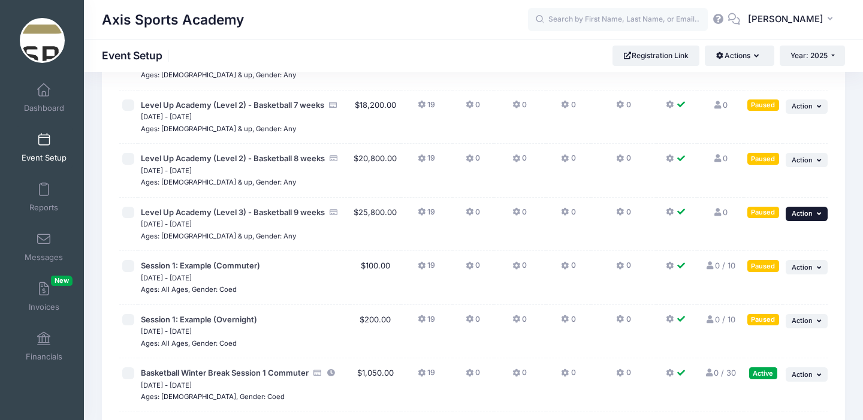
click at [817, 212] on icon "button" at bounding box center [820, 213] width 7 height 7
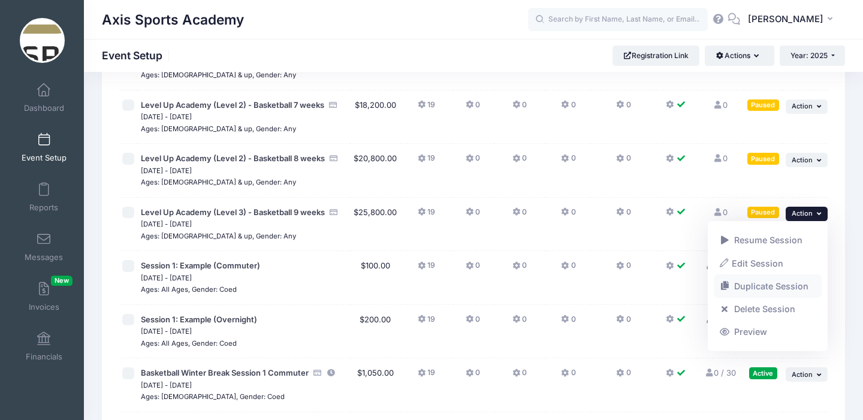
click at [765, 283] on link "Duplicate Session" at bounding box center [768, 286] width 109 height 23
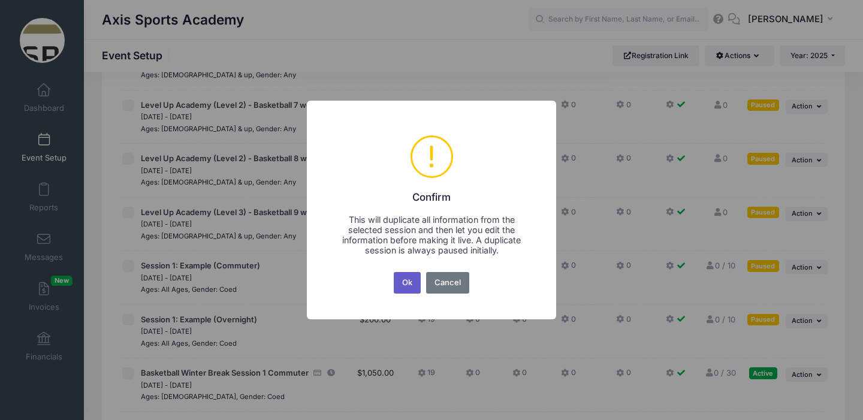
click at [402, 279] on button "Ok" at bounding box center [408, 283] width 28 height 22
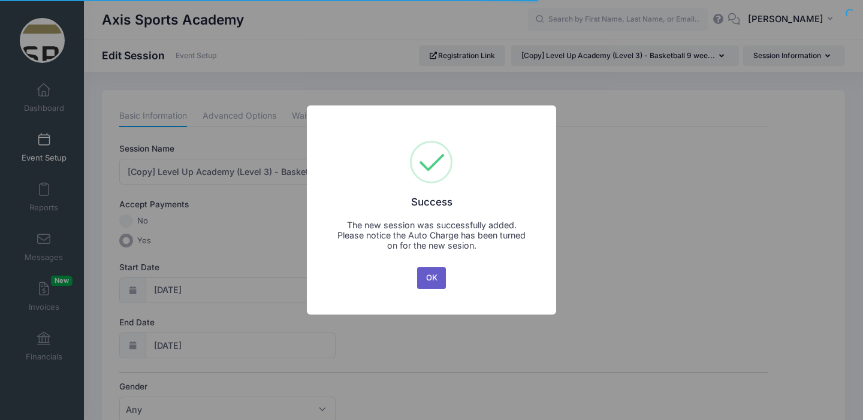
click at [425, 273] on button "OK" at bounding box center [431, 278] width 29 height 22
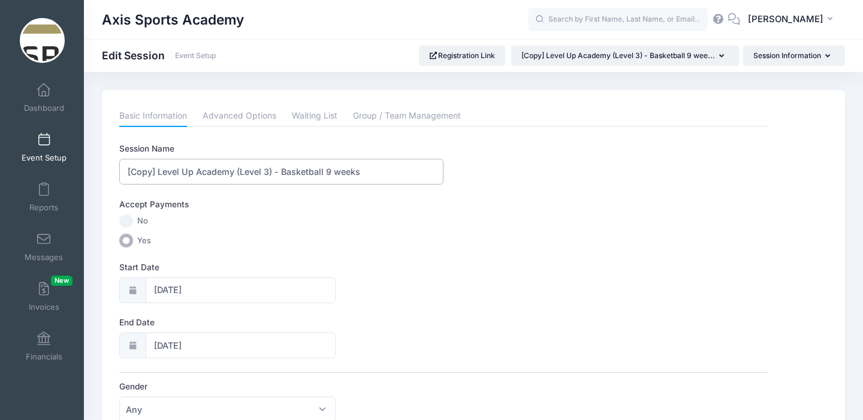
click at [160, 171] on input "[Copy] Level Up Academy (Level 3) - Basketball 9 weeks" at bounding box center [281, 172] width 324 height 26
click at [300, 174] on input "Level Up Academy (Level 3) - Basketball 9 weeks" at bounding box center [281, 172] width 324 height 26
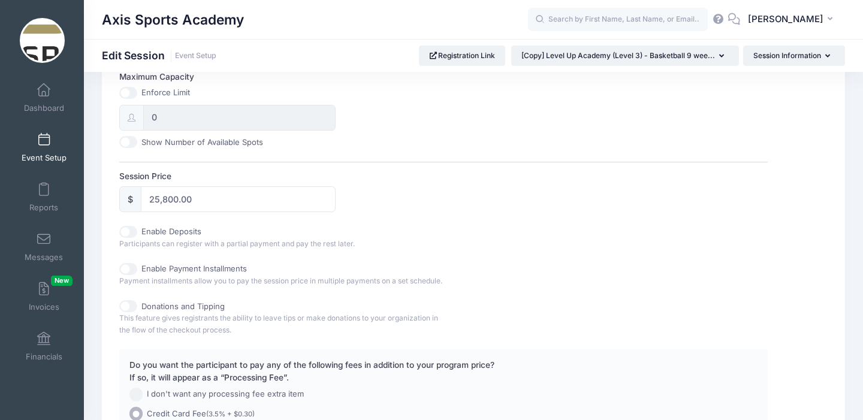
scroll to position [478, 0]
type input "Level Up Academy (Level 3) - Basketball 10 weeks"
click at [168, 197] on input "25,800.00" at bounding box center [238, 198] width 194 height 26
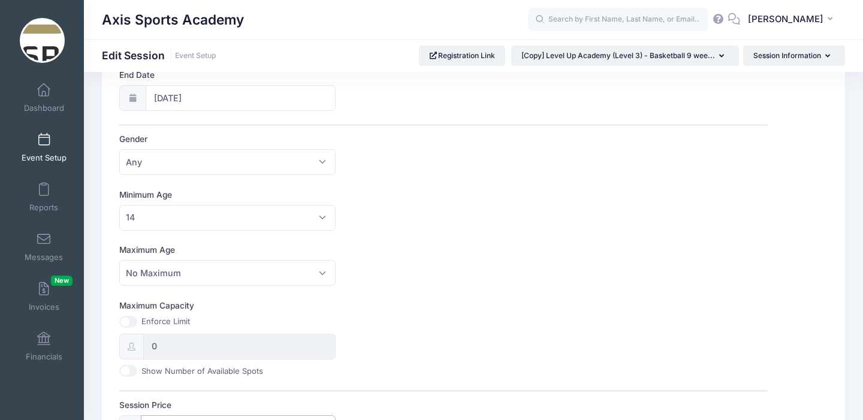
scroll to position [0, 0]
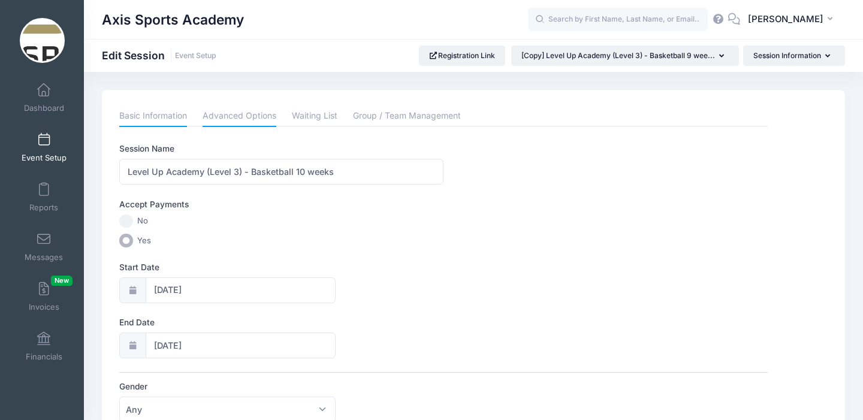
type input "28,500.00"
click at [235, 113] on link "Advanced Options" at bounding box center [240, 117] width 74 height 22
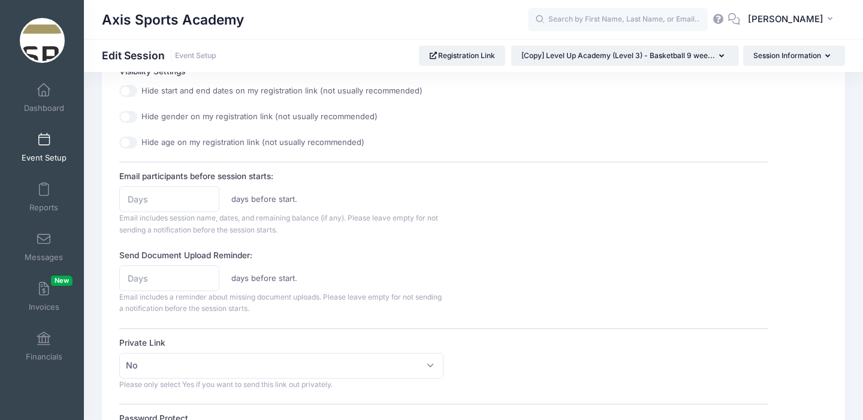
scroll to position [905, 0]
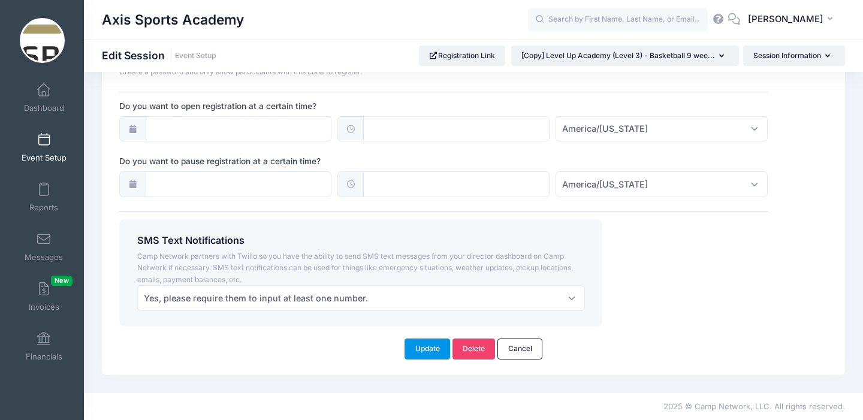
click at [422, 344] on button "Update" at bounding box center [428, 349] width 46 height 20
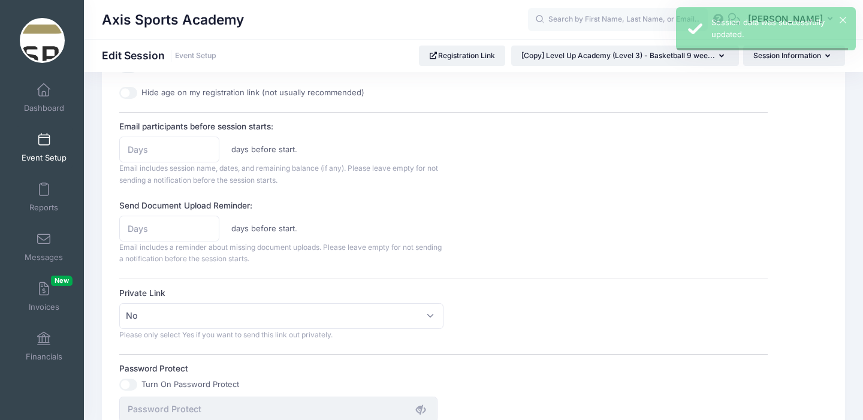
scroll to position [0, 0]
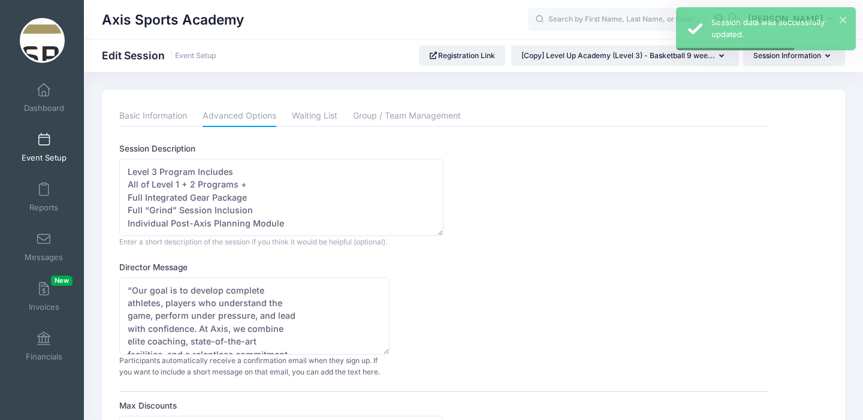
click at [50, 150] on link "Event Setup" at bounding box center [44, 148] width 57 height 42
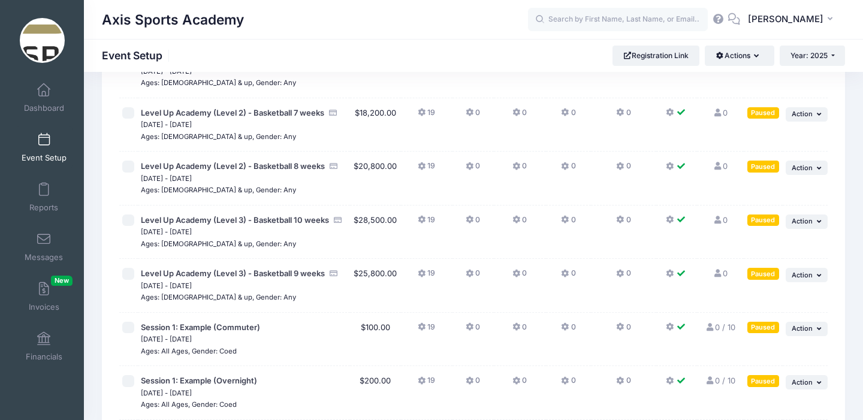
scroll to position [381, 0]
drag, startPoint x: 253, startPoint y: 284, endPoint x: 248, endPoint y: 293, distance: 10.7
click at [248, 293] on div "Level Up Academy (Level 3) - Basketball 9 weeks [DATE] - [DATE] Ages: [DEMOGRAP…" at bounding box center [244, 284] width 206 height 35
click at [279, 301] on div "Ages: [DEMOGRAPHIC_DATA] & up, Gender: Any" at bounding box center [244, 297] width 206 height 12
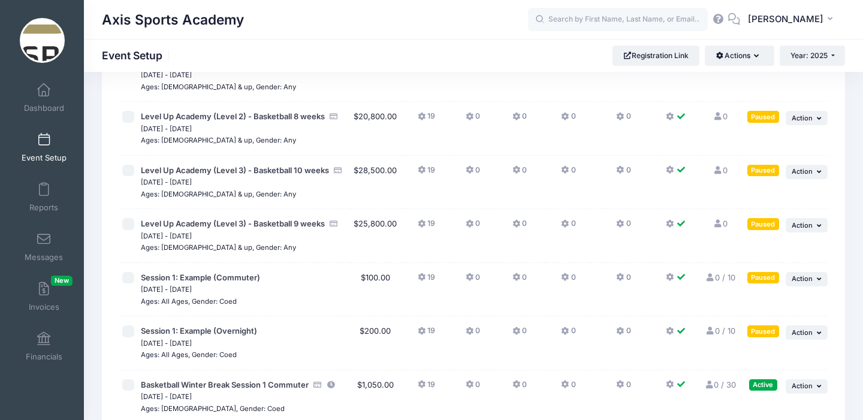
scroll to position [431, 0]
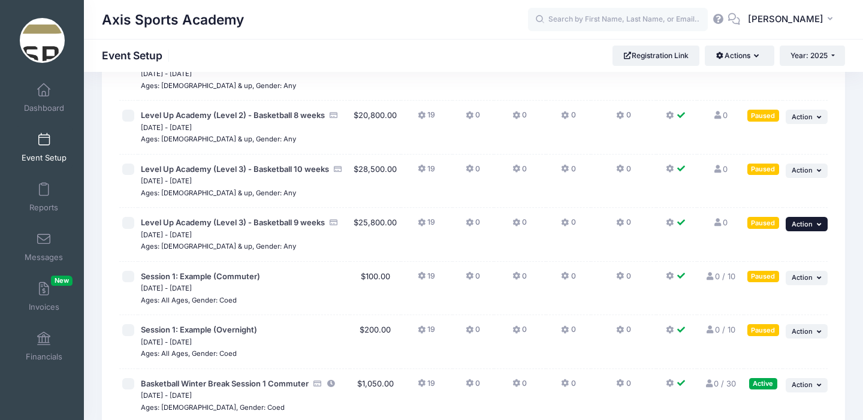
click at [816, 223] on button "... Action" at bounding box center [807, 224] width 42 height 14
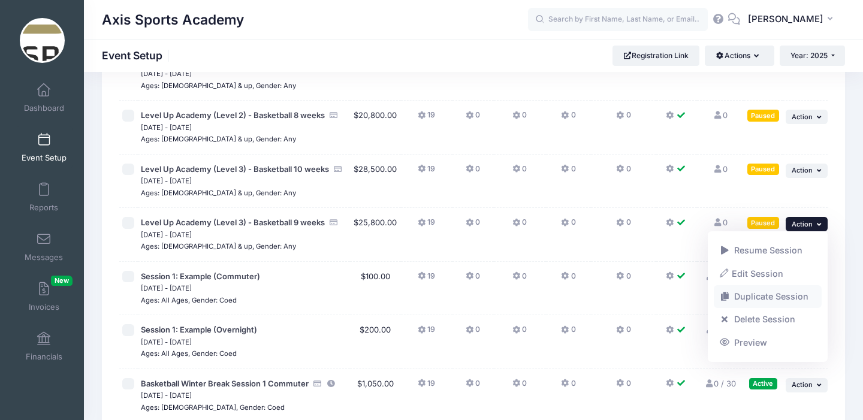
click at [754, 298] on link "Duplicate Session" at bounding box center [768, 296] width 109 height 23
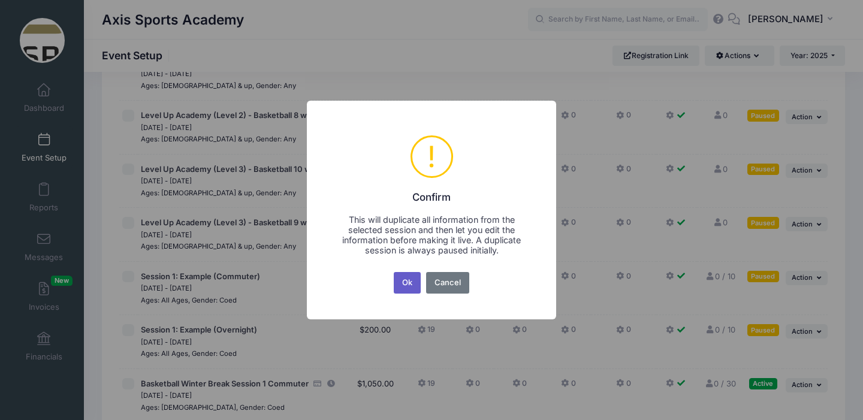
click at [410, 279] on button "Ok" at bounding box center [408, 283] width 28 height 22
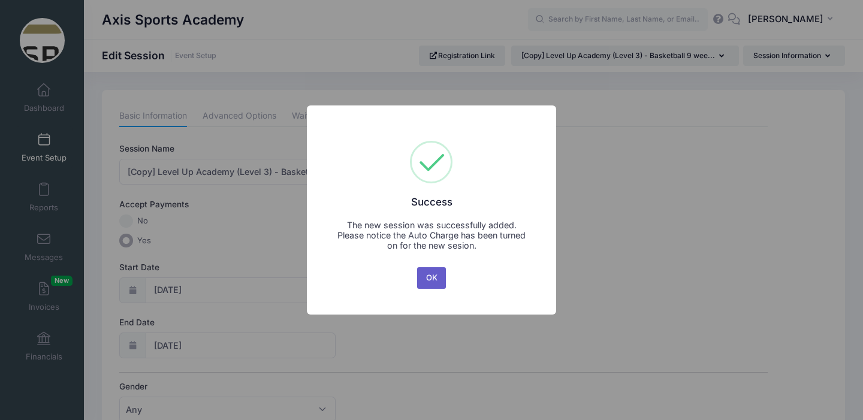
click at [429, 276] on button "OK" at bounding box center [431, 278] width 29 height 22
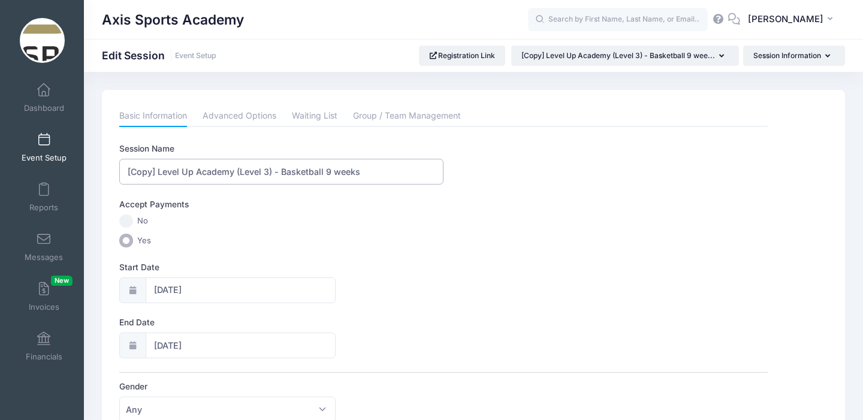
click at [160, 174] on input "[Copy] Level Up Academy (Level 3) - Basketball 9 weeks" at bounding box center [281, 172] width 324 height 26
click at [300, 171] on input "Level Up Academy (Level 3) - Basketball 9 weeks" at bounding box center [281, 172] width 324 height 26
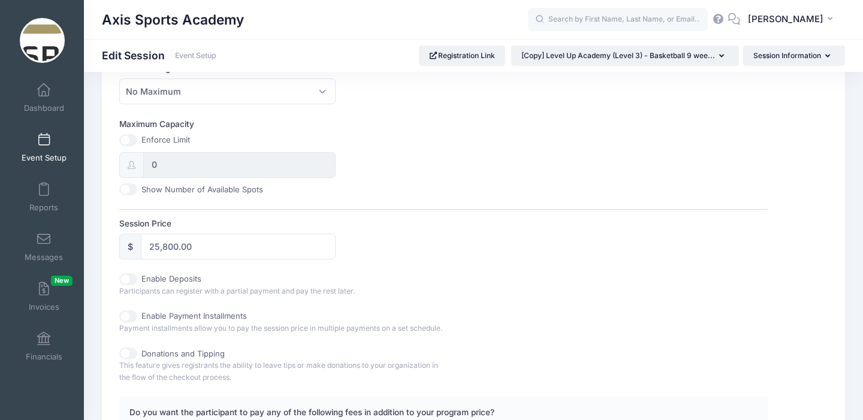
scroll to position [432, 0]
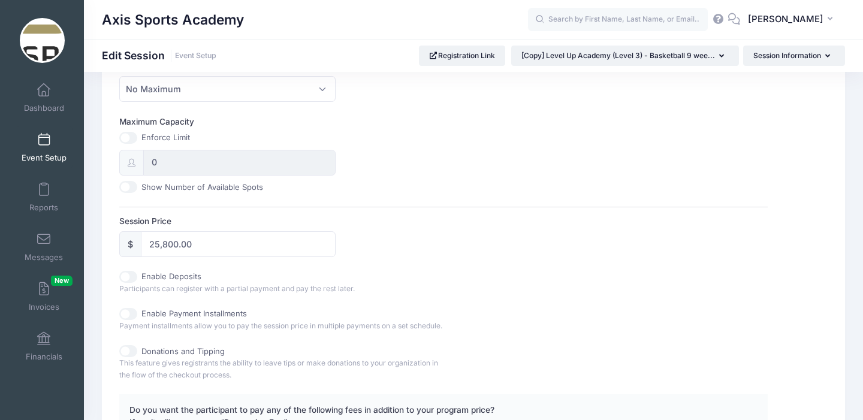
type input "Level Up Academy (Level 3) - Basketball 11 weeks"
click at [168, 243] on input "25,800.00" at bounding box center [238, 244] width 194 height 26
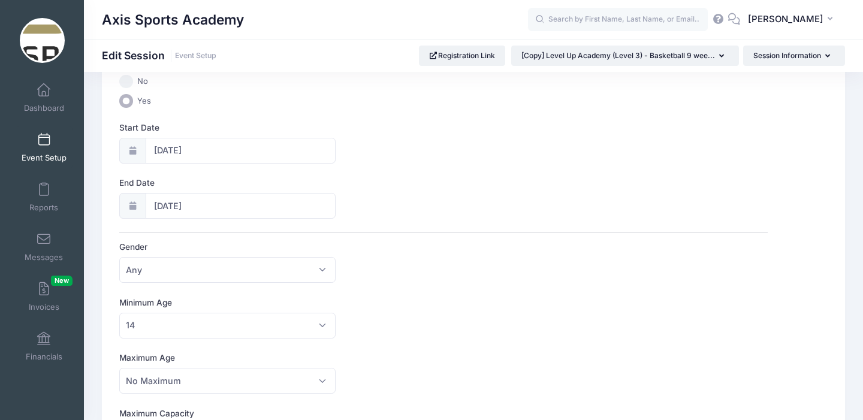
scroll to position [0, 0]
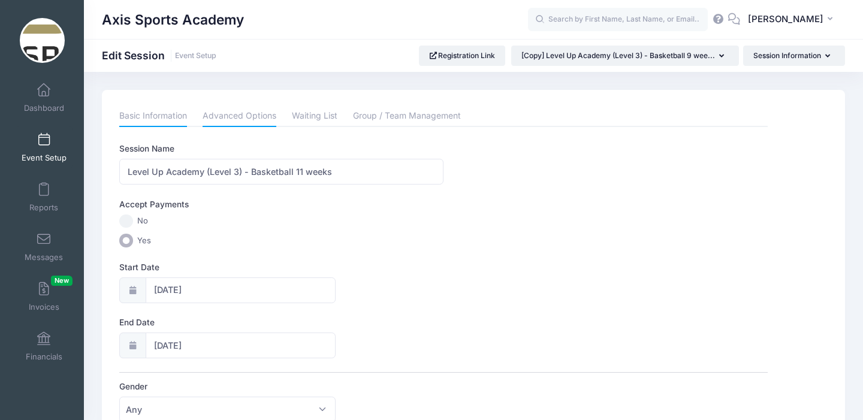
type input "31,200.00"
click at [247, 116] on link "Advanced Options" at bounding box center [240, 117] width 74 height 22
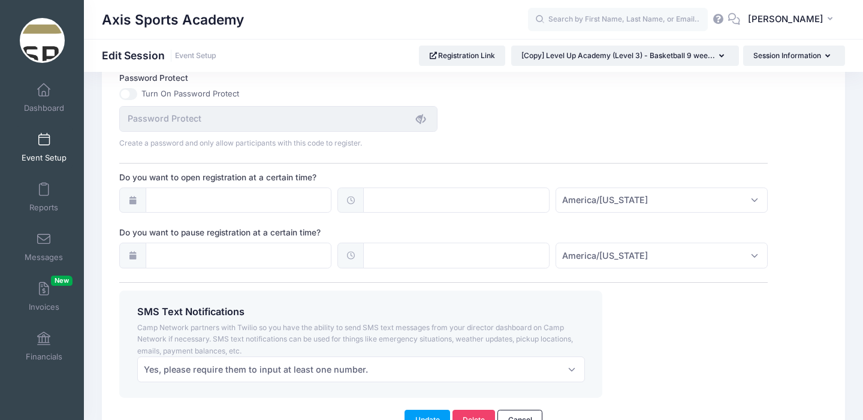
scroll to position [905, 0]
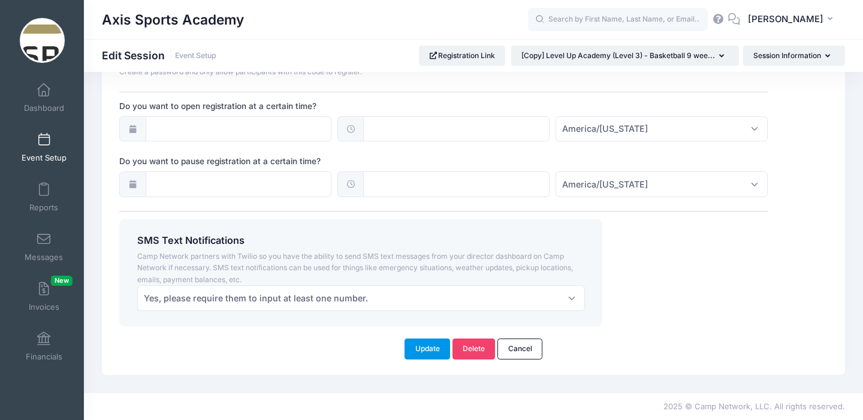
click at [421, 352] on button "Update" at bounding box center [428, 349] width 46 height 20
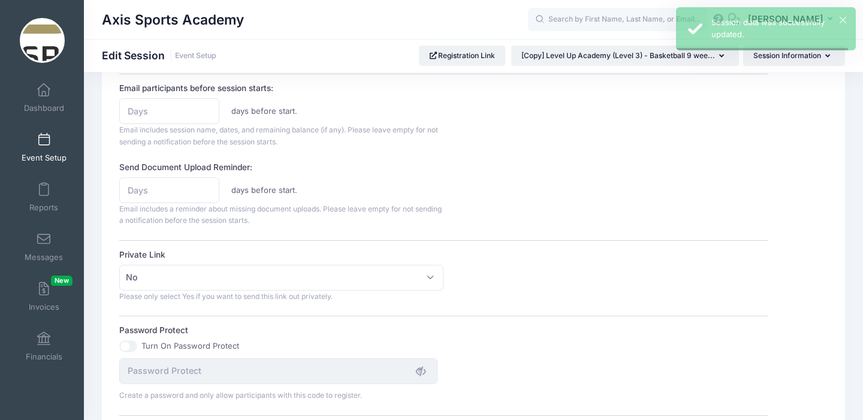
scroll to position [0, 0]
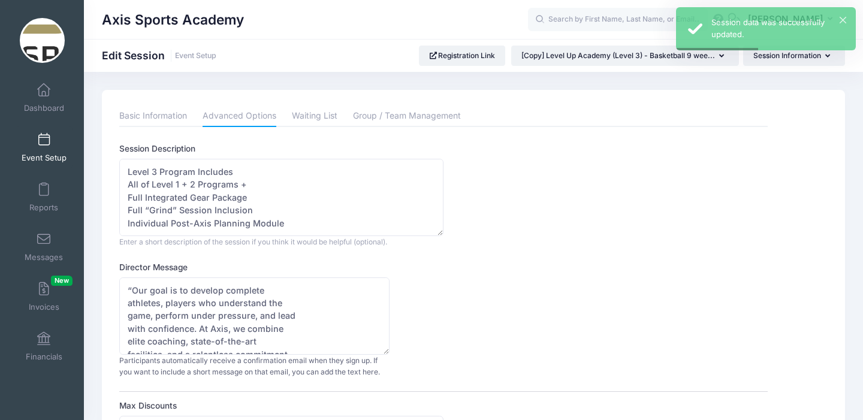
click at [44, 139] on span at bounding box center [44, 140] width 0 height 13
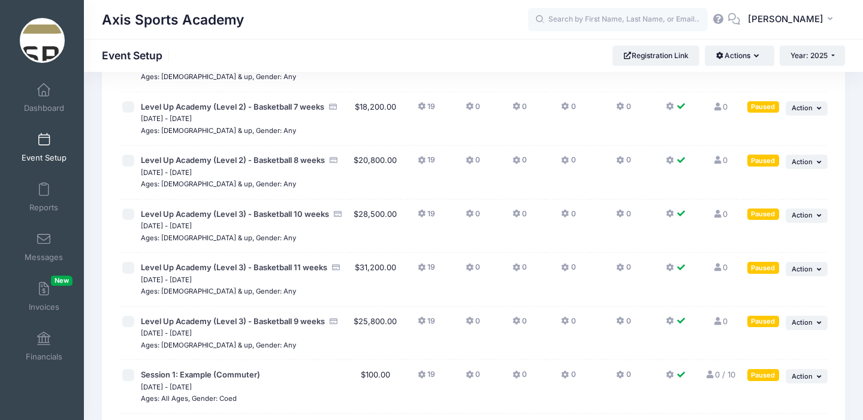
scroll to position [387, 0]
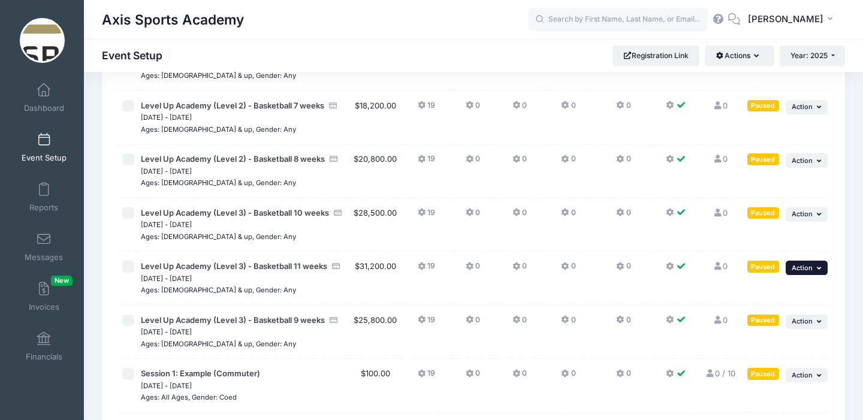
click at [817, 269] on icon "button" at bounding box center [820, 268] width 7 height 7
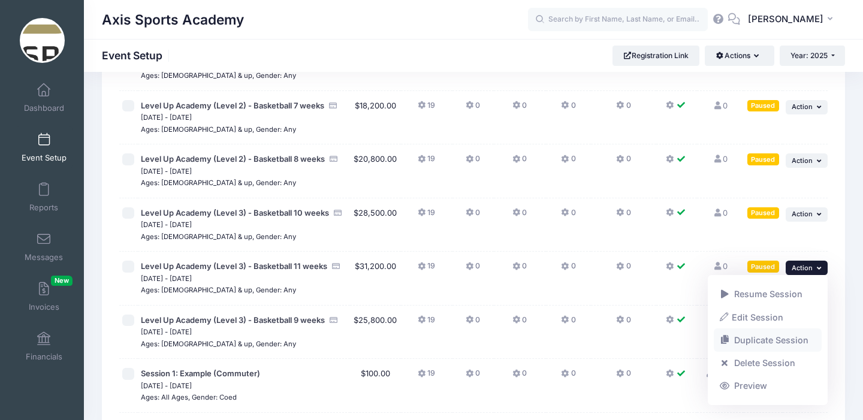
click at [756, 337] on link "Duplicate Session" at bounding box center [768, 340] width 109 height 23
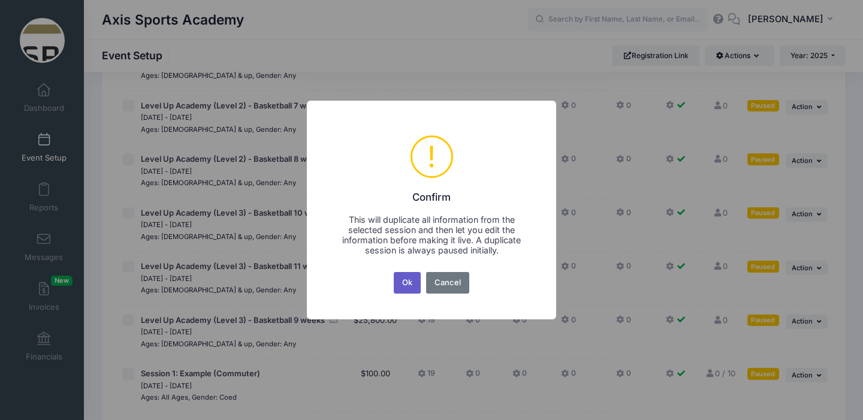
click at [411, 281] on button "Ok" at bounding box center [408, 283] width 28 height 22
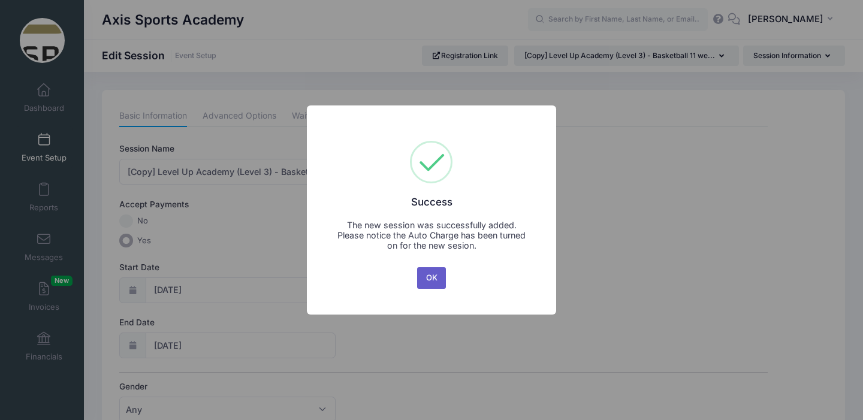
click at [431, 280] on button "OK" at bounding box center [431, 278] width 29 height 22
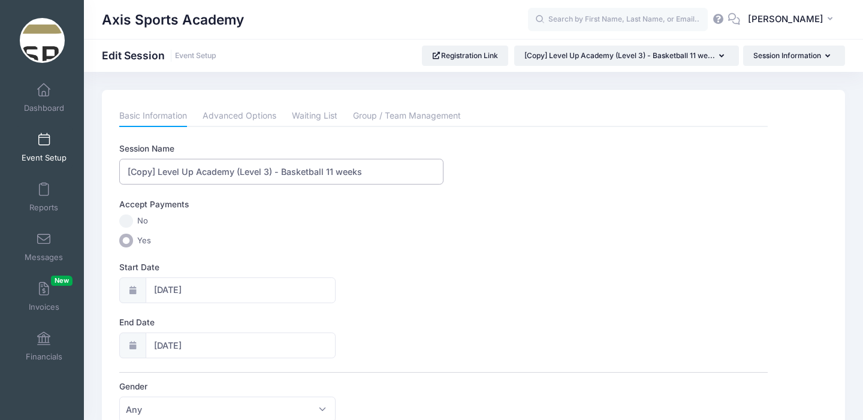
click at [160, 172] on input "[Copy] Level Up Academy (Level 3) - Basketball 11 weeks" at bounding box center [281, 172] width 324 height 26
click at [303, 172] on input "Level Up Academy (Level 3) - Basketball 11 weeks" at bounding box center [281, 172] width 324 height 26
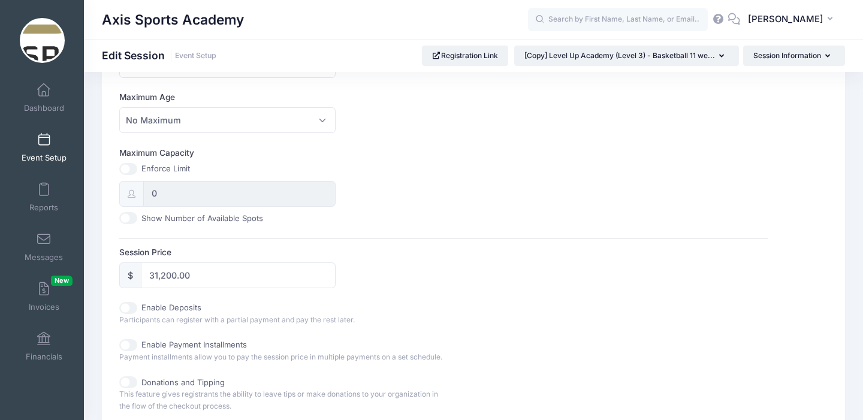
scroll to position [412, 0]
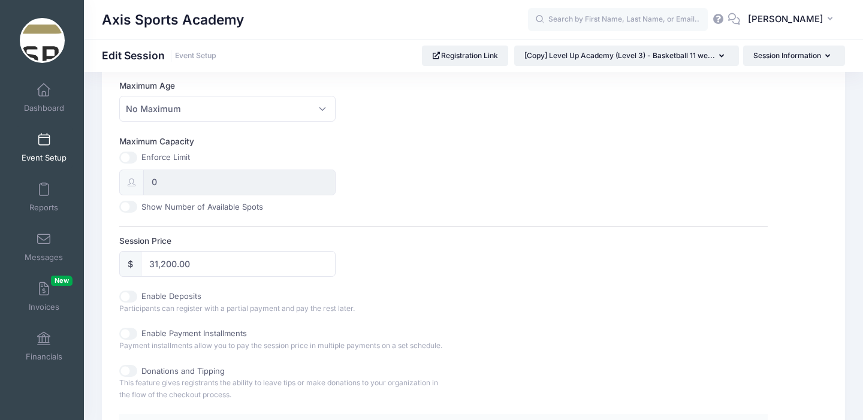
type input "Level Up Academy (Level 3) - Basketball 12 weeks"
click at [167, 263] on input "31,200.00" at bounding box center [238, 264] width 194 height 26
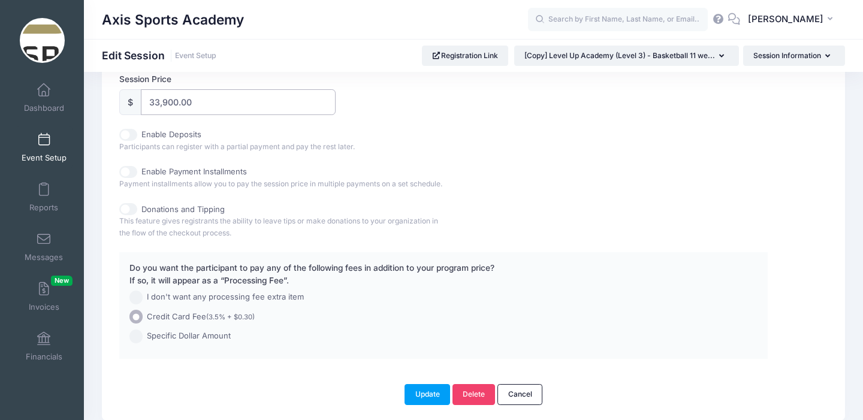
scroll to position [631, 0]
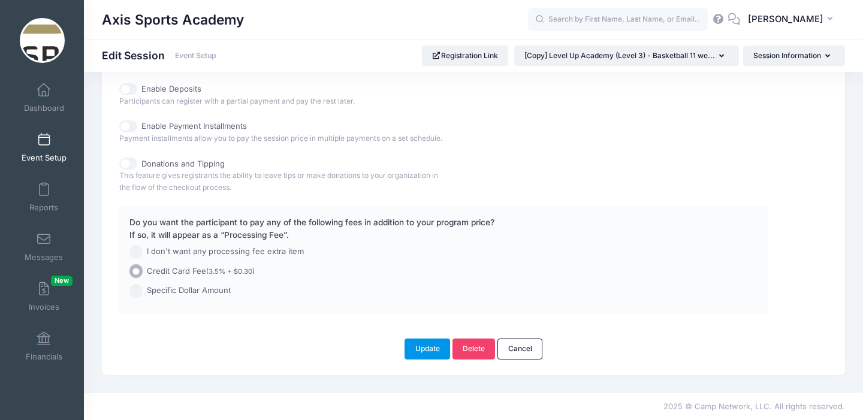
type input "33,900.00"
click at [422, 347] on button "Update" at bounding box center [428, 349] width 46 height 20
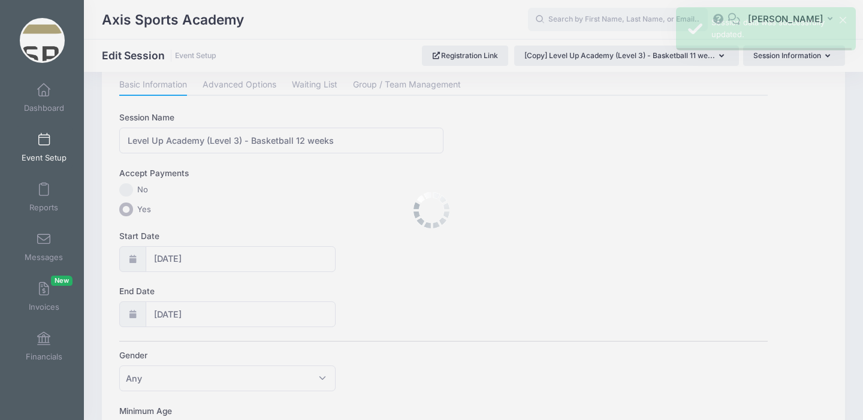
scroll to position [0, 0]
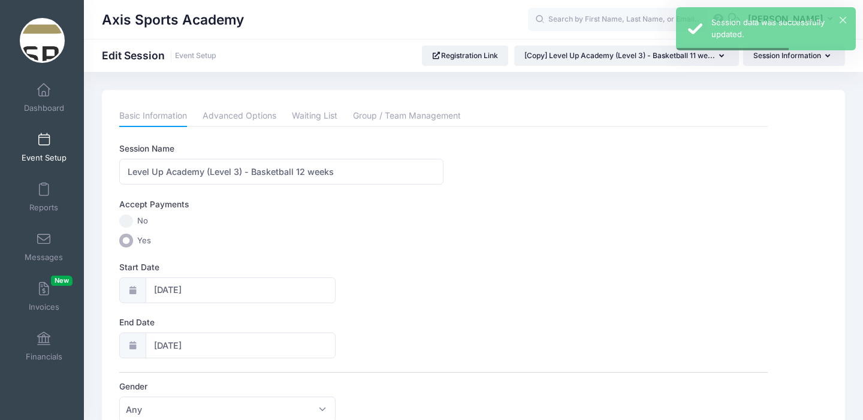
click at [44, 142] on span at bounding box center [44, 140] width 0 height 13
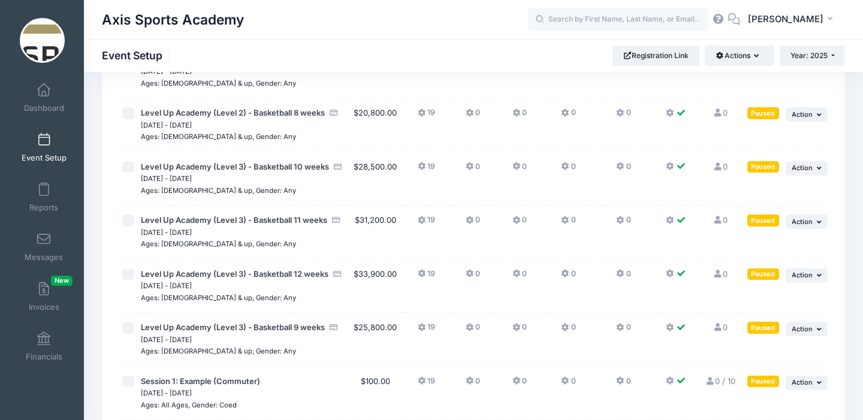
scroll to position [439, 0]
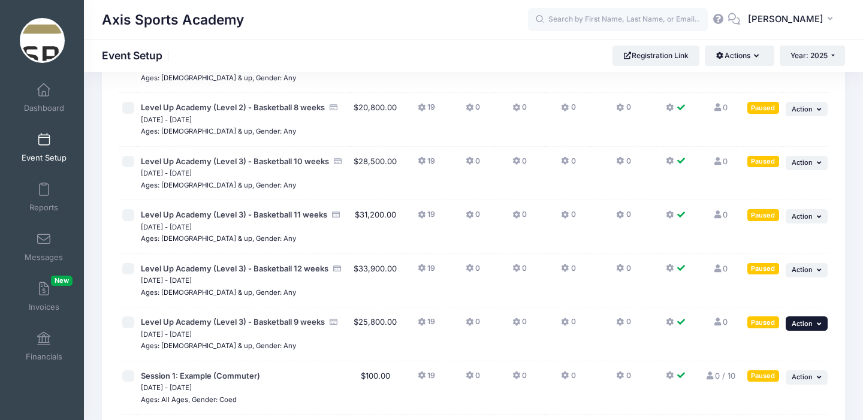
click at [814, 321] on button "... Action" at bounding box center [807, 324] width 42 height 14
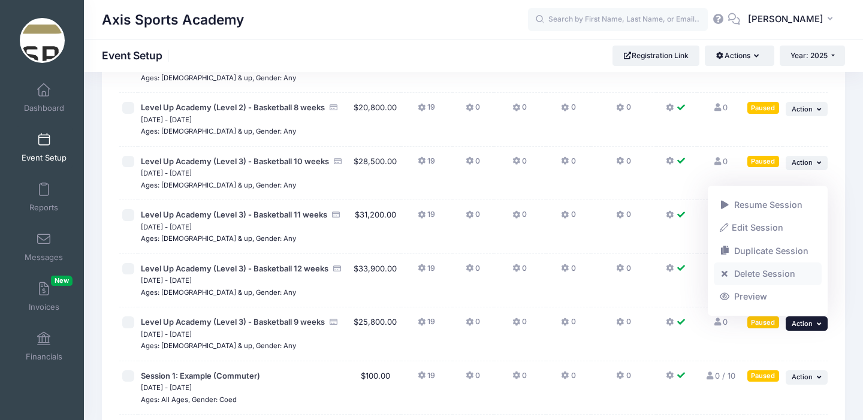
click at [729, 274] on span at bounding box center [725, 274] width 11 height 8
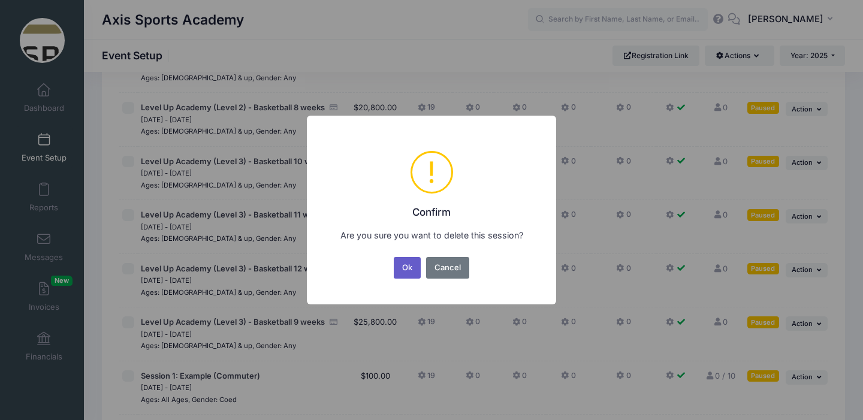
click at [404, 266] on button "Ok" at bounding box center [408, 268] width 28 height 22
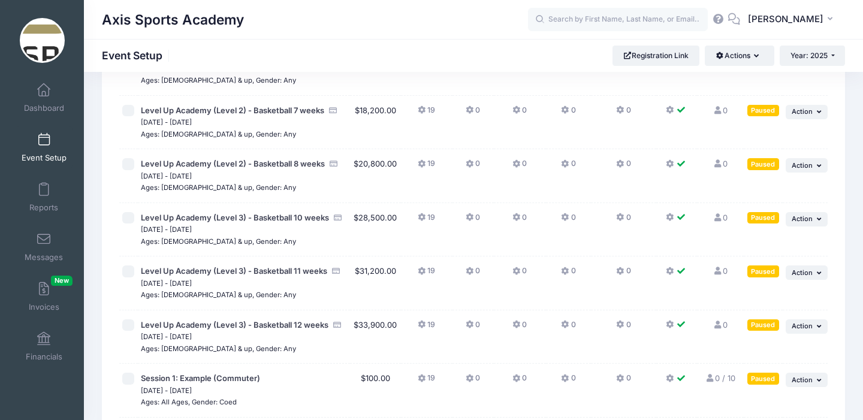
scroll to position [378, 0]
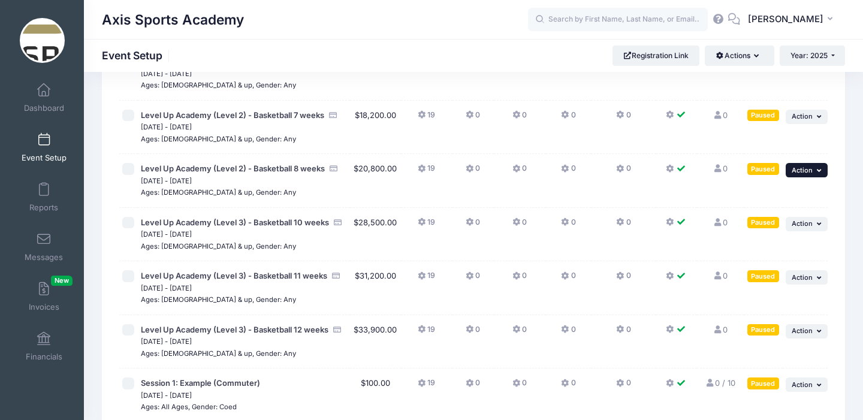
click at [818, 173] on icon "button" at bounding box center [820, 170] width 7 height 7
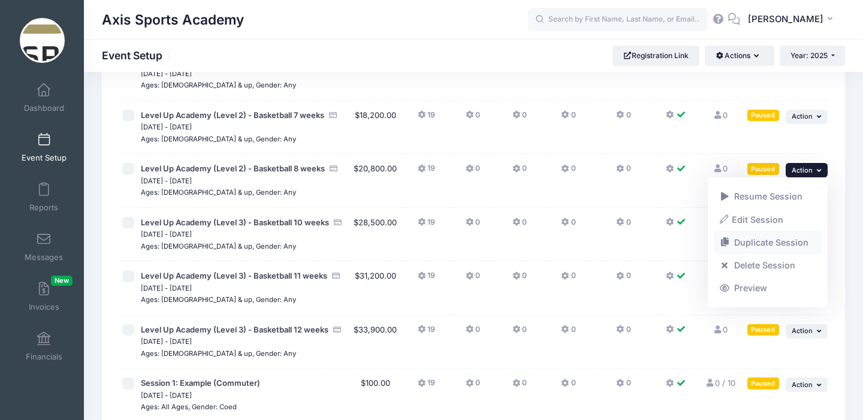
click at [777, 240] on link "Duplicate Session" at bounding box center [768, 242] width 109 height 23
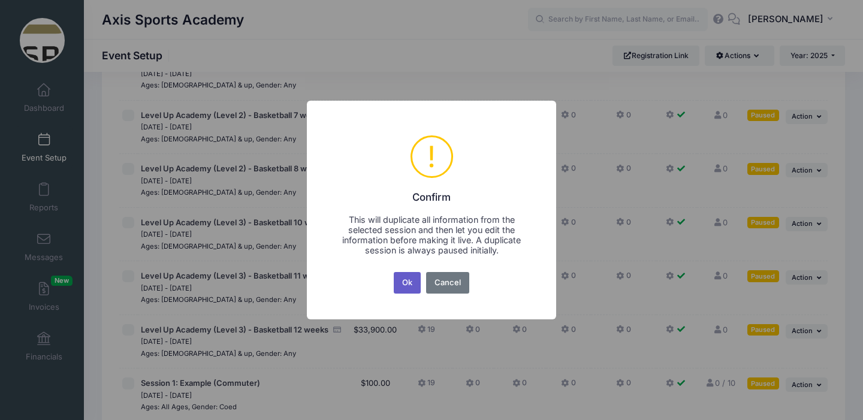
click at [402, 281] on button "Ok" at bounding box center [408, 283] width 28 height 22
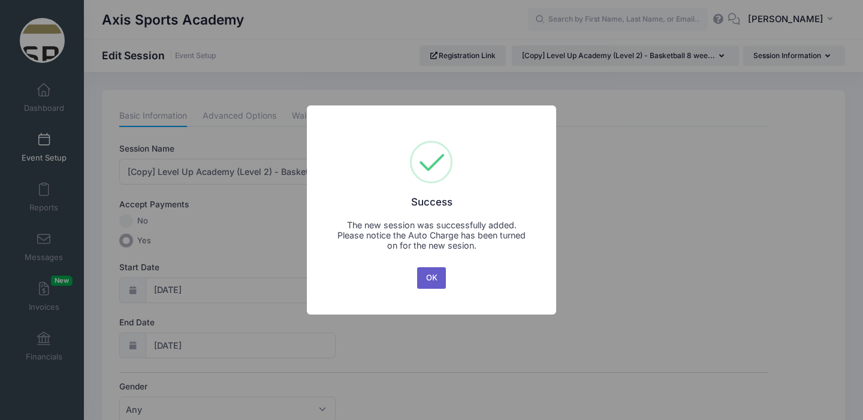
click at [432, 278] on button "OK" at bounding box center [431, 278] width 29 height 22
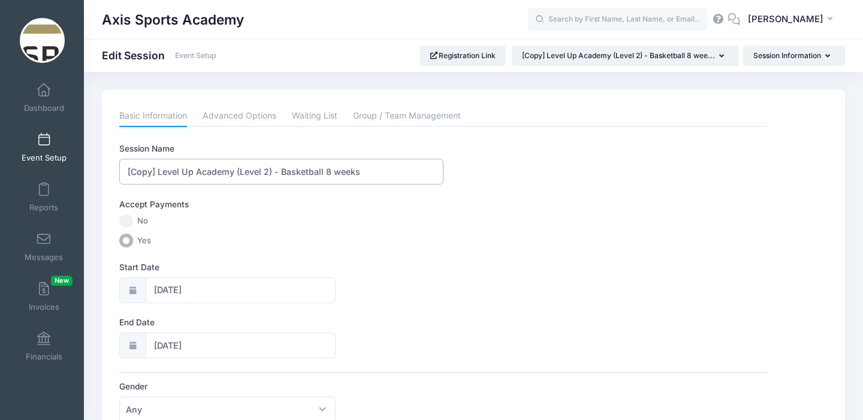
click at [158, 175] on input "[Copy] Level Up Academy (Level 2) - Basketball 8 weeks" at bounding box center [281, 172] width 324 height 26
click at [239, 171] on input "Level Up Academy (Level 2) - Basketball 8 weeks" at bounding box center [281, 172] width 324 height 26
click at [302, 173] on input "Level Up Academy (Level 3) - Basketball 8 weeks" at bounding box center [281, 172] width 324 height 26
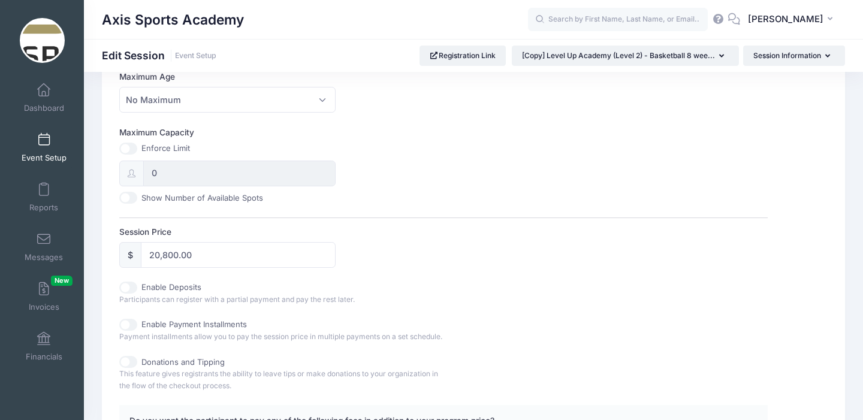
scroll to position [427, 0]
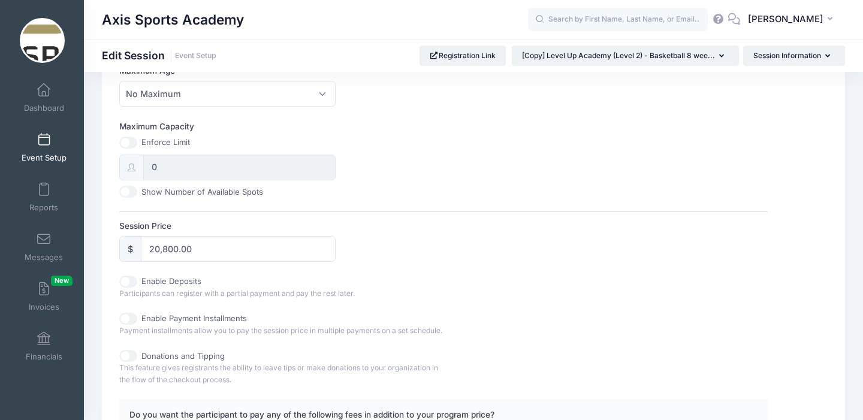
type input "Level Up Academy (Level 3) - Basketball 9 weeks"
click at [160, 250] on input "20,800.00" at bounding box center [238, 249] width 194 height 26
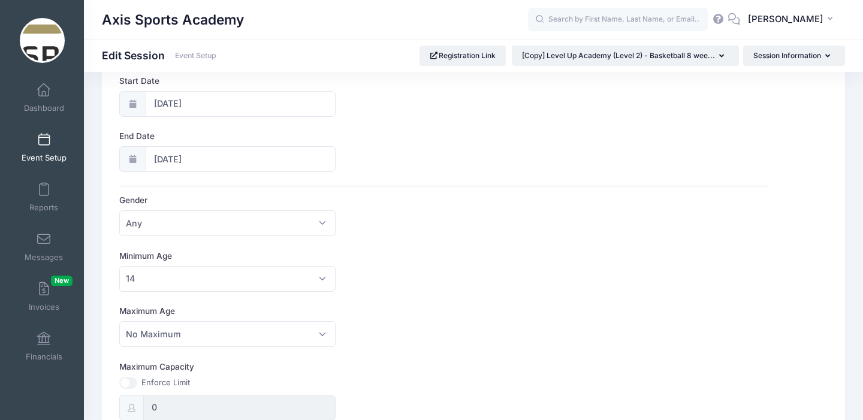
scroll to position [0, 0]
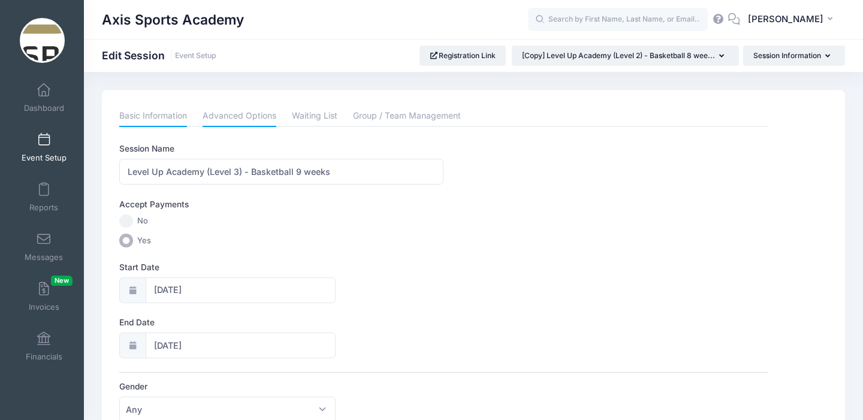
type input "25,800.00"
click at [248, 116] on link "Advanced Options" at bounding box center [240, 117] width 74 height 22
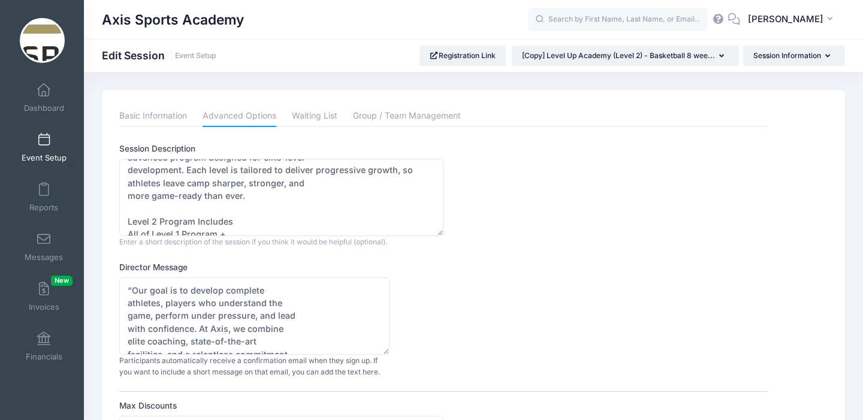
scroll to position [154, 0]
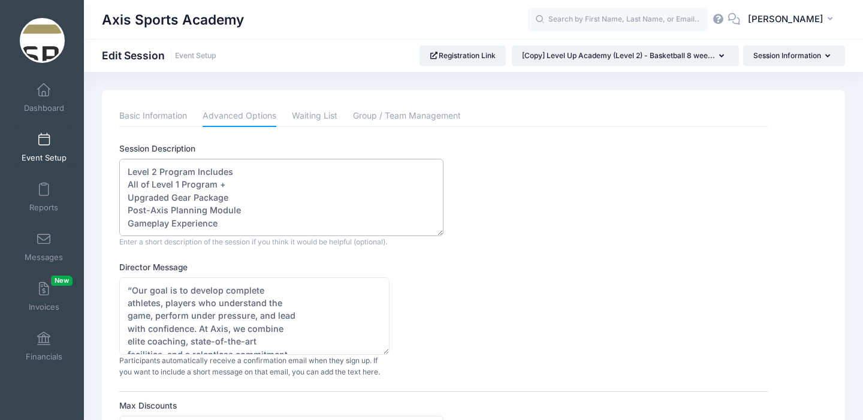
click at [155, 172] on textarea "At Axis Sports Academy, our Level-Up Basketball Camp is built to meet every ath…" at bounding box center [281, 197] width 324 height 77
drag, startPoint x: 228, startPoint y: 227, endPoint x: 121, endPoint y: 187, distance: 115.0
click at [121, 187] on textarea "At Axis Sports Academy, our Level-Up Basketball Camp is built to meet every ath…" at bounding box center [281, 197] width 324 height 77
paste textarea "+ 2 Programs + Full Integrated Gear Package Full “Grind” Session Inclusion Indi…"
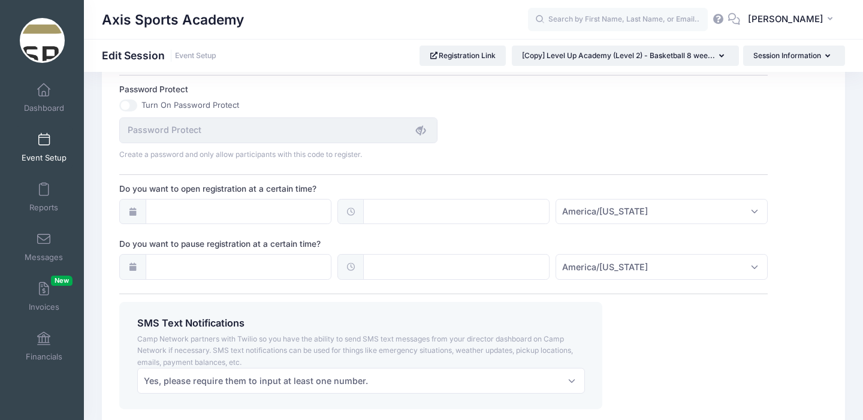
scroll to position [905, 0]
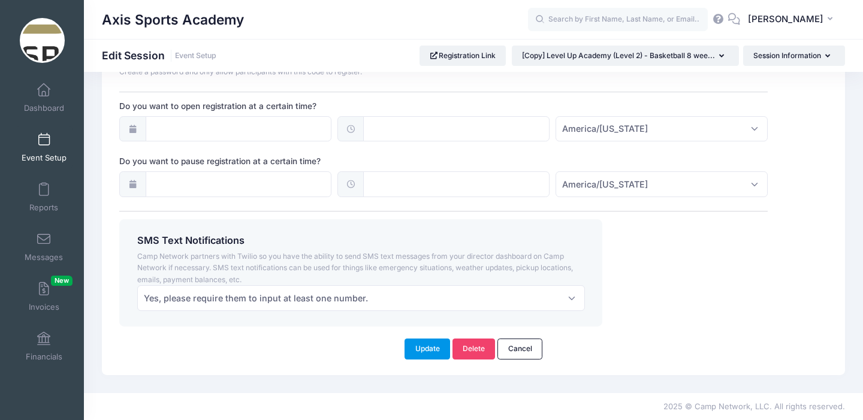
type textarea "At Axis Sports Academy, our Level-Up Basketball Camp is built to meet every ath…"
click at [423, 350] on button "Update" at bounding box center [428, 349] width 46 height 20
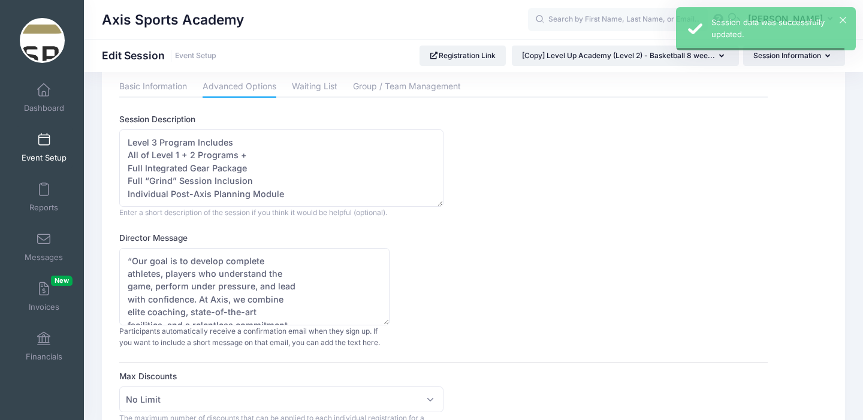
scroll to position [0, 0]
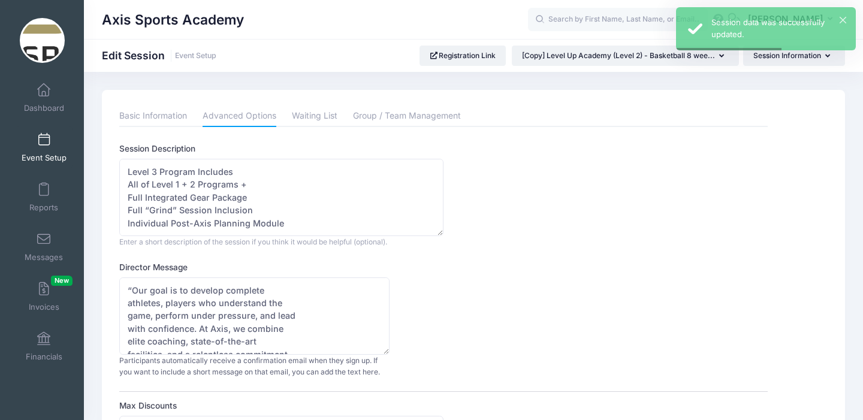
click at [44, 145] on span at bounding box center [44, 140] width 0 height 13
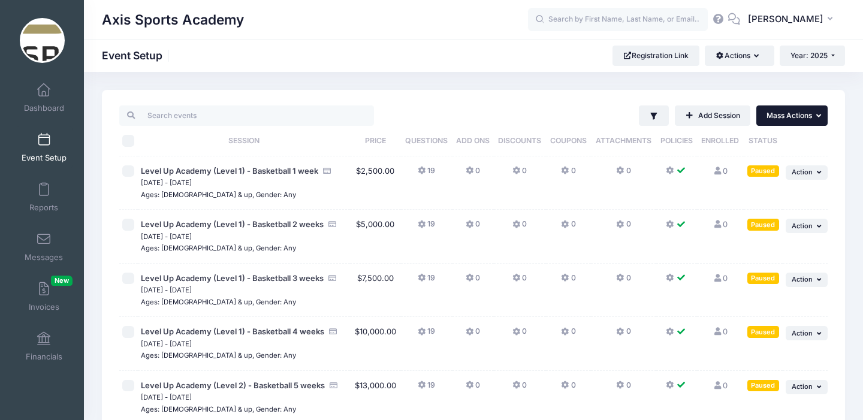
click at [819, 120] on button "... Mass Actions" at bounding box center [792, 116] width 71 height 20
click at [644, 115] on button "Filter" at bounding box center [654, 116] width 31 height 20
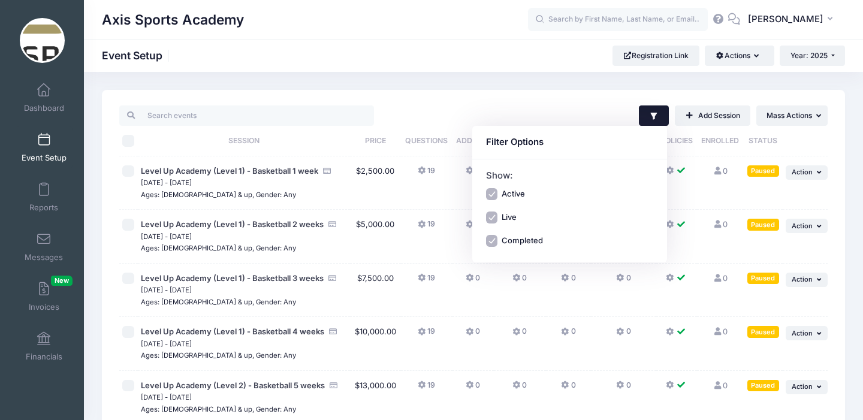
click at [562, 107] on div "Filter Filter Options Show: Active Live Completed Add Session ... Mass Actions …" at bounding box center [604, 116] width 448 height 20
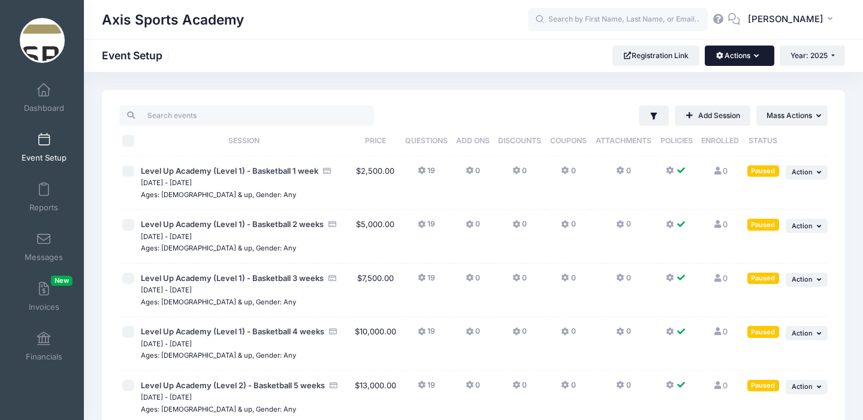
click at [754, 56] on icon "button" at bounding box center [759, 56] width 10 height 0
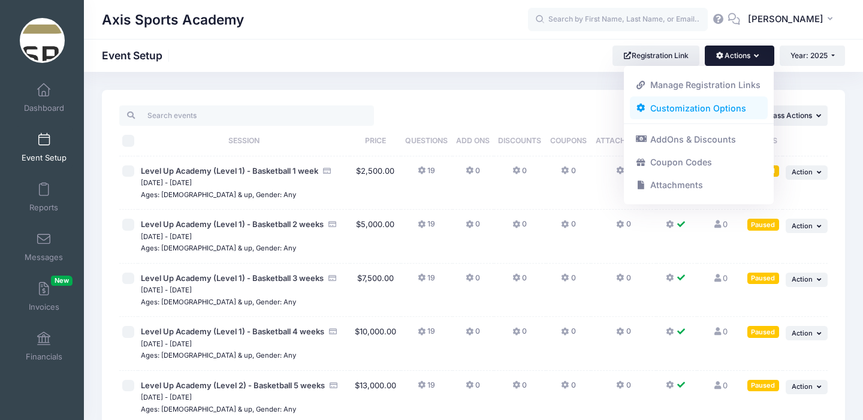
click at [700, 106] on link "Customization Options" at bounding box center [699, 108] width 139 height 23
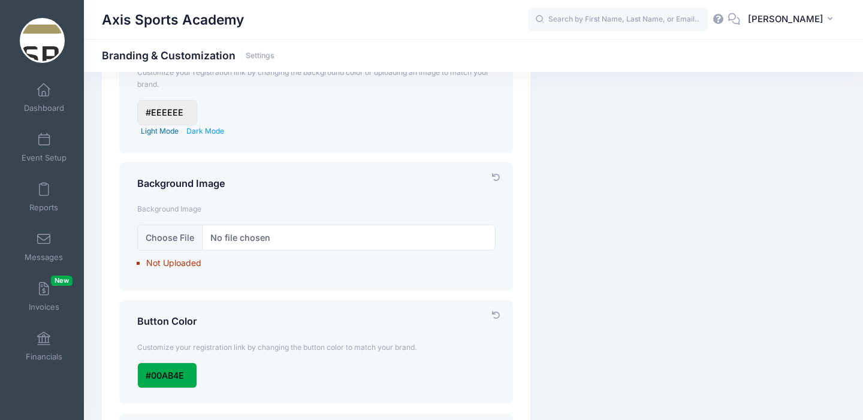
scroll to position [117, 0]
click at [168, 240] on input "file" at bounding box center [316, 237] width 359 height 26
type input "C:\fakepath\ASA-logo-color-2025.png"
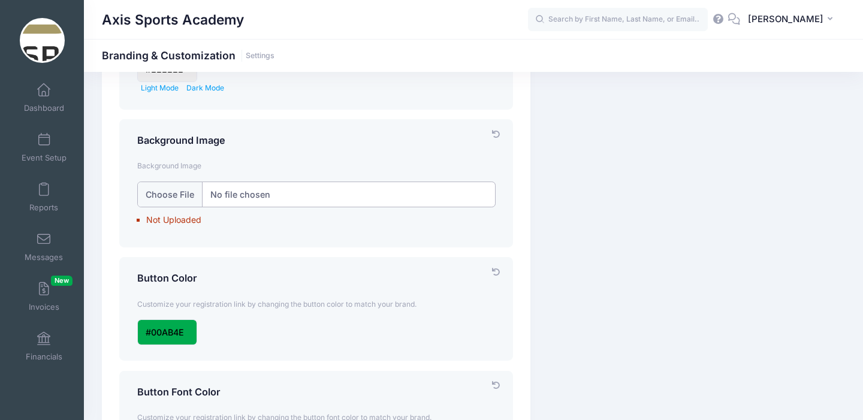
scroll to position [160, 0]
click at [182, 197] on input "file" at bounding box center [316, 194] width 359 height 26
click at [236, 199] on input "file" at bounding box center [316, 194] width 359 height 26
type input "C:\fakepath\ASA-logo-color-2025.png"
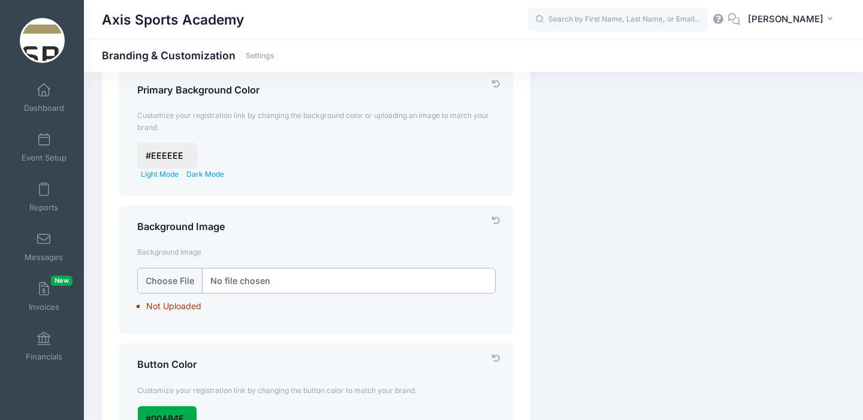
scroll to position [74, 0]
click at [281, 282] on input "file" at bounding box center [316, 280] width 359 height 26
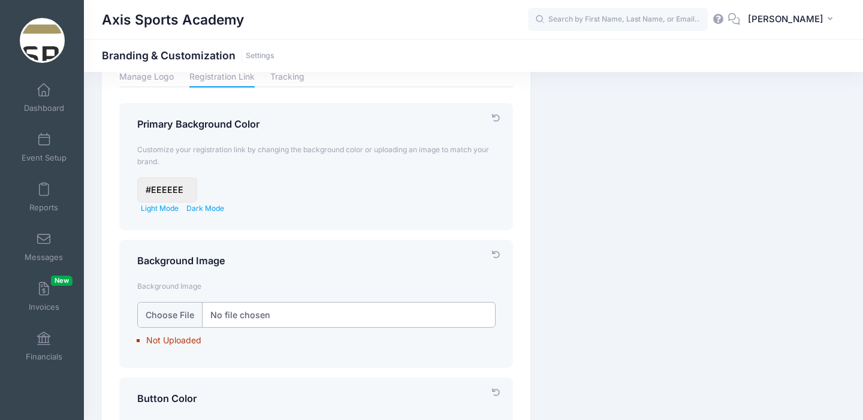
scroll to position [0, 0]
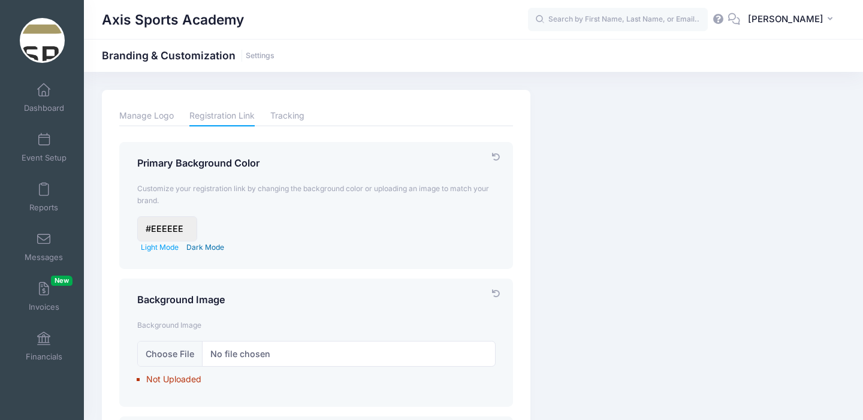
click at [209, 246] on link "Dark Mode" at bounding box center [205, 247] width 38 height 9
type input "#3C4142"
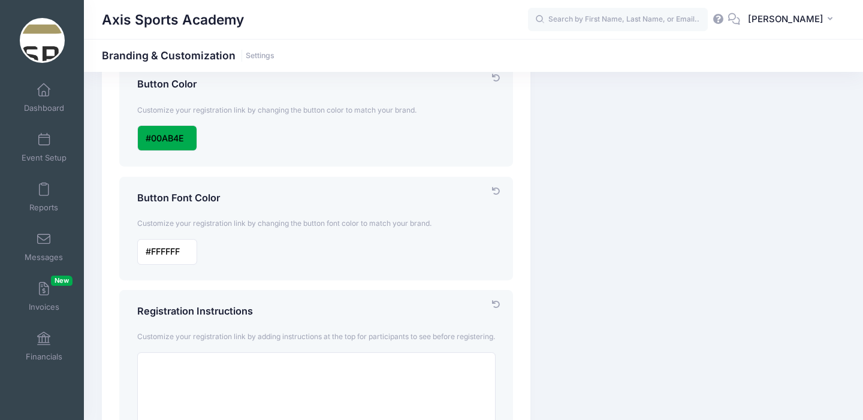
scroll to position [357, 0]
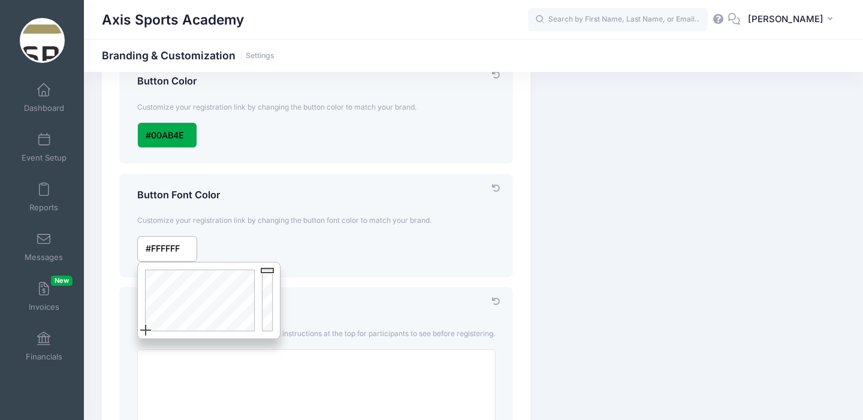
click at [168, 245] on input "input" at bounding box center [167, 249] width 60 height 26
click at [219, 297] on div at bounding box center [198, 301] width 121 height 76
click at [216, 276] on div at bounding box center [198, 301] width 121 height 76
type input "#1119A7"
click at [268, 291] on div at bounding box center [269, 301] width 22 height 76
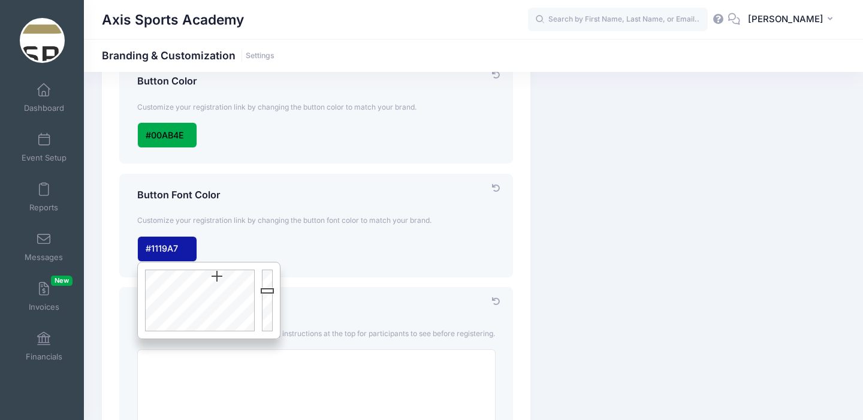
click at [303, 265] on div "Button Font Color Customize your registration link by changing the button font …" at bounding box center [316, 226] width 394 height 104
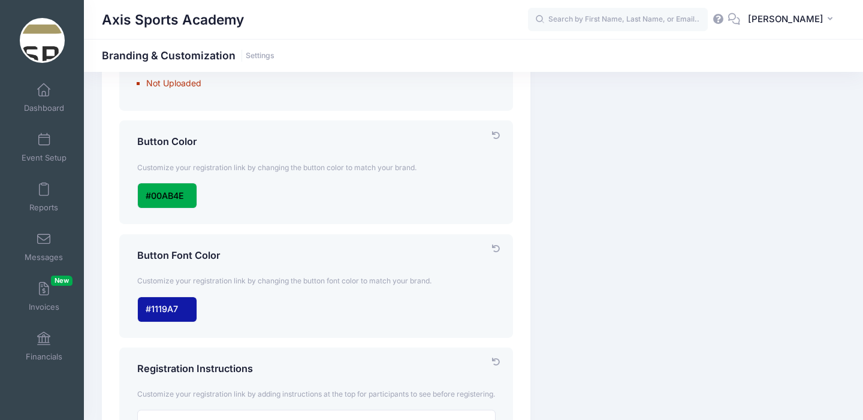
scroll to position [290, 0]
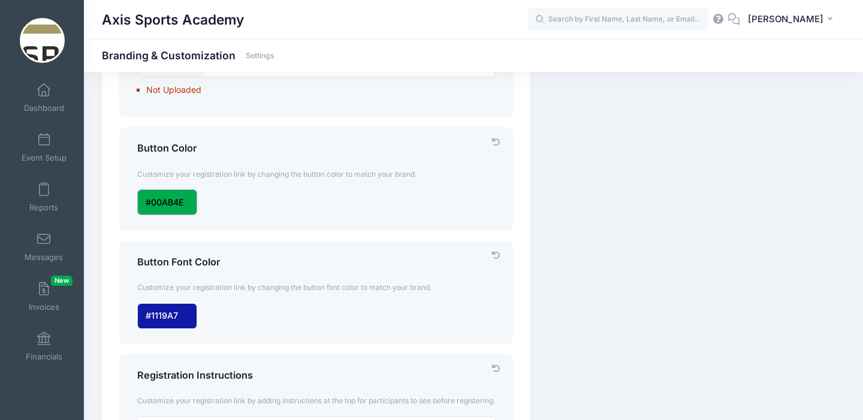
click at [183, 200] on input "input" at bounding box center [167, 202] width 60 height 26
click at [261, 185] on div "Customize your registration link by changing the button color to match your bra…" at bounding box center [316, 173] width 371 height 31
click at [184, 200] on input "input" at bounding box center [167, 202] width 60 height 26
click at [218, 229] on div at bounding box center [198, 254] width 121 height 76
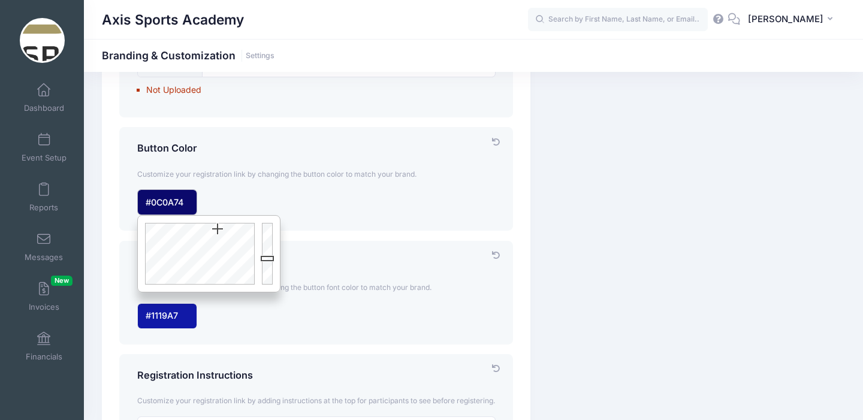
type input "#0C0A76"
drag, startPoint x: 268, startPoint y: 244, endPoint x: 268, endPoint y: 256, distance: 12.0
click at [268, 256] on div at bounding box center [269, 254] width 22 height 76
click at [246, 322] on div at bounding box center [316, 316] width 371 height 26
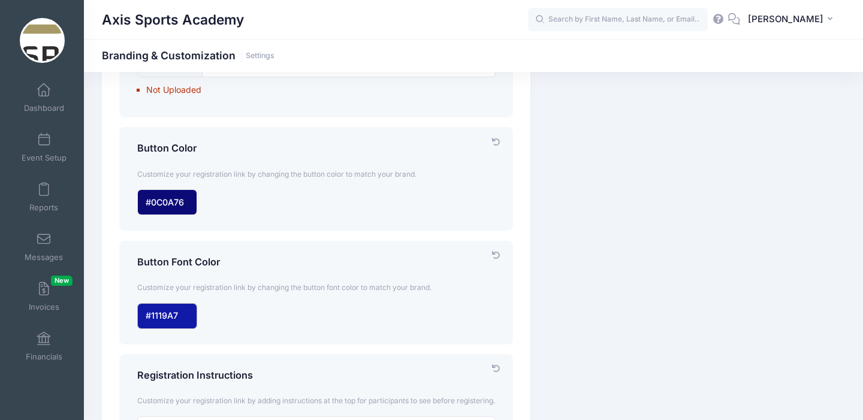
click at [181, 314] on input "input" at bounding box center [167, 316] width 60 height 26
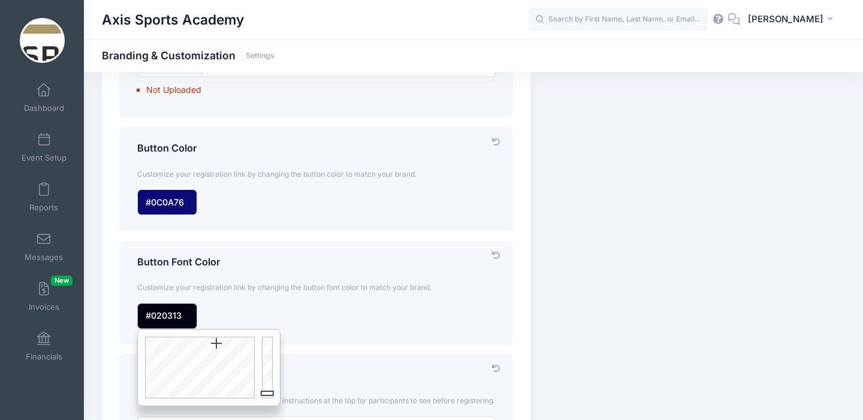
drag, startPoint x: 269, startPoint y: 358, endPoint x: 268, endPoint y: 392, distance: 34.2
click at [268, 392] on div at bounding box center [269, 368] width 22 height 76
click at [164, 380] on div at bounding box center [198, 368] width 121 height 76
type input "#F5F6AD"
drag, startPoint x: 268, startPoint y: 393, endPoint x: 269, endPoint y: 339, distance: 54.0
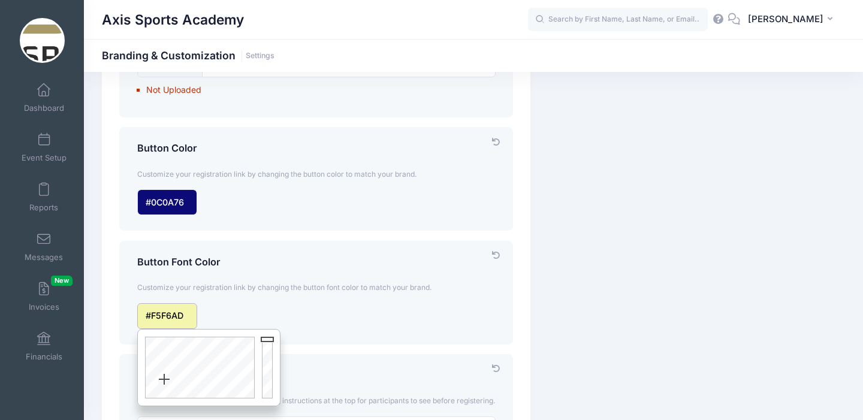
click at [269, 339] on div at bounding box center [269, 368] width 22 height 76
click at [323, 339] on div "Button Font Color Customize your registration link by changing the button font …" at bounding box center [316, 293] width 394 height 104
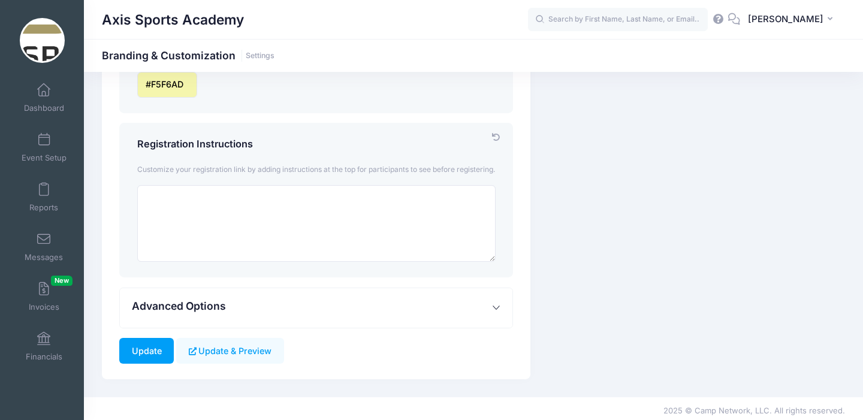
scroll to position [537, 0]
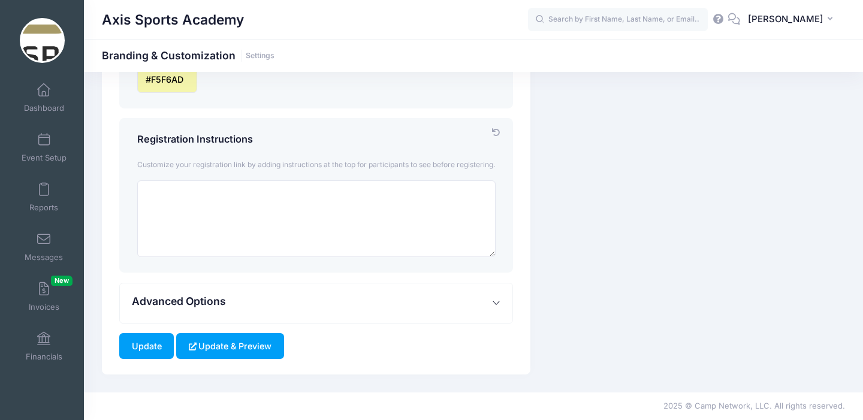
click at [241, 351] on button "Update & Preview" at bounding box center [229, 346] width 107 height 26
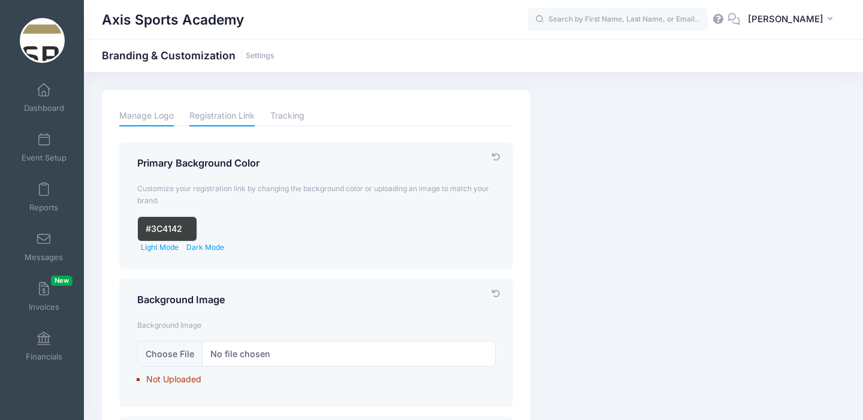
click at [152, 118] on link "Manage Logo" at bounding box center [146, 116] width 55 height 21
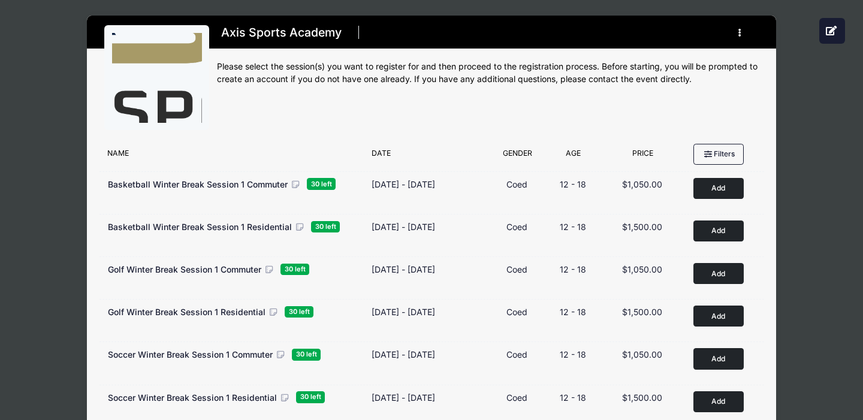
click at [160, 74] on img at bounding box center [157, 78] width 90 height 90
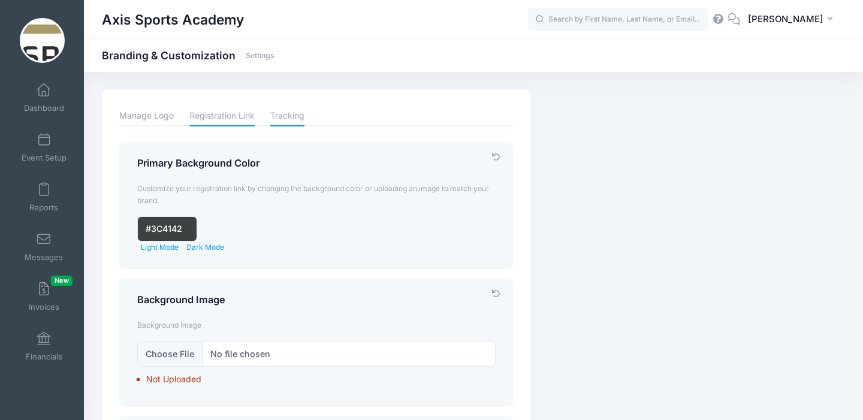
click at [285, 115] on link "Tracking" at bounding box center [287, 116] width 34 height 21
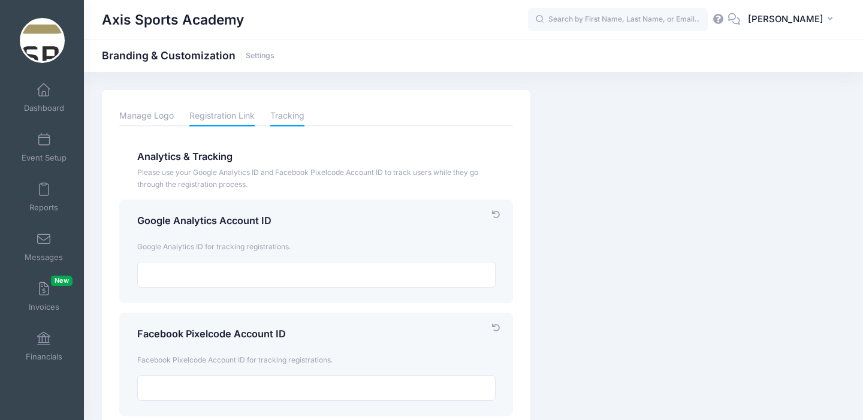
click at [204, 115] on link "Registration Link" at bounding box center [221, 116] width 65 height 21
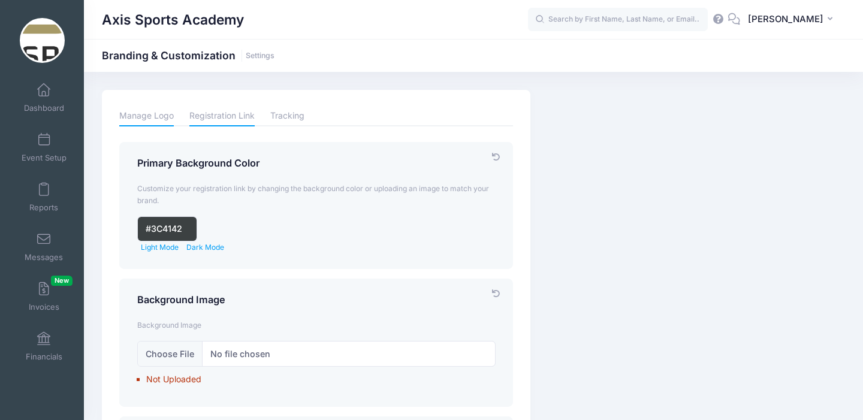
click at [147, 116] on link "Manage Logo" at bounding box center [146, 116] width 55 height 21
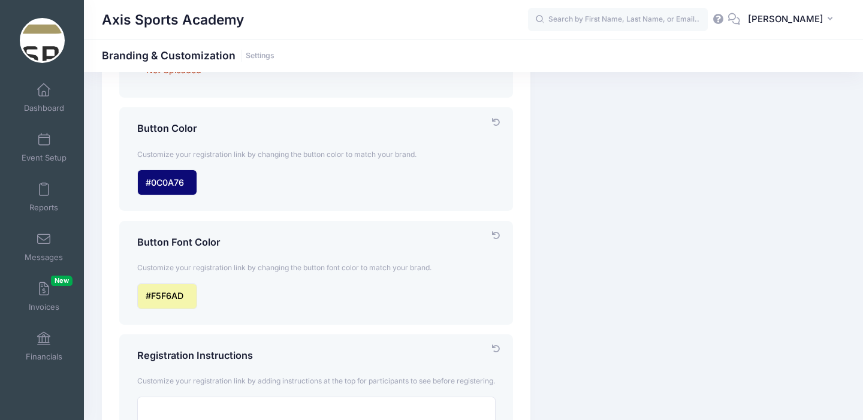
scroll to position [310, 0]
click at [182, 187] on input "input" at bounding box center [167, 182] width 60 height 26
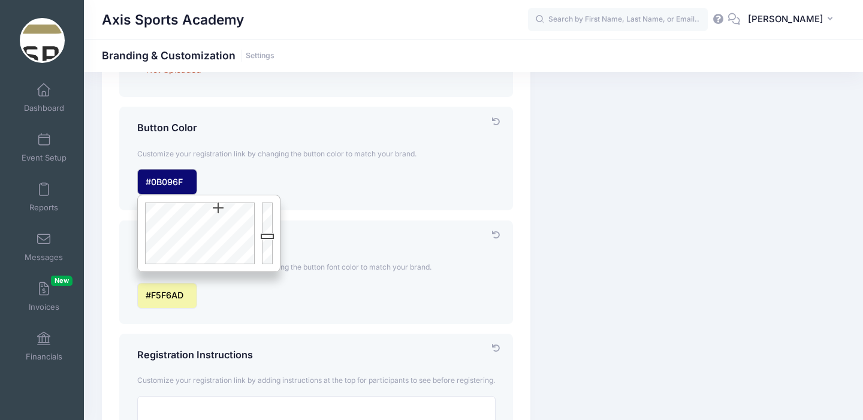
type input "#0B096C"
click at [269, 238] on div at bounding box center [269, 233] width 22 height 76
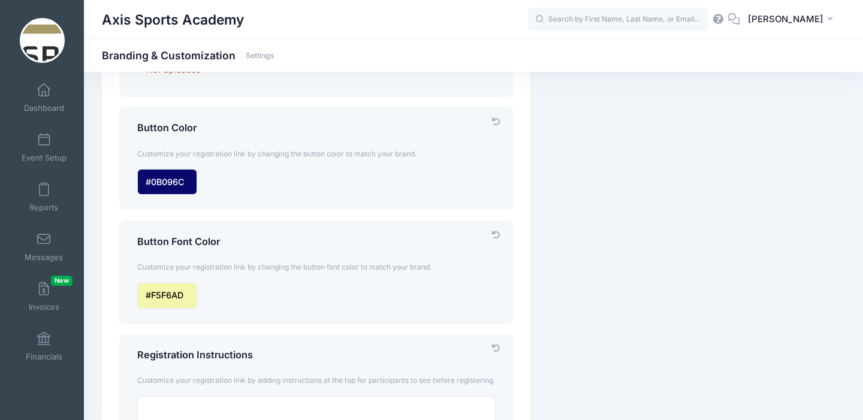
click at [329, 210] on div "Button Color Customize your registration link by changing the button color to m…" at bounding box center [316, 159] width 394 height 104
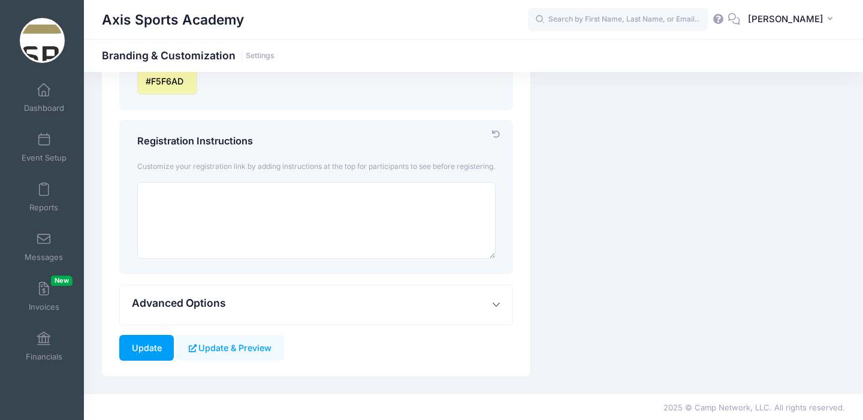
scroll to position [511, 0]
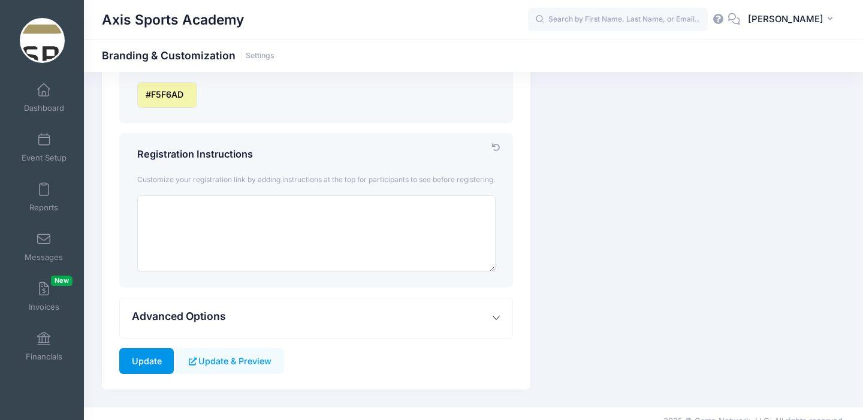
click at [145, 374] on input "Update" at bounding box center [146, 361] width 55 height 26
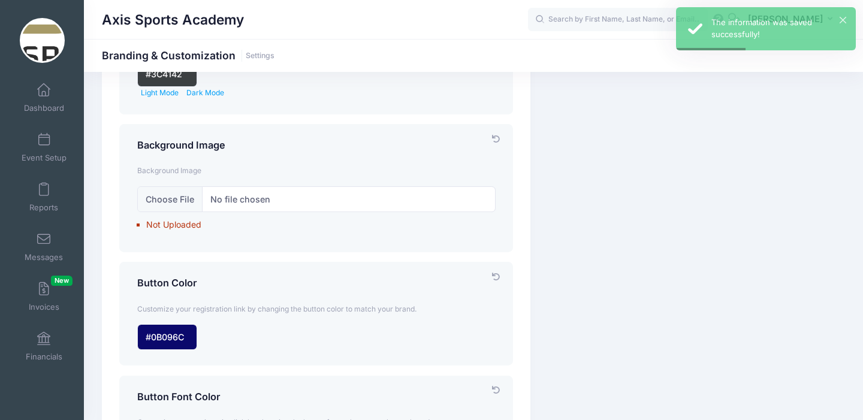
scroll to position [159, 0]
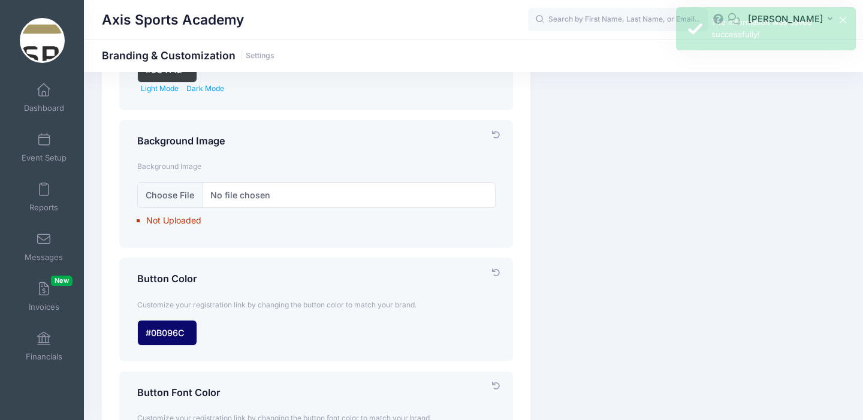
click at [165, 222] on label "Not Uploaded" at bounding box center [321, 220] width 350 height 25
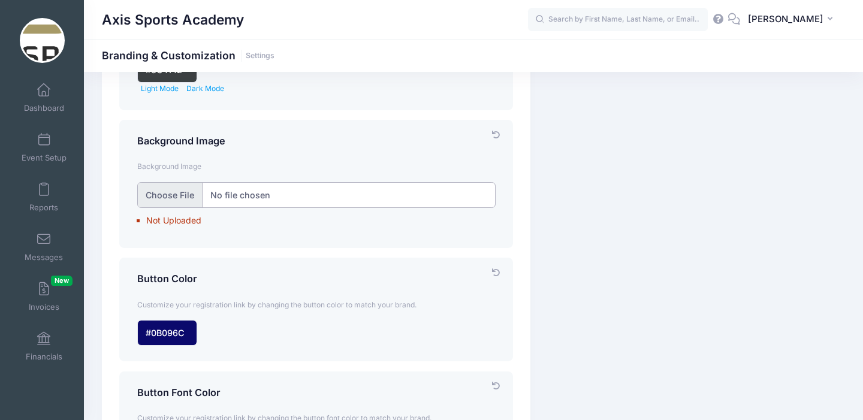
click at [166, 206] on input "file" at bounding box center [316, 195] width 359 height 26
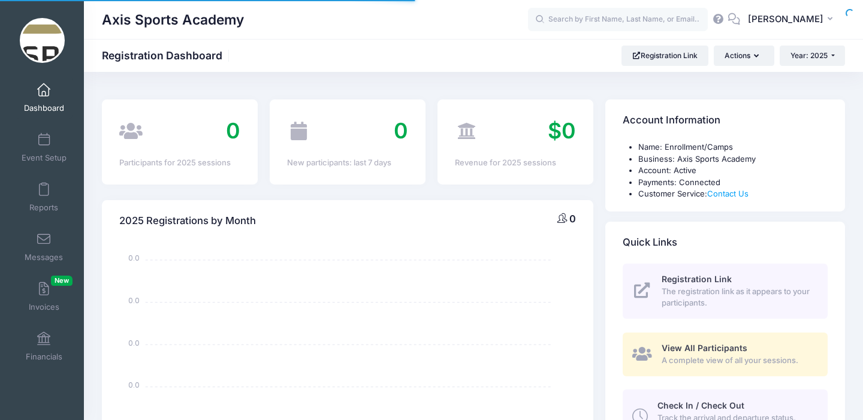
select select
click at [45, 151] on link "Event Setup" at bounding box center [44, 148] width 57 height 42
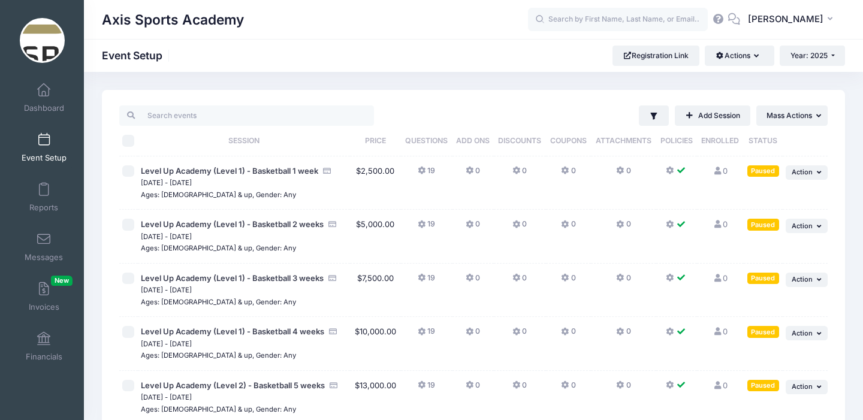
click at [46, 41] on img at bounding box center [42, 40] width 45 height 45
click at [40, 97] on link "Dashboard" at bounding box center [44, 98] width 57 height 42
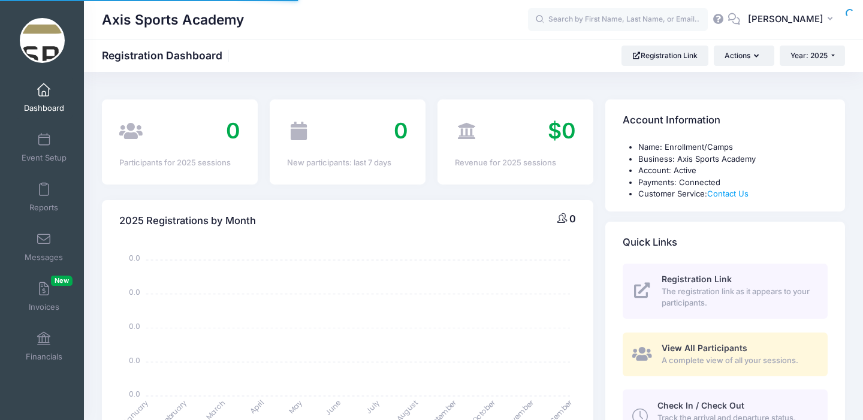
select select
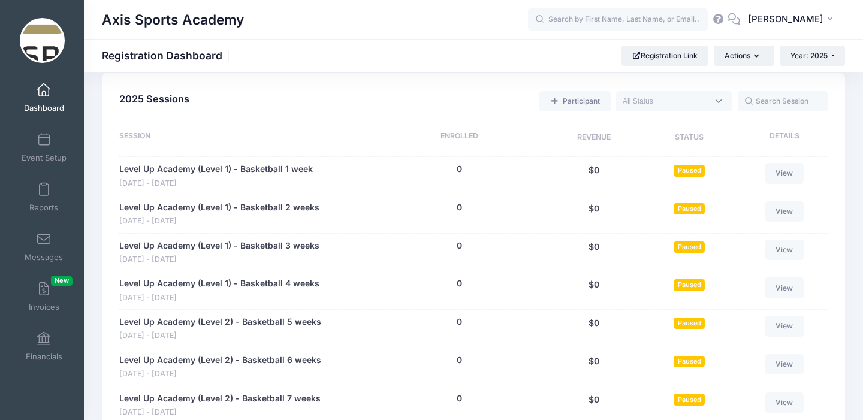
scroll to position [537, 0]
